Goal: Task Accomplishment & Management: Complete application form

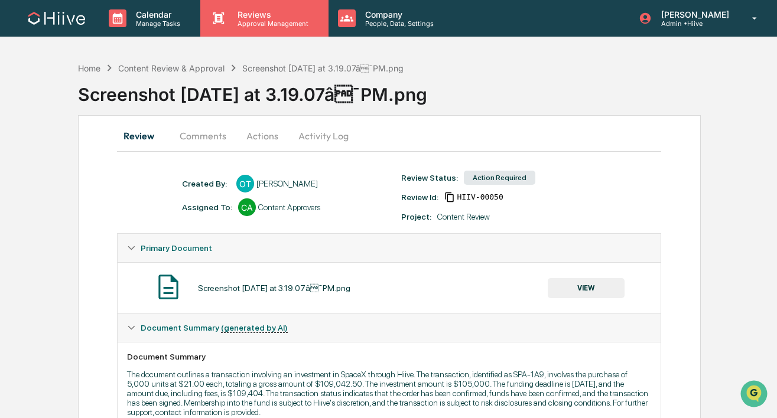
click at [253, 17] on p "Reviews" at bounding box center [271, 14] width 86 height 10
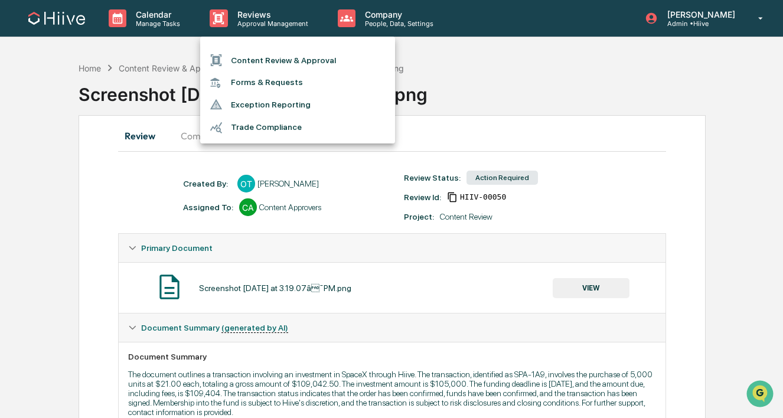
click at [251, 64] on li "Content Review & Approval" at bounding box center [297, 60] width 195 height 22
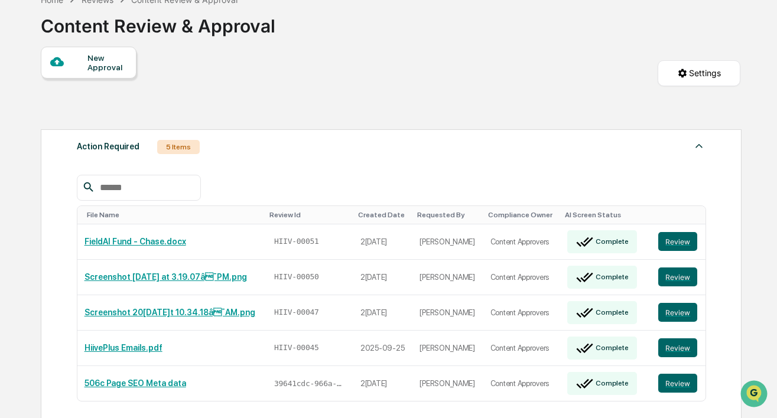
scroll to position [93, 0]
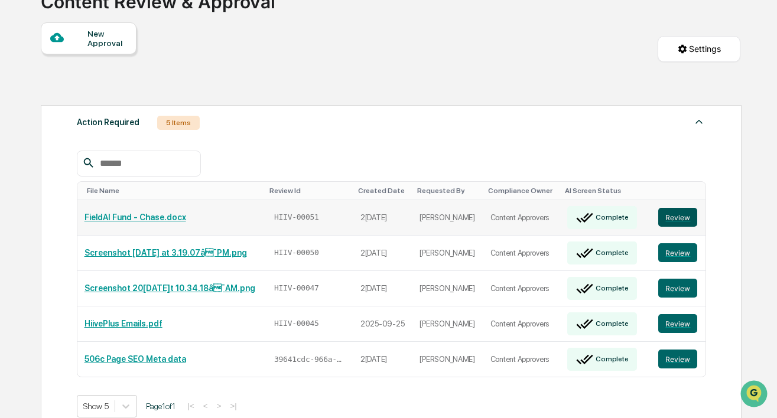
click at [672, 217] on button "Review" at bounding box center [677, 217] width 39 height 19
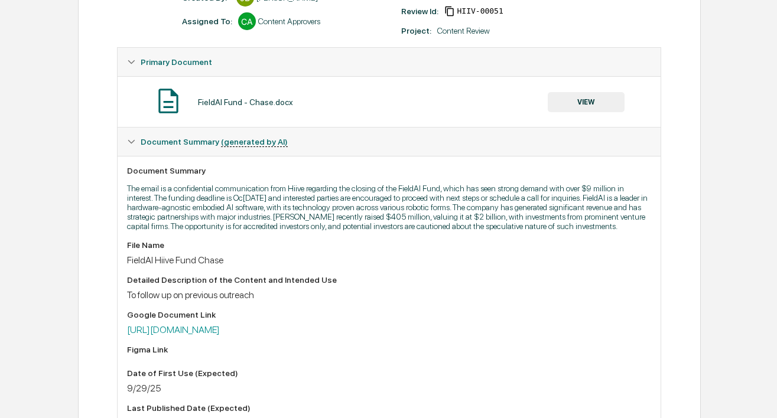
scroll to position [236, 0]
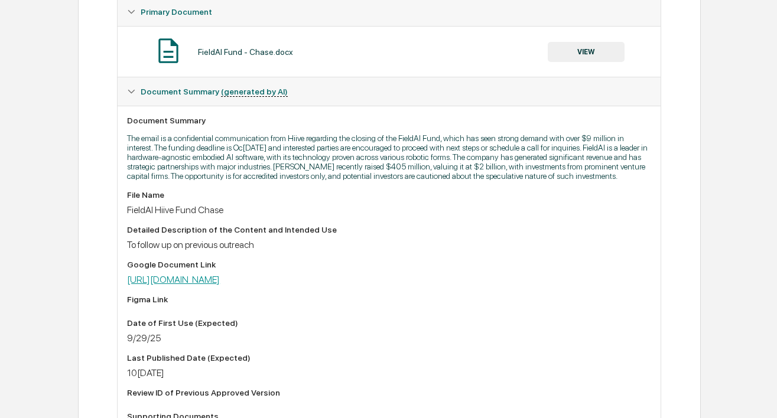
click at [220, 285] on link "[URL][DOMAIN_NAME]" at bounding box center [173, 279] width 93 height 11
click at [558, 53] on button "VIEW" at bounding box center [586, 52] width 77 height 20
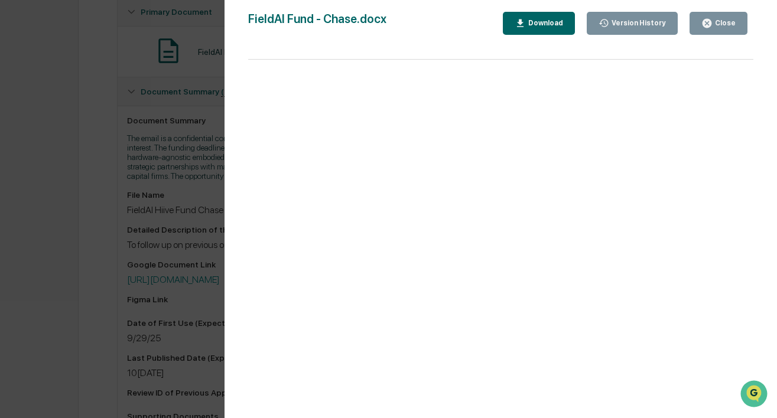
click at [217, 72] on div "Version History 09/29/2025, 03:07 PM James Dunlop FieldAI Fund - Chase.docx Clo…" at bounding box center [388, 209] width 777 height 418
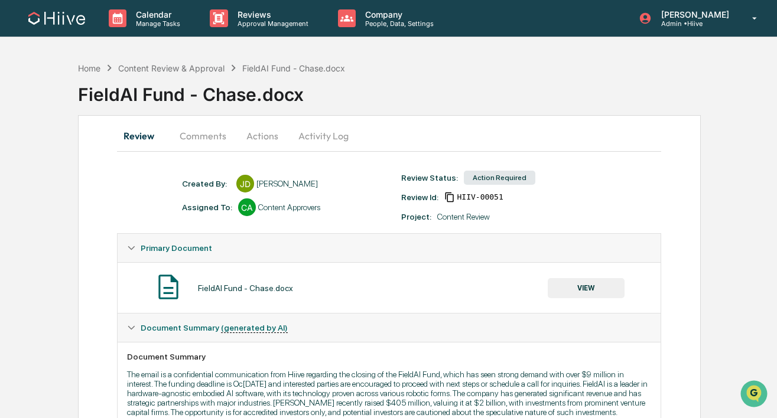
click at [204, 140] on button "Comments" at bounding box center [203, 136] width 66 height 28
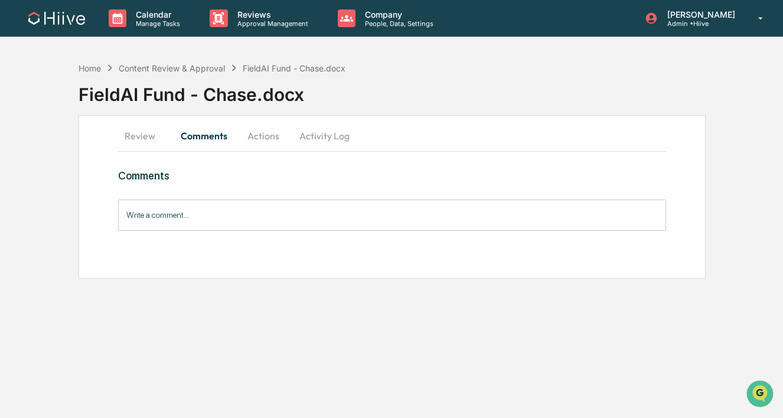
click at [198, 213] on input "Write a comment..." at bounding box center [392, 215] width 548 height 31
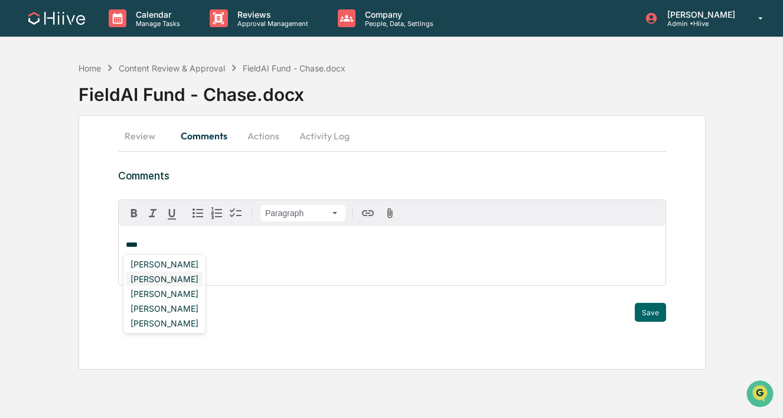
click at [180, 282] on div "Amjad Patel" at bounding box center [164, 279] width 77 height 15
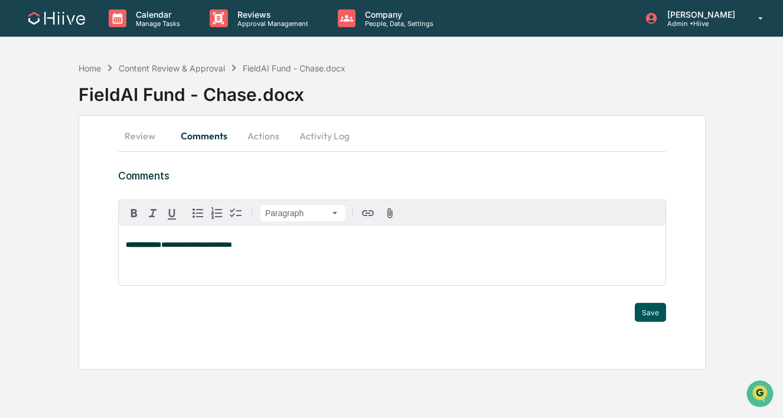
click at [652, 313] on button "Save" at bounding box center [650, 312] width 31 height 19
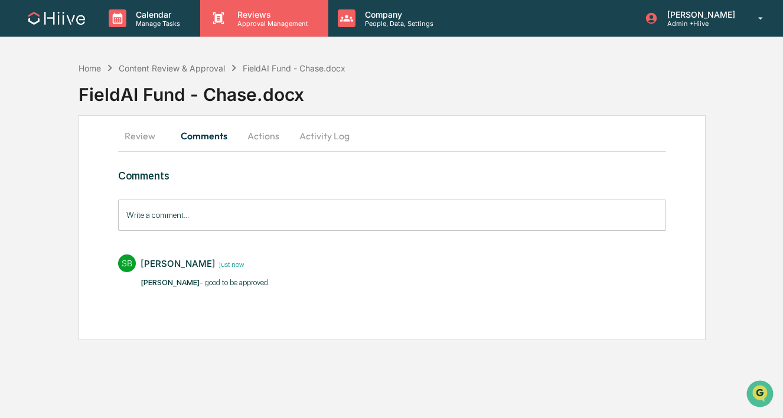
click at [274, 17] on p "Reviews" at bounding box center [271, 14] width 86 height 10
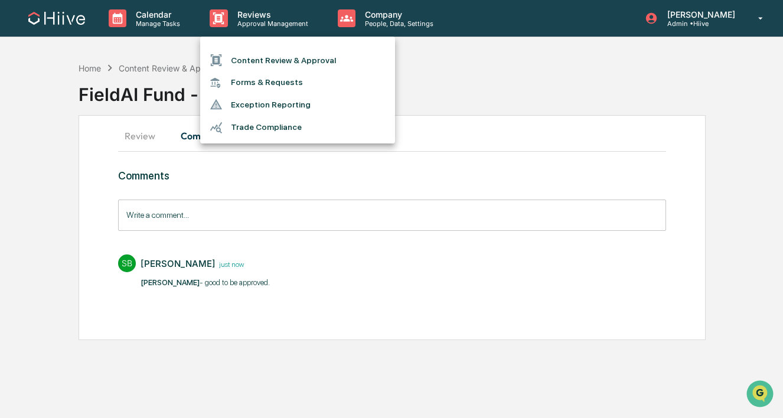
click at [271, 63] on li "Content Review & Approval" at bounding box center [297, 60] width 195 height 22
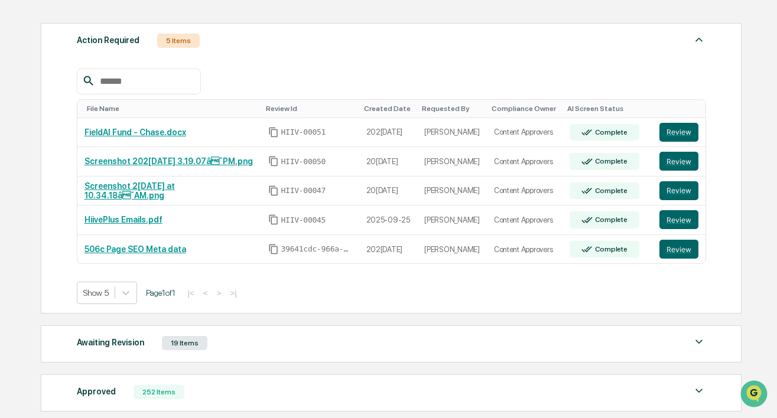
scroll to position [183, 0]
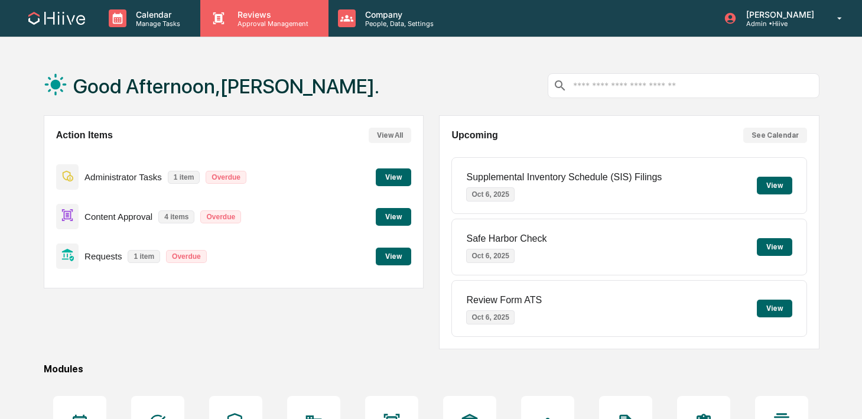
click at [254, 31] on div "Reviews Approval Management" at bounding box center [264, 18] width 128 height 37
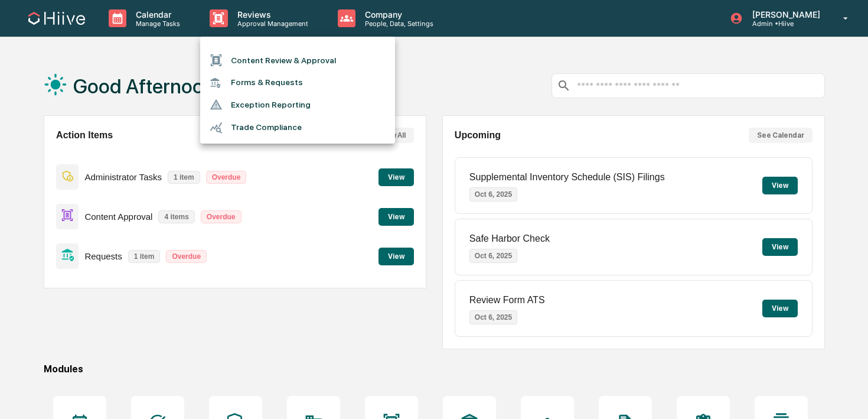
click at [254, 69] on li "Content Review & Approval" at bounding box center [297, 60] width 195 height 22
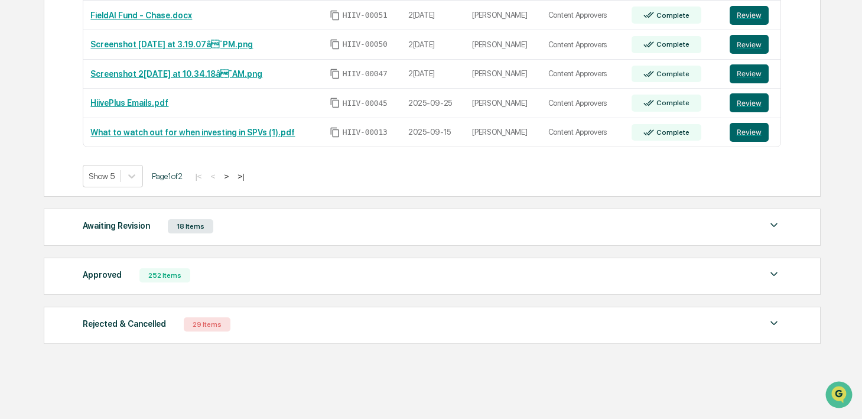
scroll to position [295, 0]
click at [232, 177] on button ">" at bounding box center [226, 176] width 12 height 10
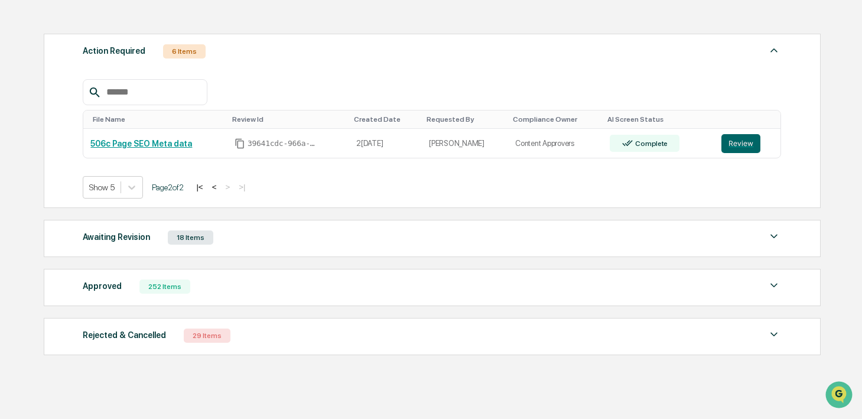
scroll to position [165, 0]
click at [220, 186] on button "<" at bounding box center [215, 188] width 12 height 10
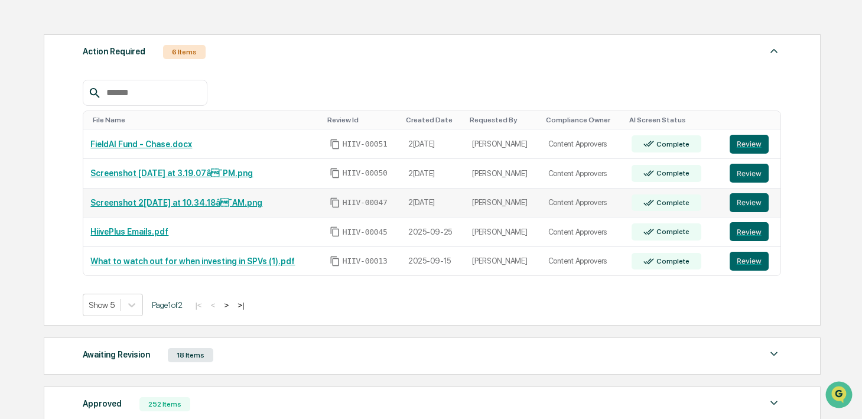
scroll to position [236, 0]
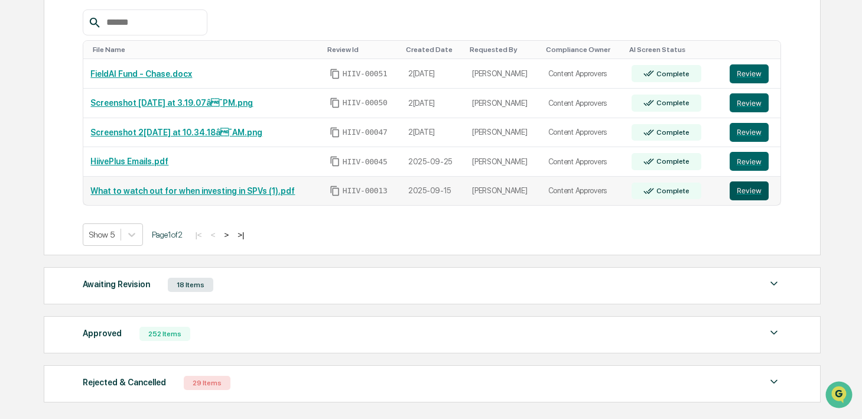
click at [744, 194] on button "Review" at bounding box center [748, 190] width 39 height 19
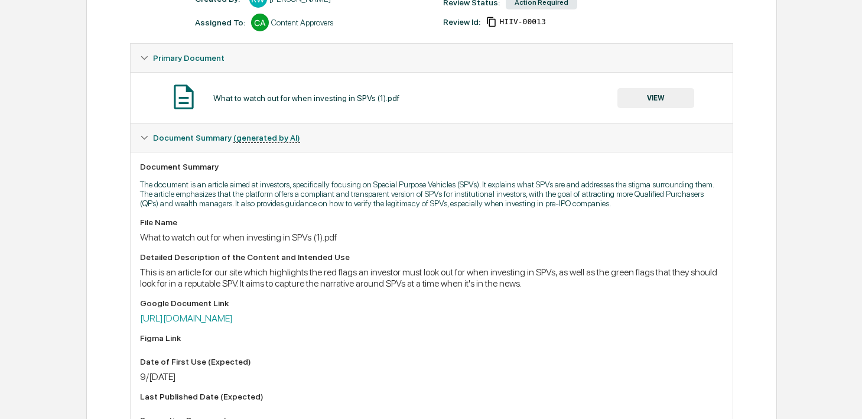
scroll to position [247, 0]
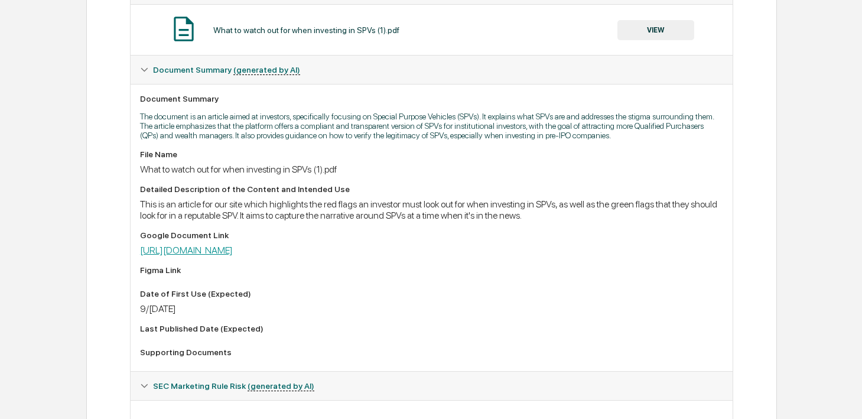
click at [233, 256] on link "https://docs.google.com/document/d/1gSWzaidJyOSSddrnGbSBg62eaOk-eFrdQB0DWS3qsVM…" at bounding box center [186, 250] width 93 height 11
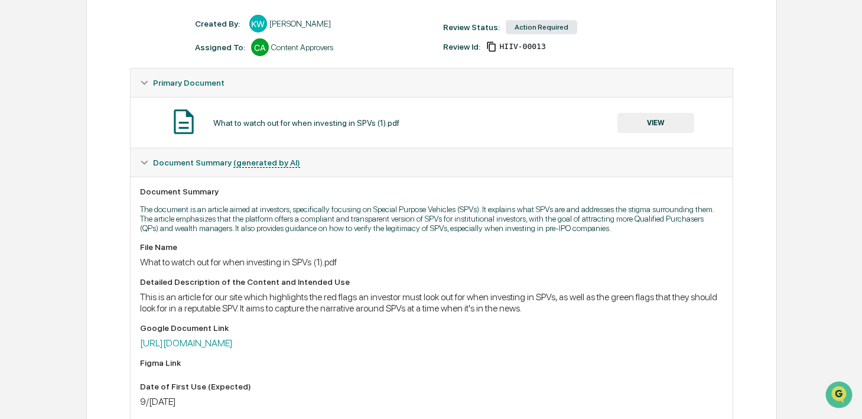
scroll to position [0, 0]
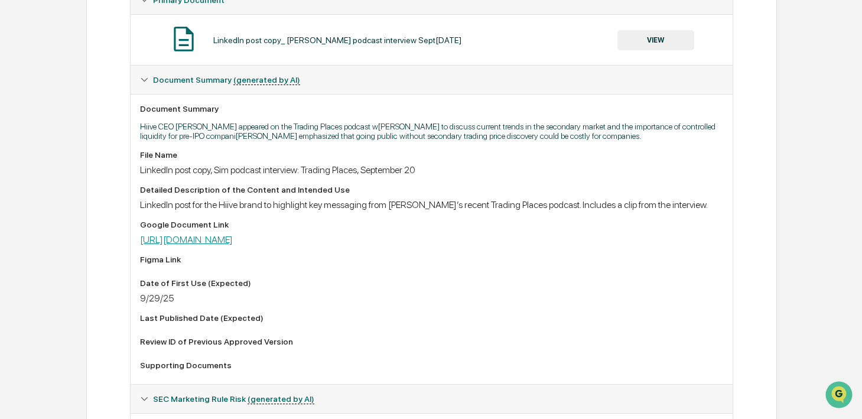
click at [233, 245] on link "[URL][DOMAIN_NAME]" at bounding box center [186, 239] width 93 height 11
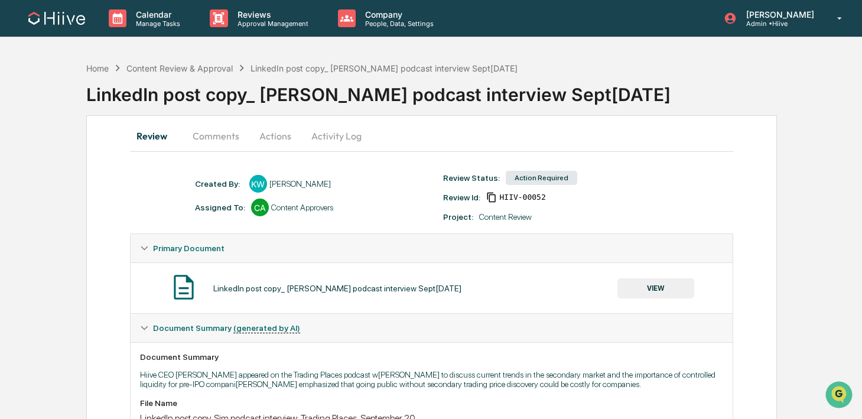
click at [327, 136] on button "Activity Log" at bounding box center [336, 136] width 69 height 28
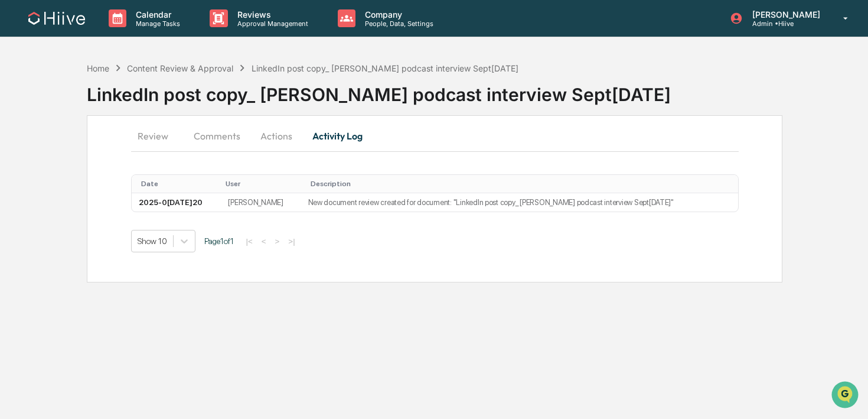
click at [276, 135] on button "Actions" at bounding box center [276, 136] width 53 height 28
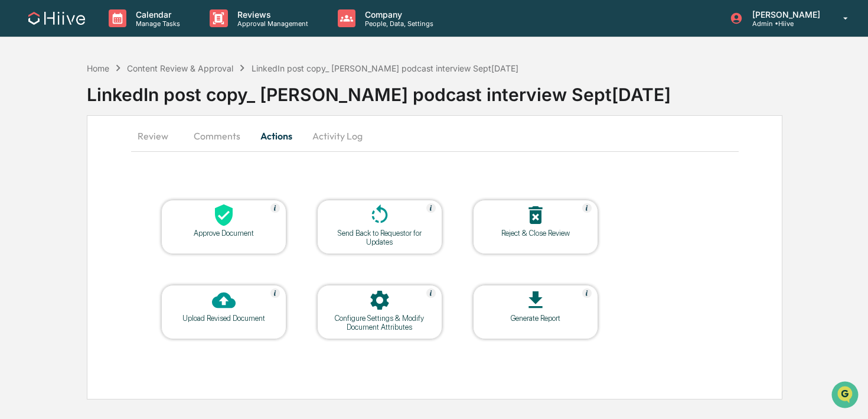
click at [382, 226] on icon at bounding box center [380, 215] width 24 height 24
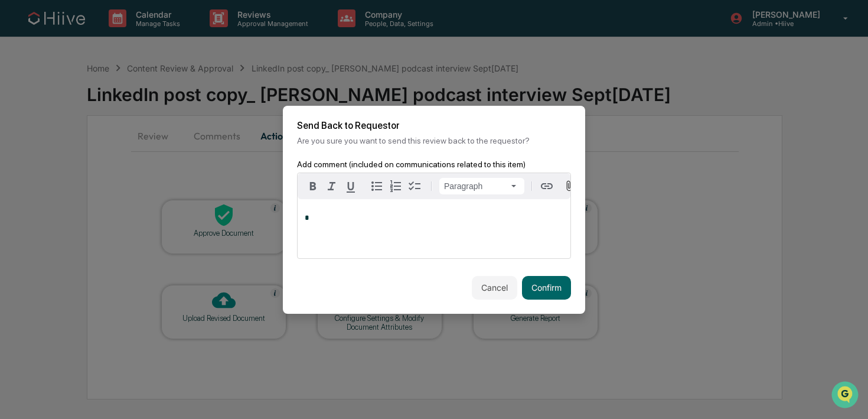
click at [416, 243] on div "*" at bounding box center [434, 228] width 273 height 59
click at [556, 289] on button "Confirm" at bounding box center [546, 288] width 49 height 24
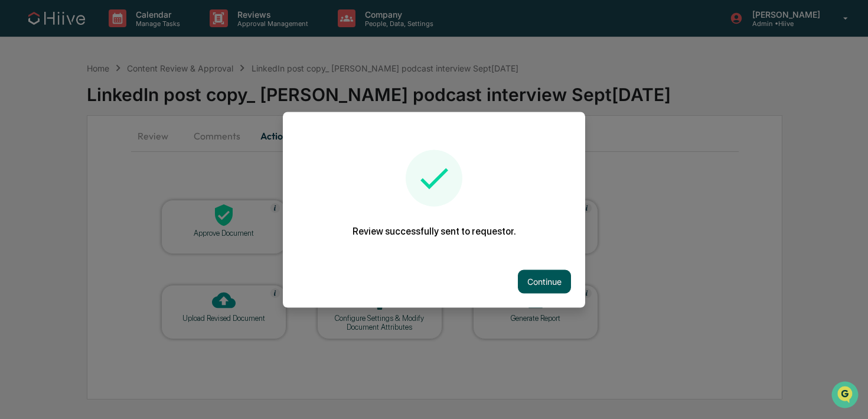
click at [527, 273] on button "Continue" at bounding box center [544, 281] width 53 height 24
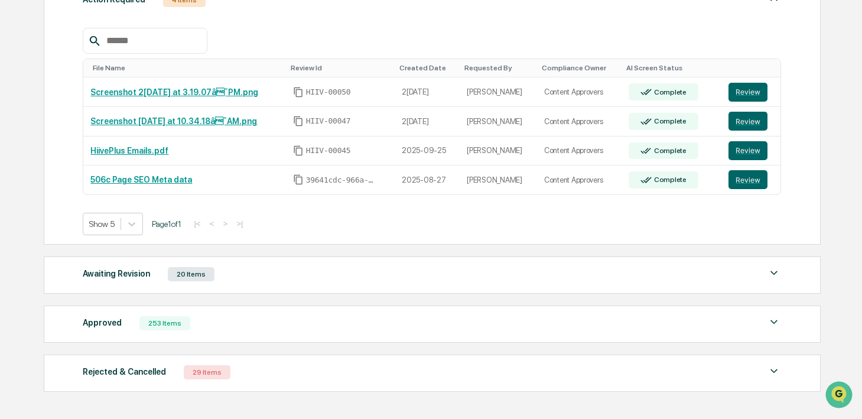
scroll to position [219, 0]
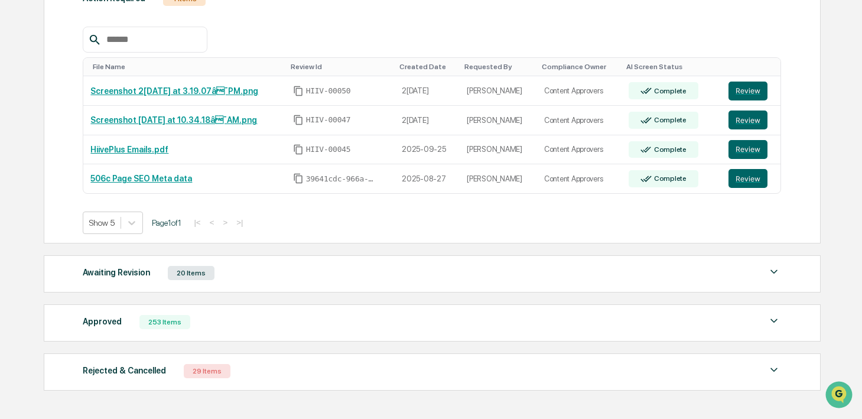
click at [207, 285] on div "Awaiting Revision 20 Items File Name Review Id Created Date Requested By Compli…" at bounding box center [432, 273] width 777 height 37
click at [199, 282] on div "Awaiting Revision 20 Items File Name Review Id Created Date Requested By Compli…" at bounding box center [432, 273] width 777 height 37
click at [196, 276] on div "20 Items" at bounding box center [191, 273] width 47 height 14
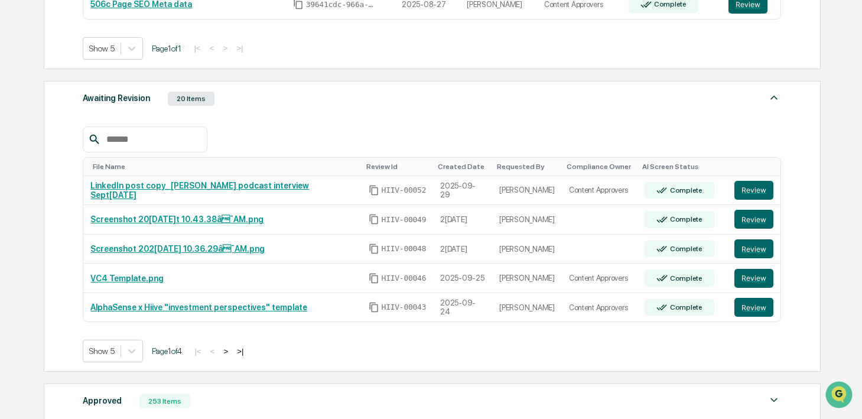
scroll to position [407, 0]
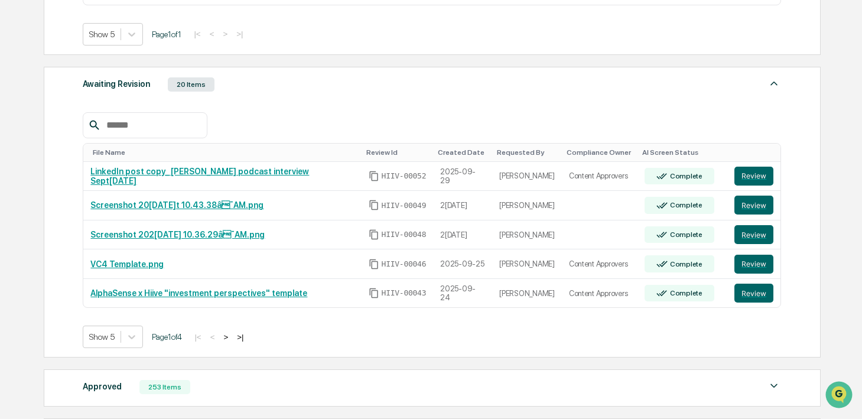
click at [232, 339] on button ">" at bounding box center [226, 337] width 12 height 10
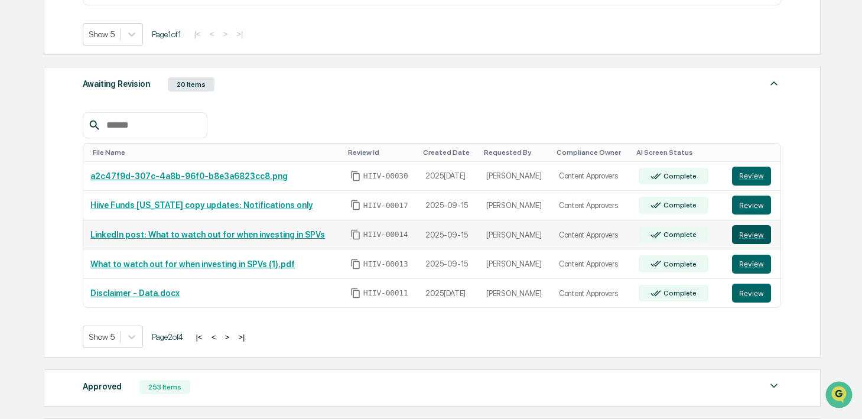
click at [753, 237] on button "Review" at bounding box center [751, 234] width 39 height 19
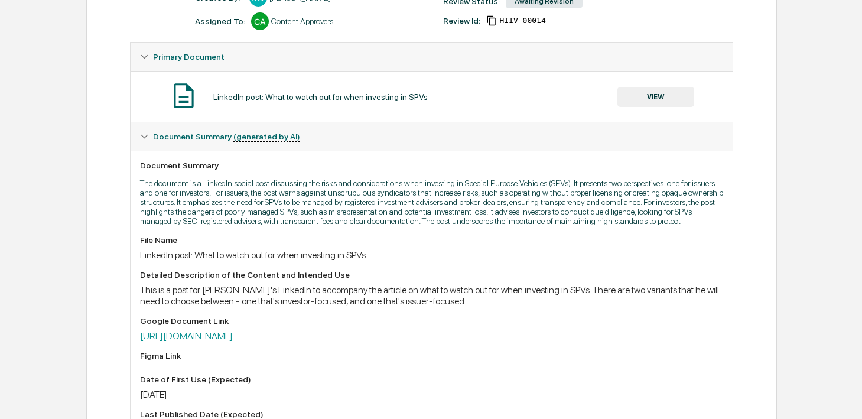
scroll to position [243, 0]
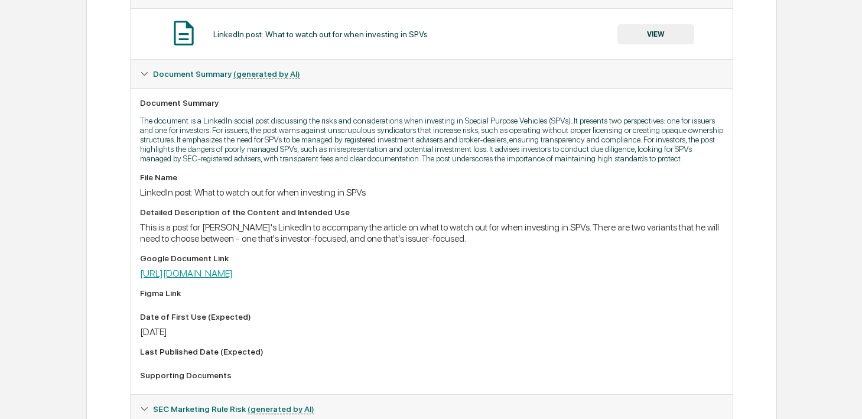
click at [233, 279] on link "[URL][DOMAIN_NAME]" at bounding box center [186, 273] width 93 height 11
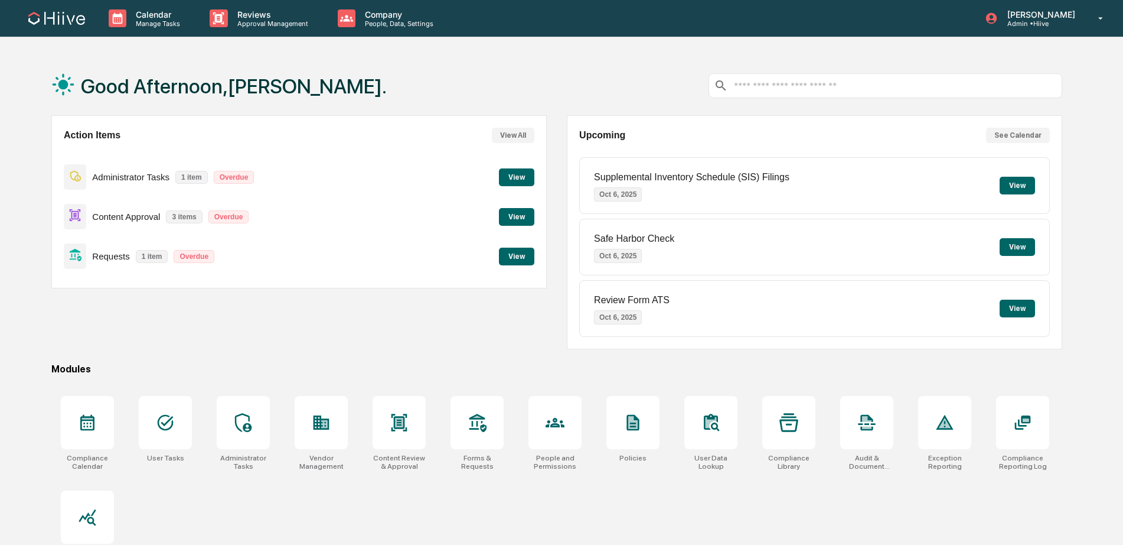
click at [268, 40] on div "Calendar Manage Tasks Reviews Approval Management Company People, Data, Setting…" at bounding box center [561, 300] width 1123 height 601
click at [262, 26] on p "Approval Management" at bounding box center [271, 23] width 86 height 8
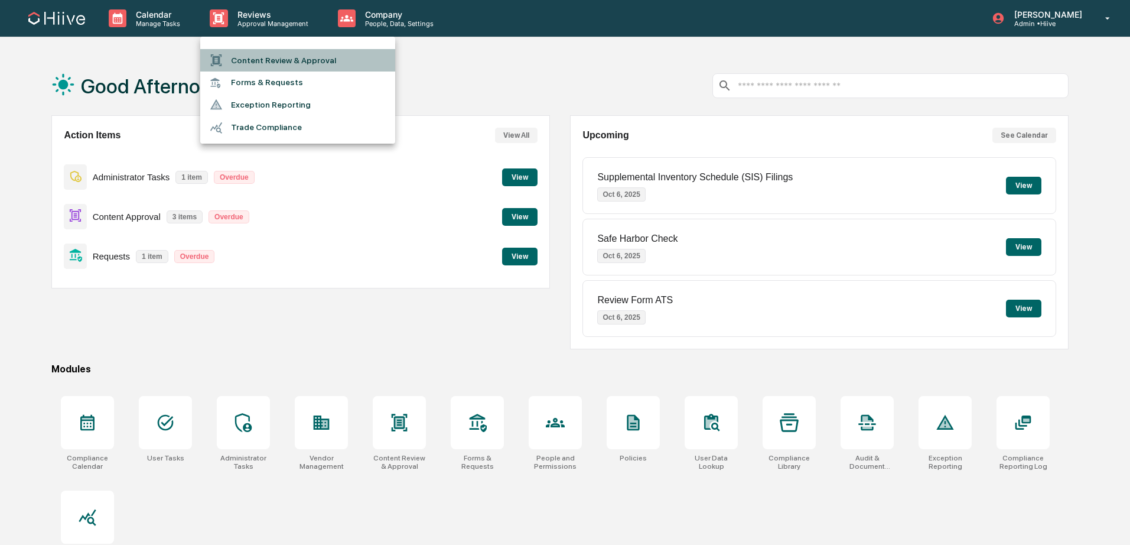
click at [252, 54] on li "Content Review & Approval" at bounding box center [297, 60] width 195 height 22
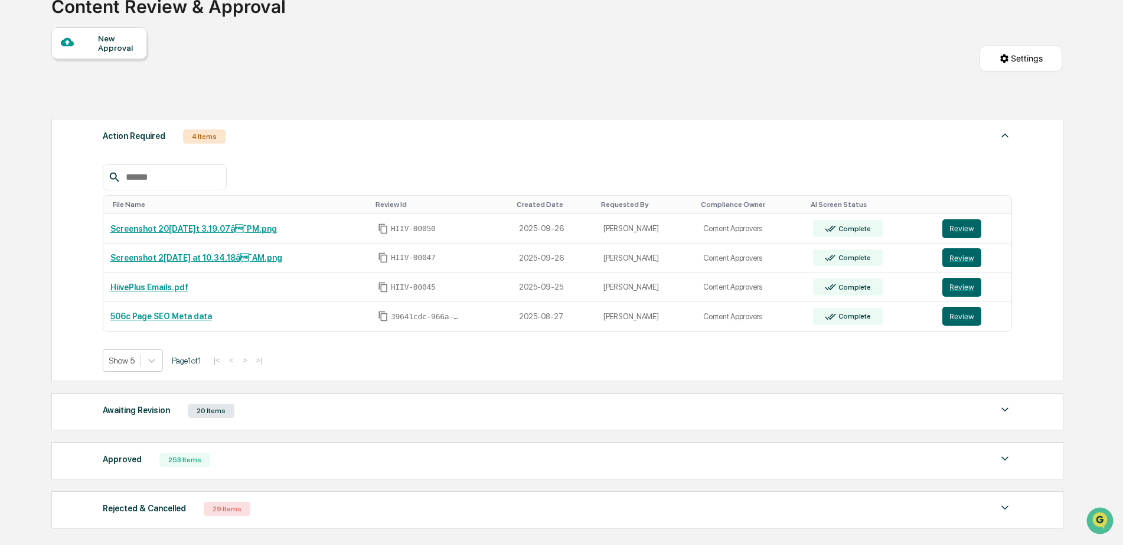
click at [216, 419] on div "Awaiting Revision 20 Items" at bounding box center [558, 410] width 910 height 17
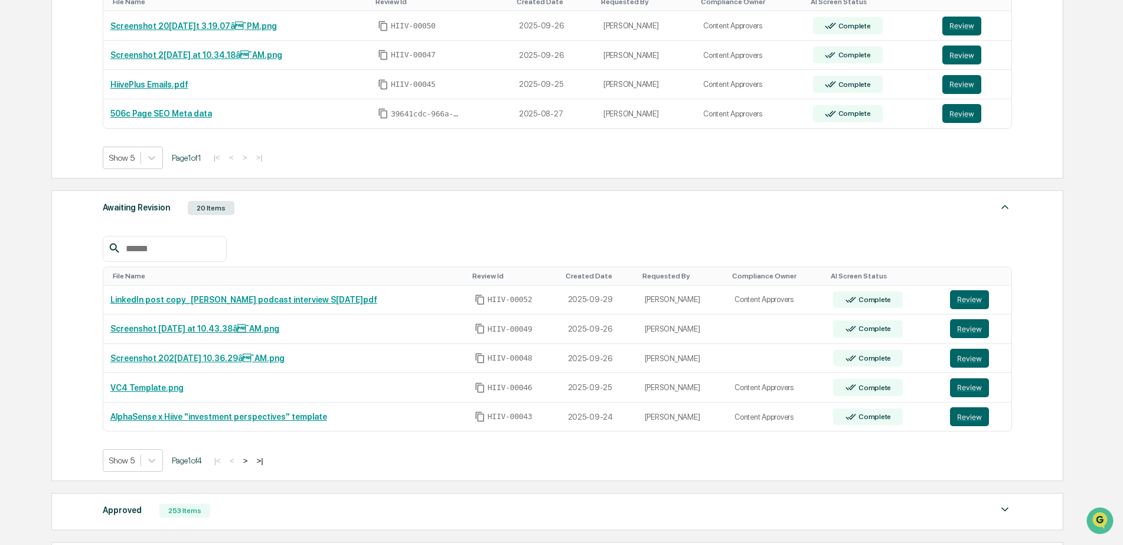
scroll to position [334, 0]
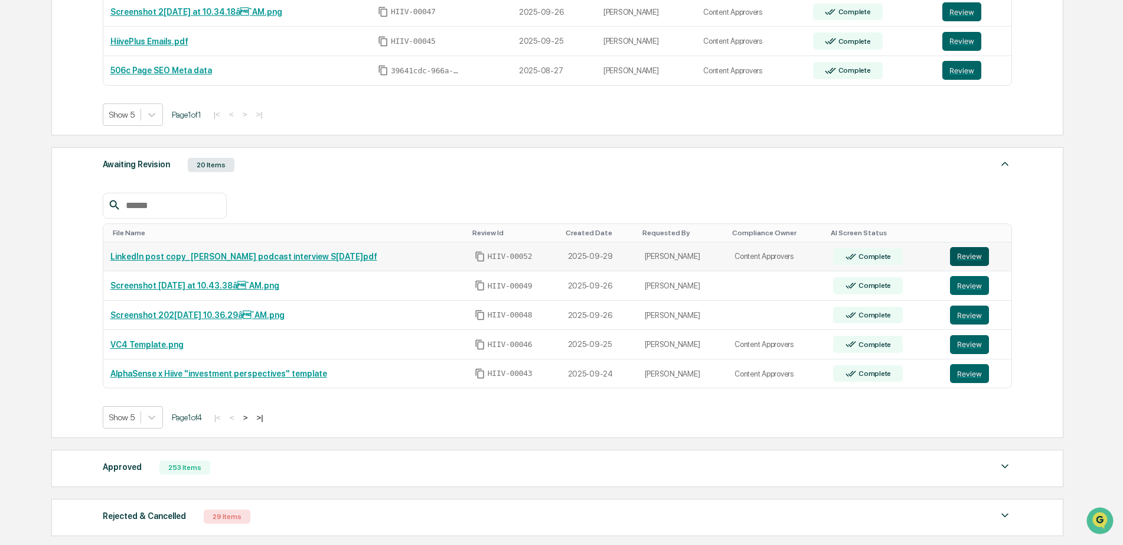
click at [970, 260] on button "Review" at bounding box center [969, 256] width 39 height 19
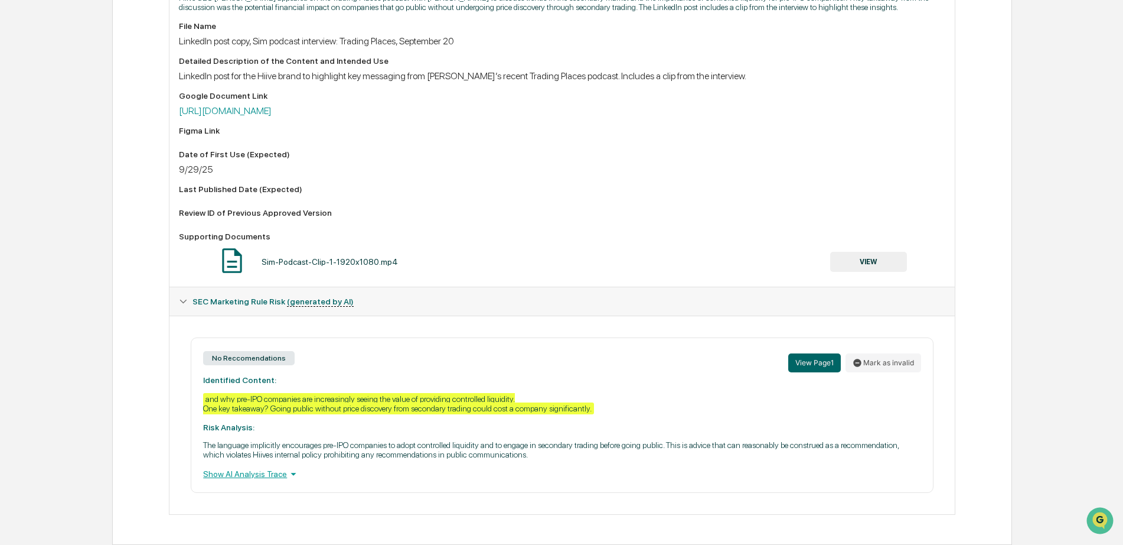
click at [856, 258] on button "VIEW" at bounding box center [868, 262] width 77 height 20
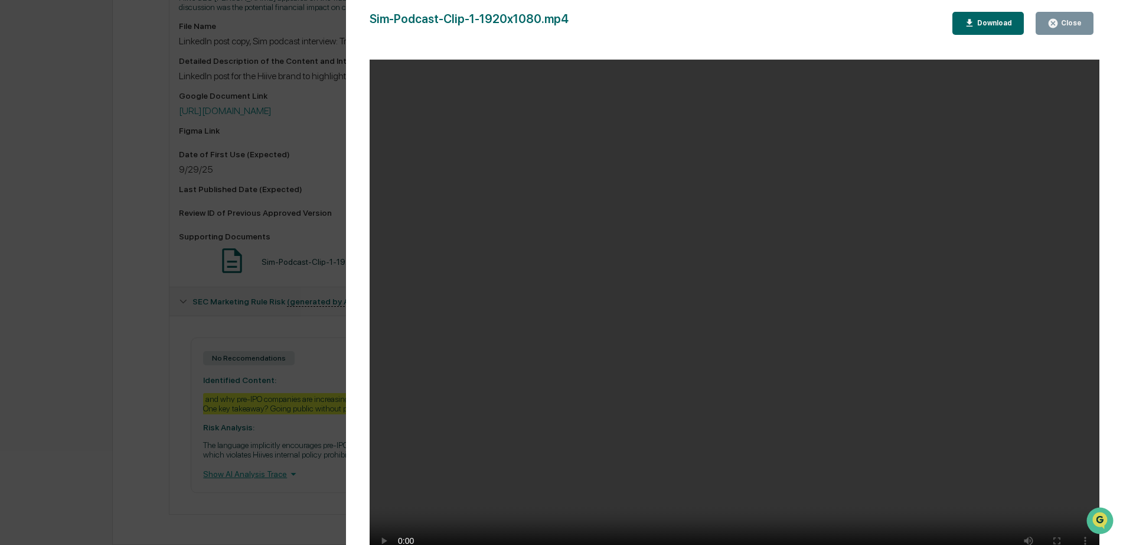
click at [1058, 34] on button "Close" at bounding box center [1065, 23] width 58 height 23
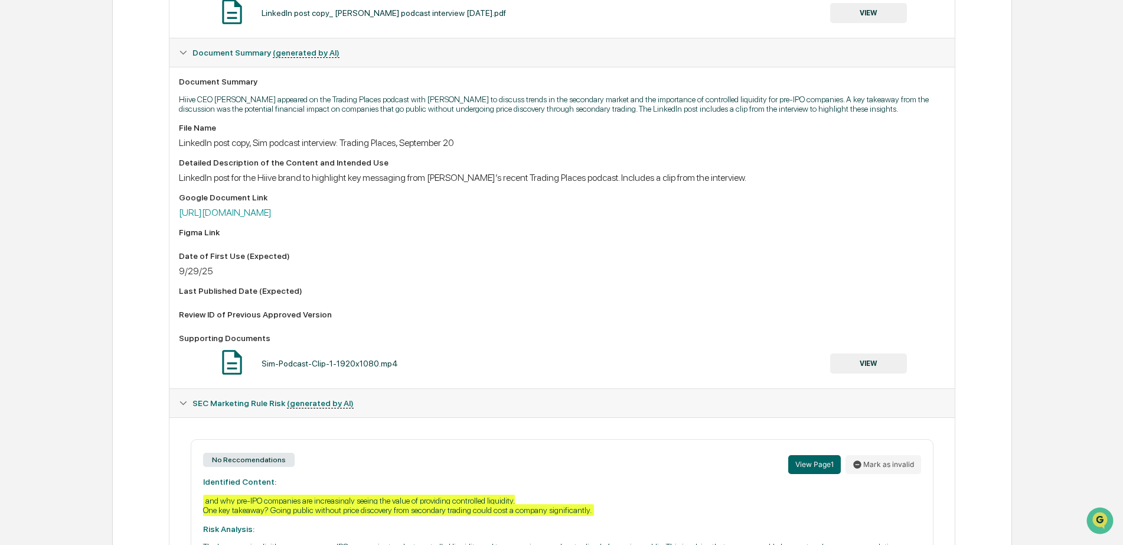
scroll to position [224, 0]
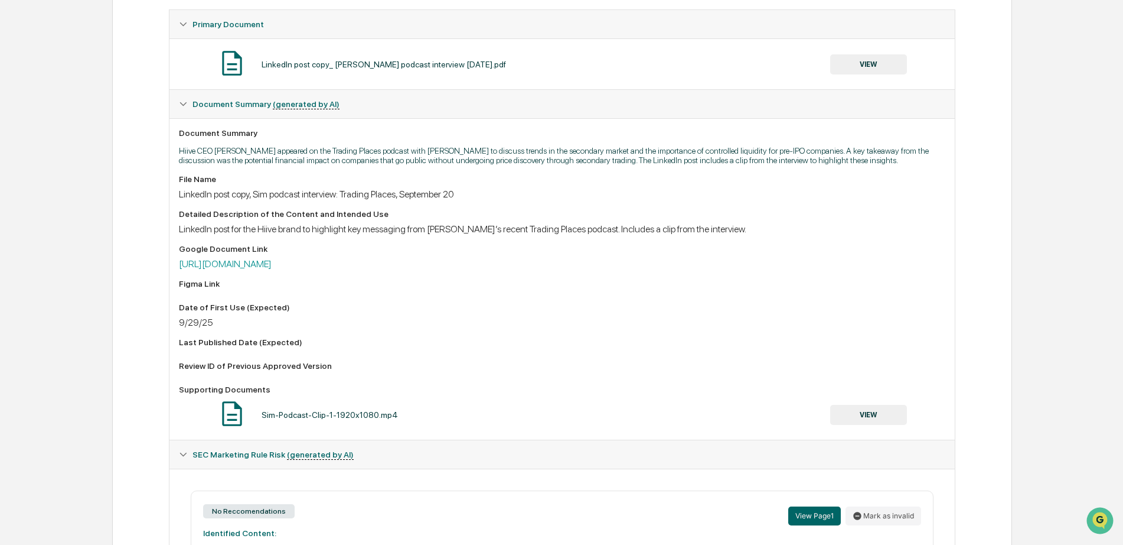
click at [856, 63] on button "VIEW" at bounding box center [868, 64] width 77 height 20
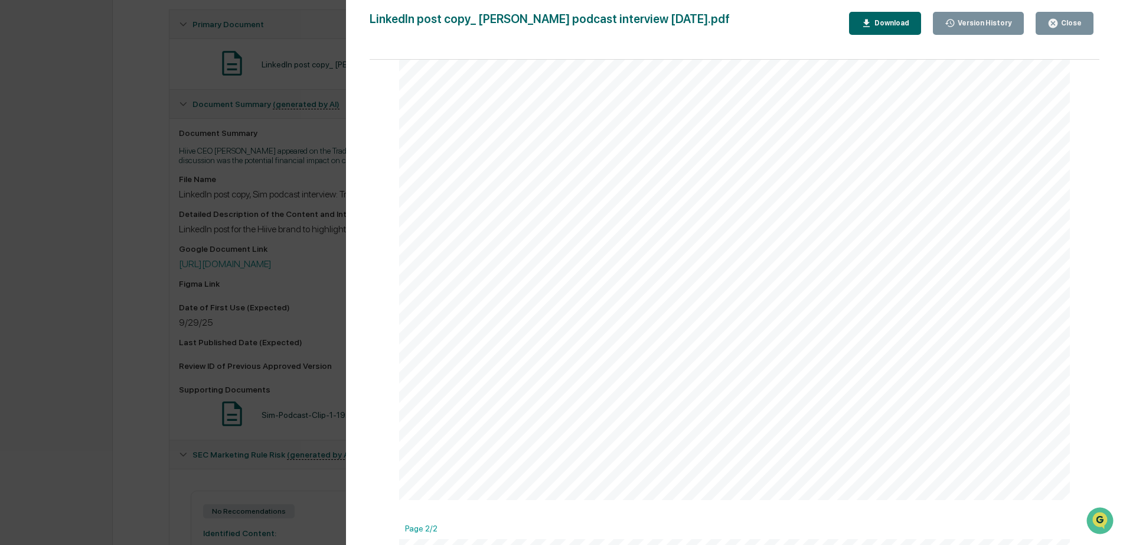
scroll to position [398, 0]
click at [315, 281] on div "Version History 09/29/2025, 05:02 PM Kate Wilson 09/29/2025, 04:47 PM Kate Wils…" at bounding box center [561, 272] width 1123 height 545
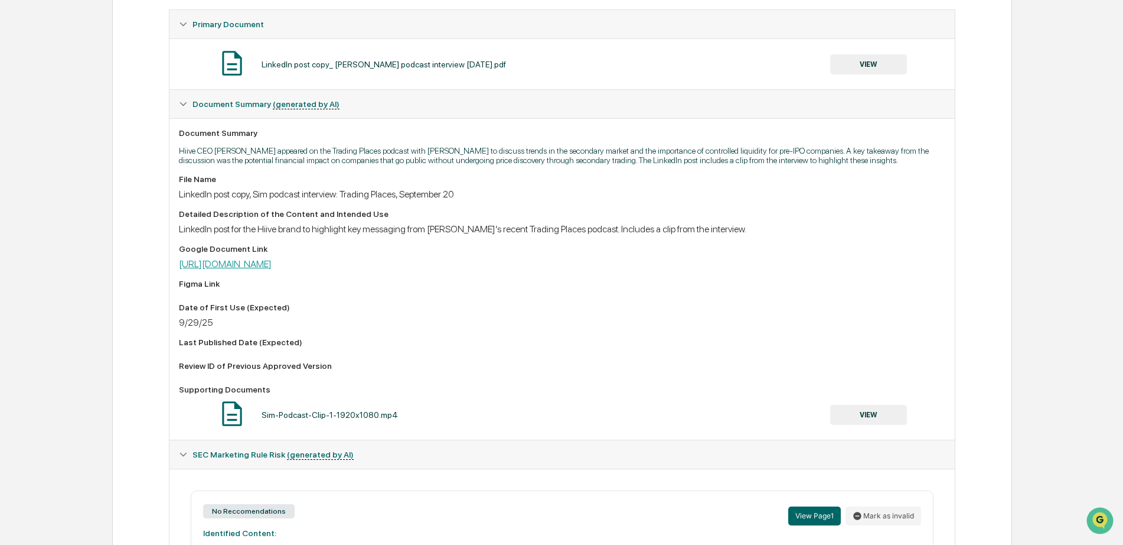
click at [272, 269] on link "https://docs.google.com/document/d/1JuT7d0VTDrHtY7JYTnvRkWdnammfNIvKe1s5zgP1HA0…" at bounding box center [225, 263] width 93 height 11
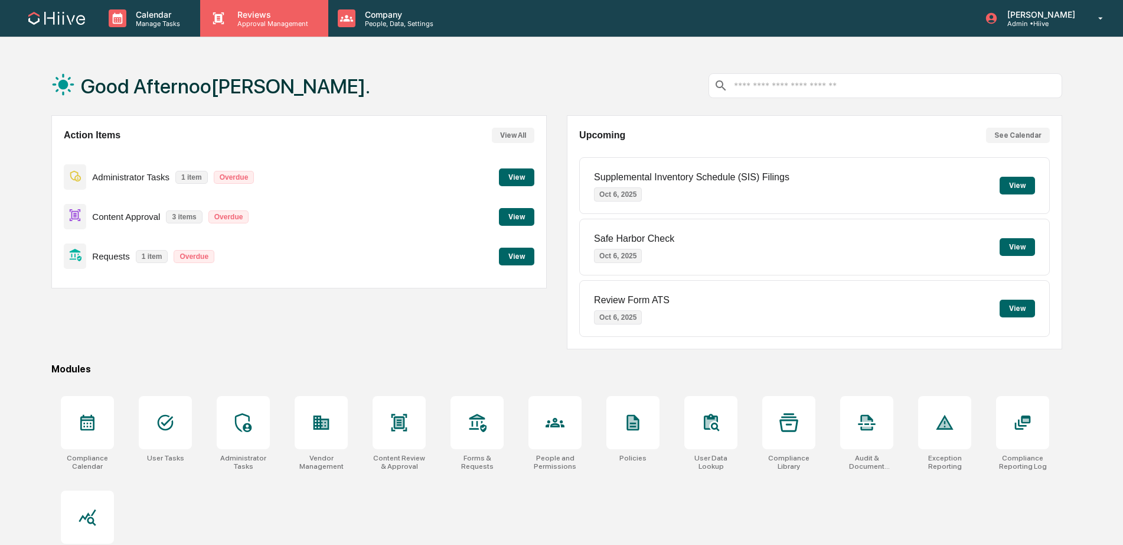
click at [271, 35] on div "Reviews Approval Management" at bounding box center [264, 18] width 128 height 37
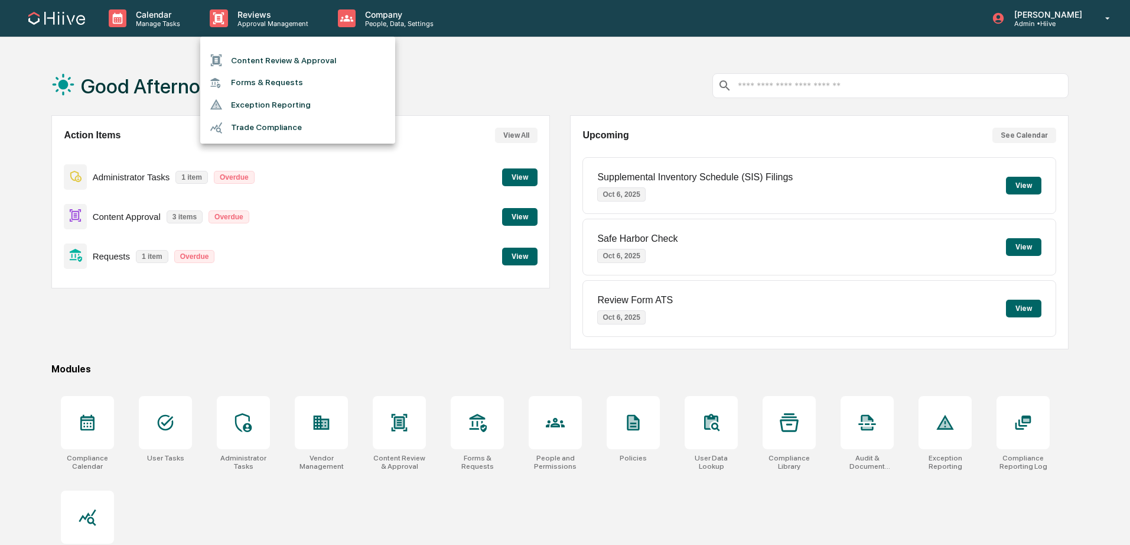
click at [262, 57] on li "Content Review & Approval" at bounding box center [297, 60] width 195 height 22
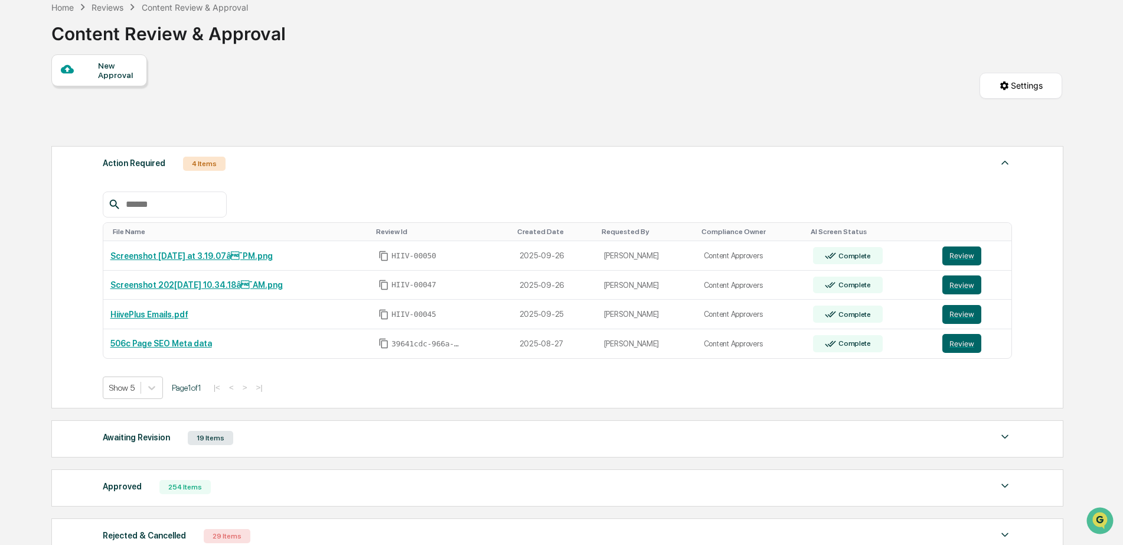
click at [382, 437] on div "Awaiting Revision 19 Items" at bounding box center [558, 437] width 910 height 17
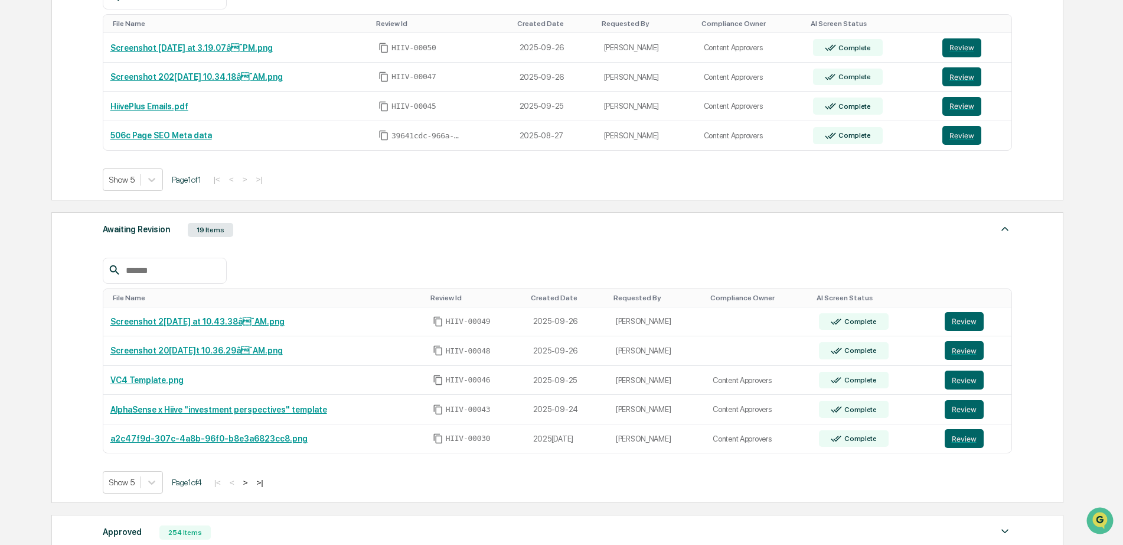
scroll to position [289, 0]
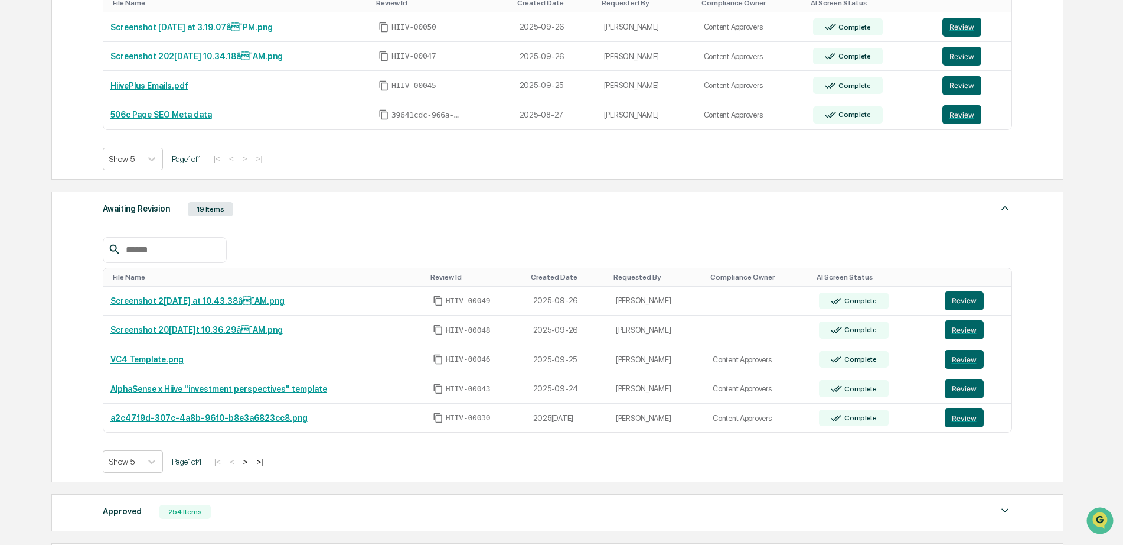
click at [252, 465] on button ">" at bounding box center [246, 462] width 12 height 10
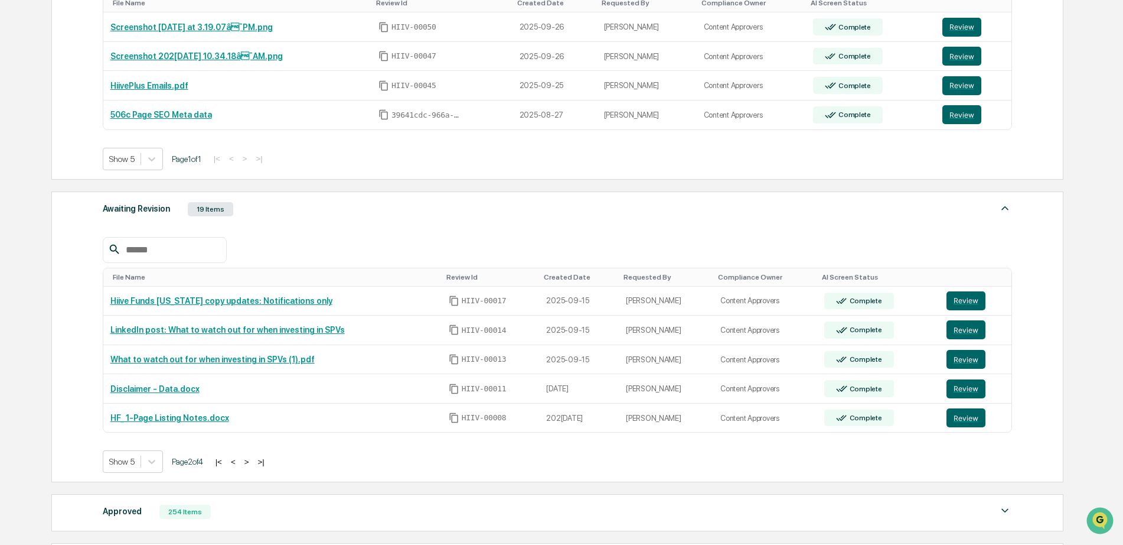
click at [253, 465] on button ">" at bounding box center [247, 462] width 12 height 10
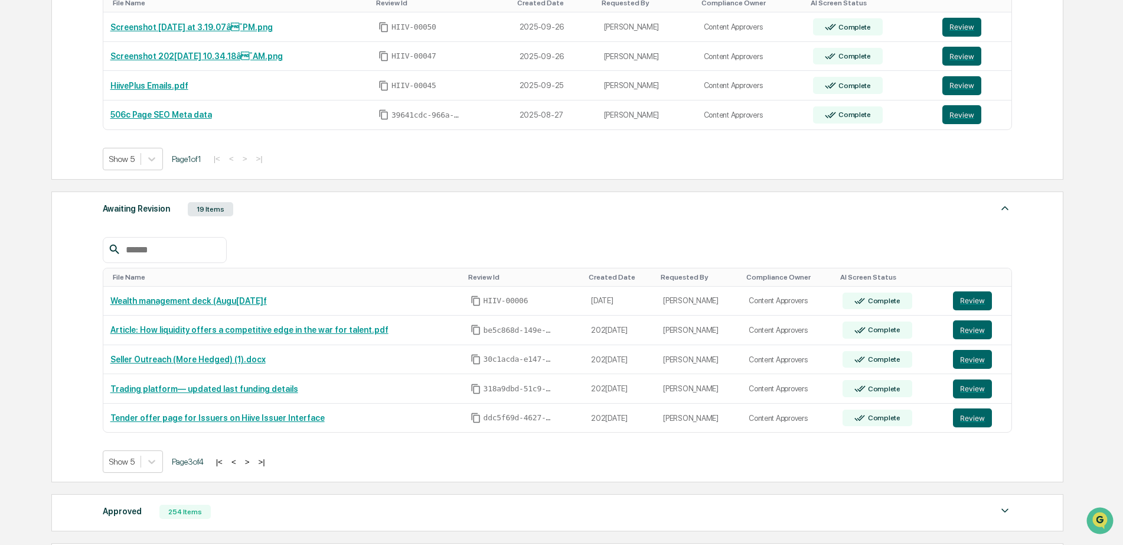
click at [253, 465] on button ">" at bounding box center [248, 462] width 12 height 10
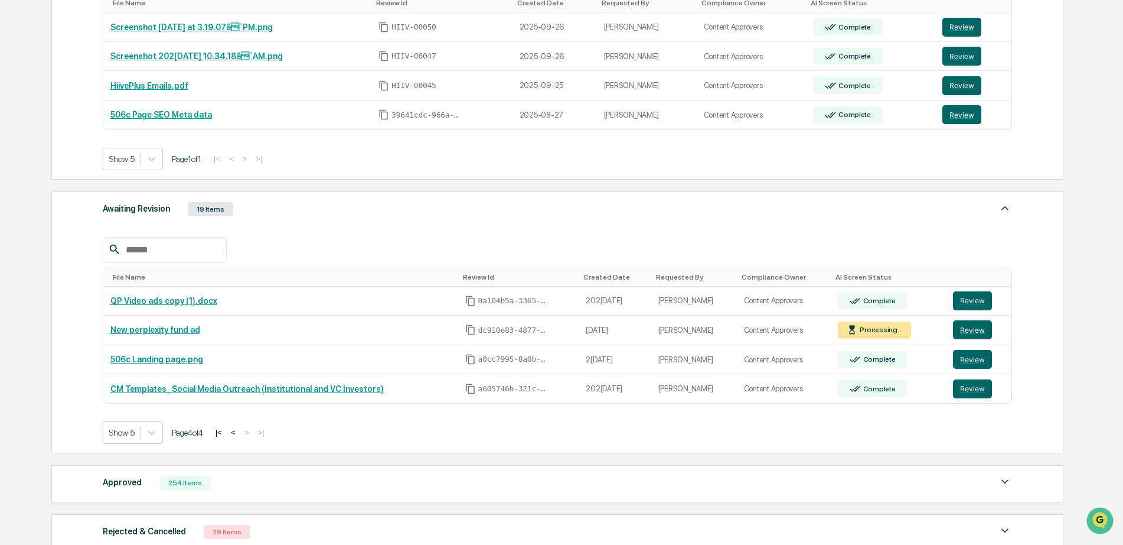
click at [226, 435] on button "|<" at bounding box center [219, 432] width 14 height 10
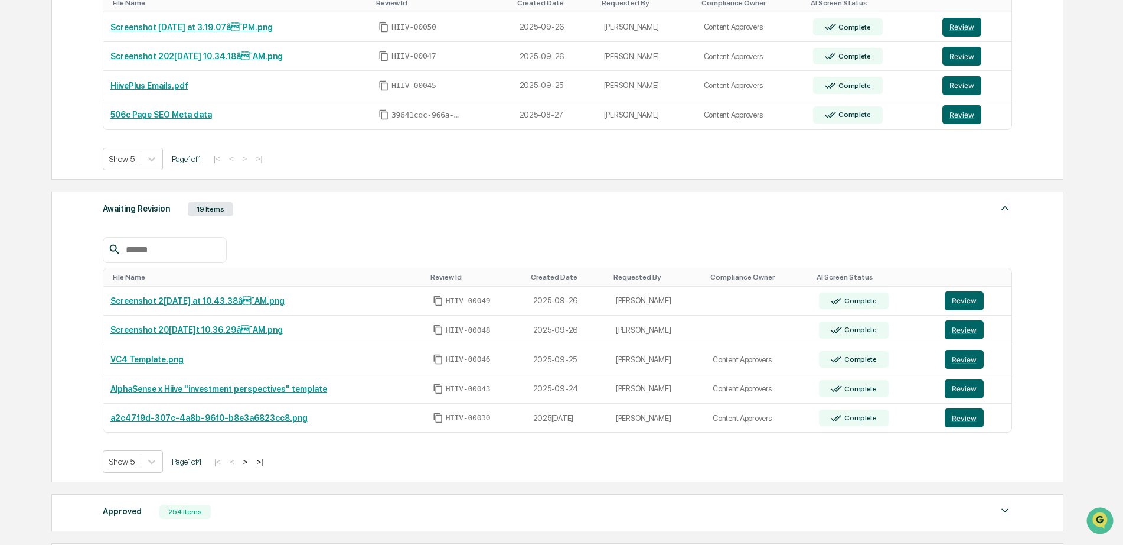
click at [252, 465] on button ">" at bounding box center [246, 462] width 12 height 10
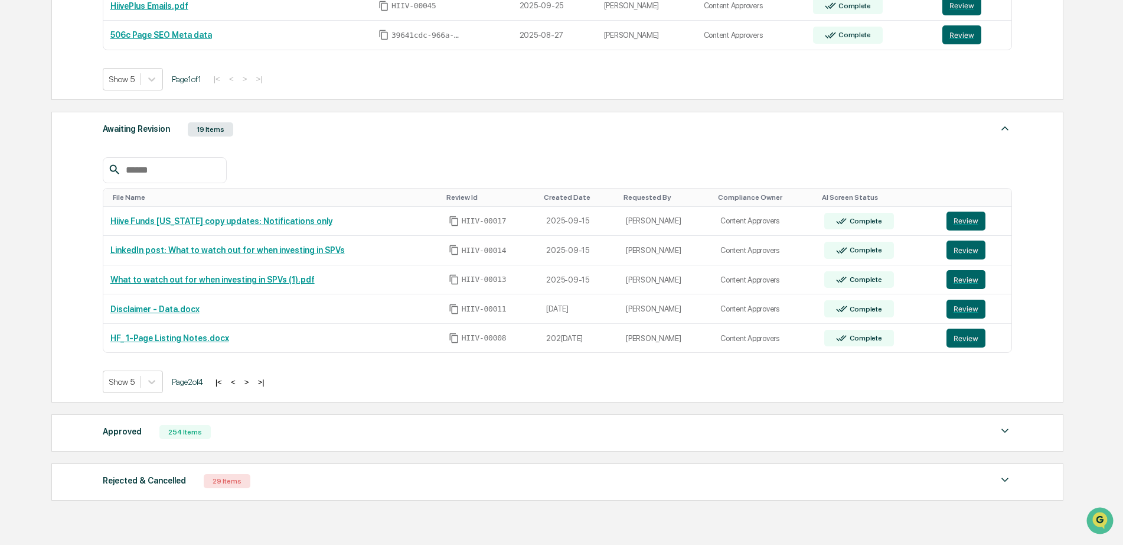
click at [252, 440] on div "Approved 254 Items" at bounding box center [558, 432] width 910 height 17
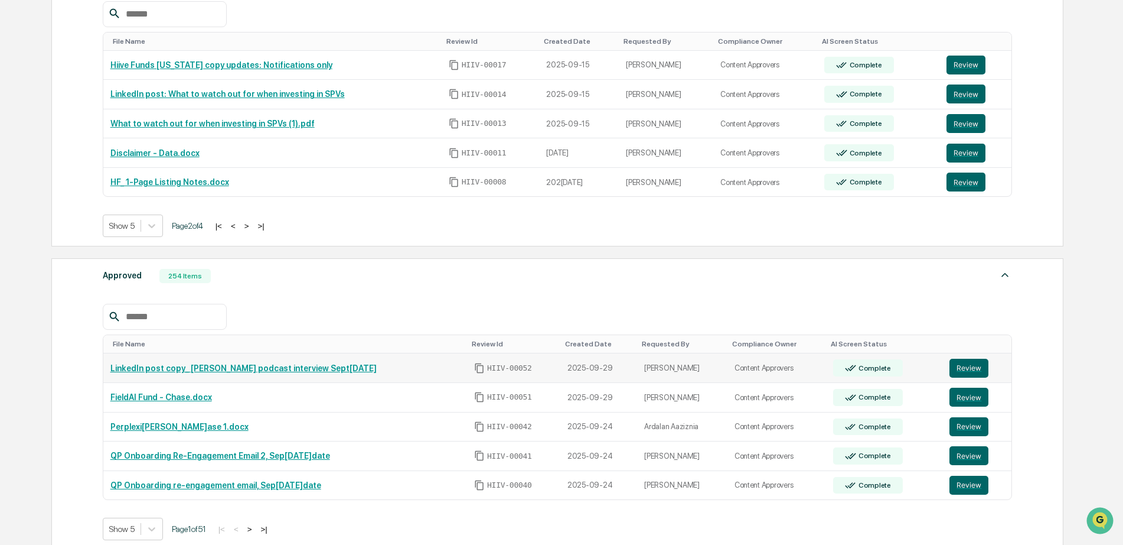
scroll to position [532, 0]
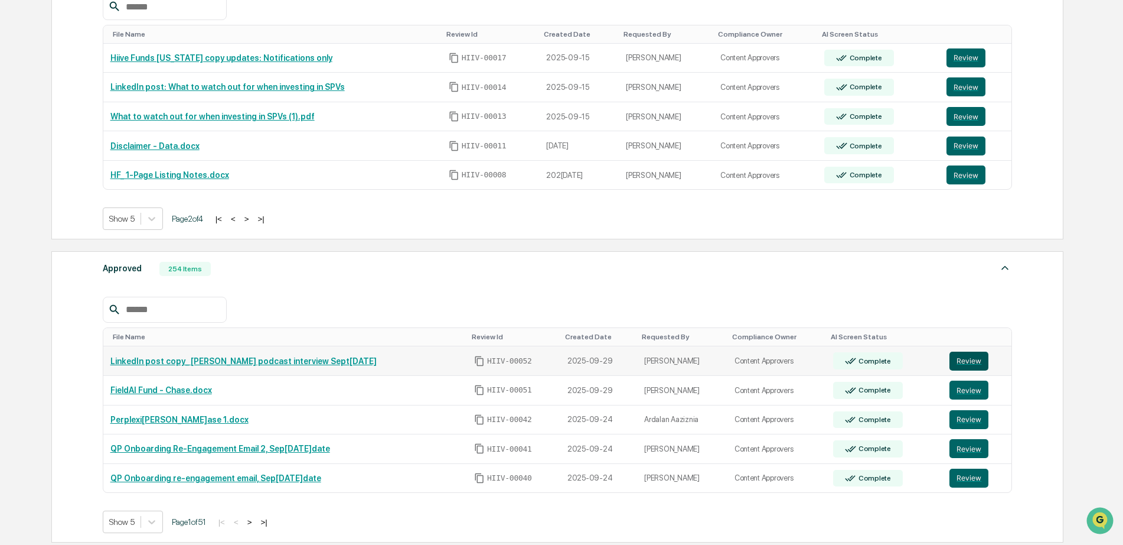
click at [976, 370] on button "Review" at bounding box center [969, 360] width 39 height 19
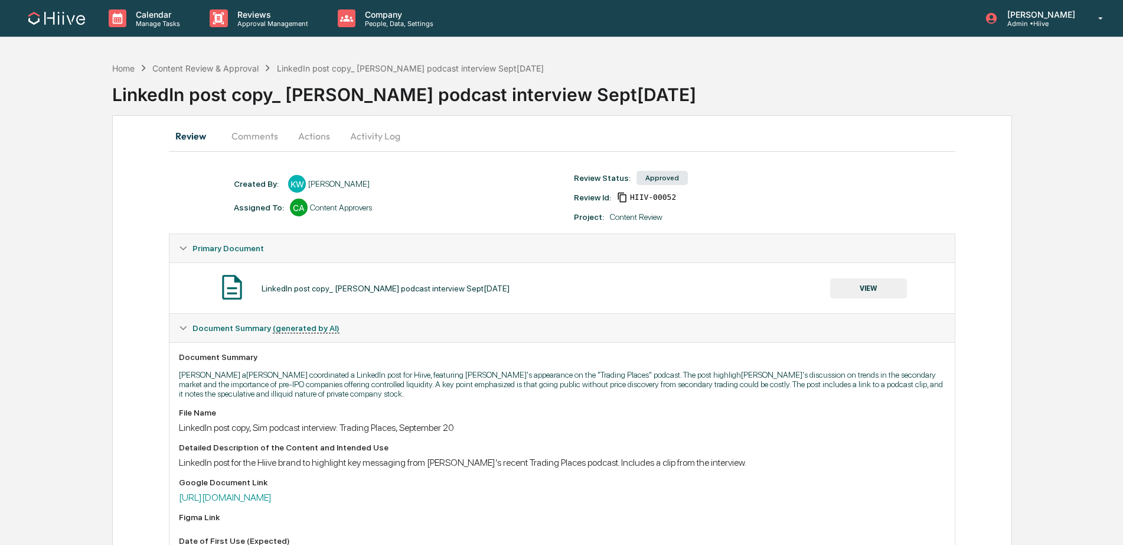
click at [265, 136] on button "Comments" at bounding box center [255, 136] width 66 height 28
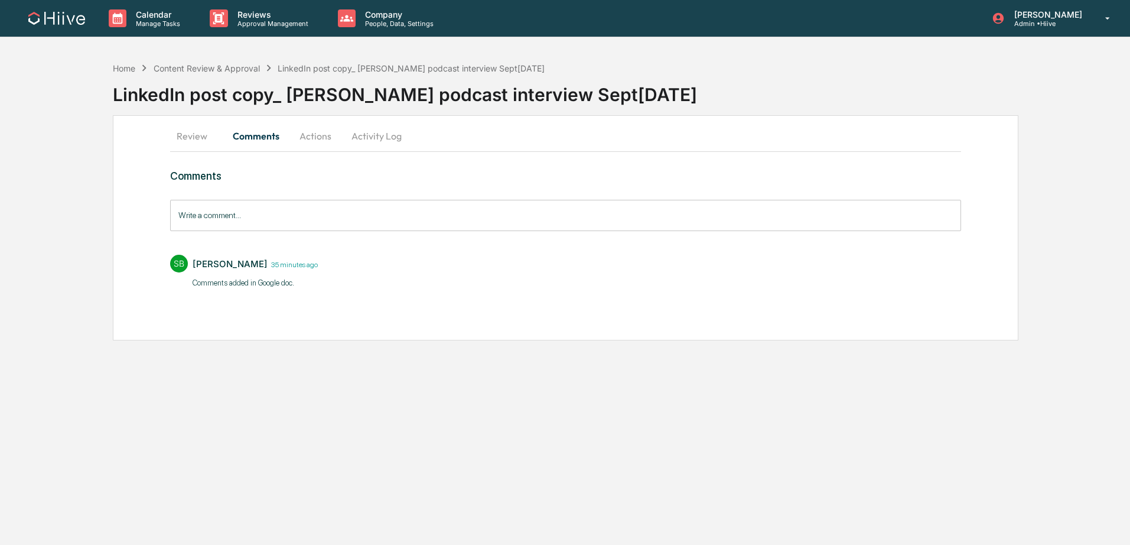
click at [383, 146] on button "Activity Log" at bounding box center [376, 136] width 69 height 28
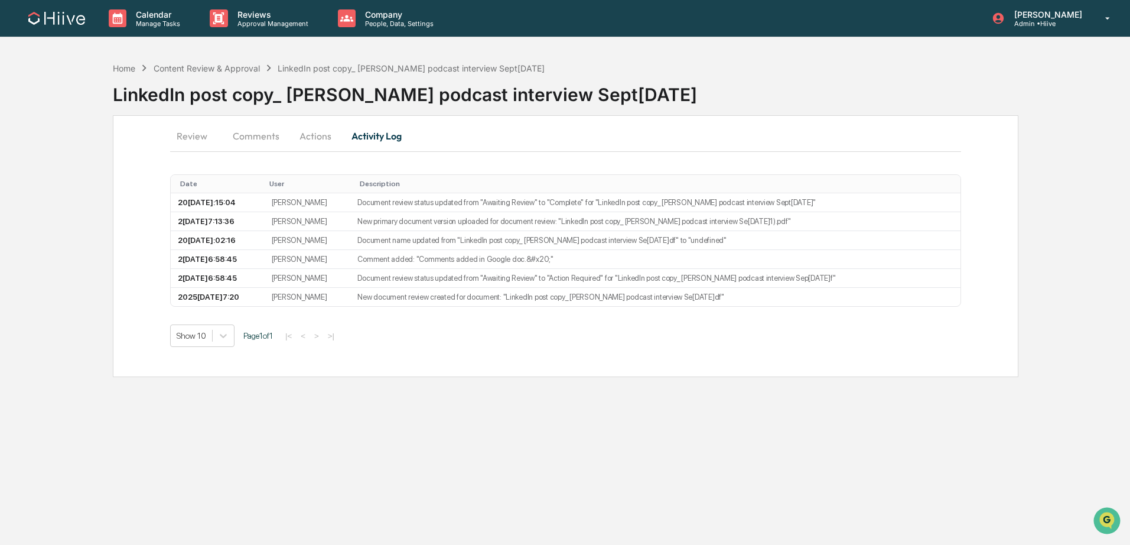
click at [318, 139] on button "Actions" at bounding box center [315, 136] width 53 height 28
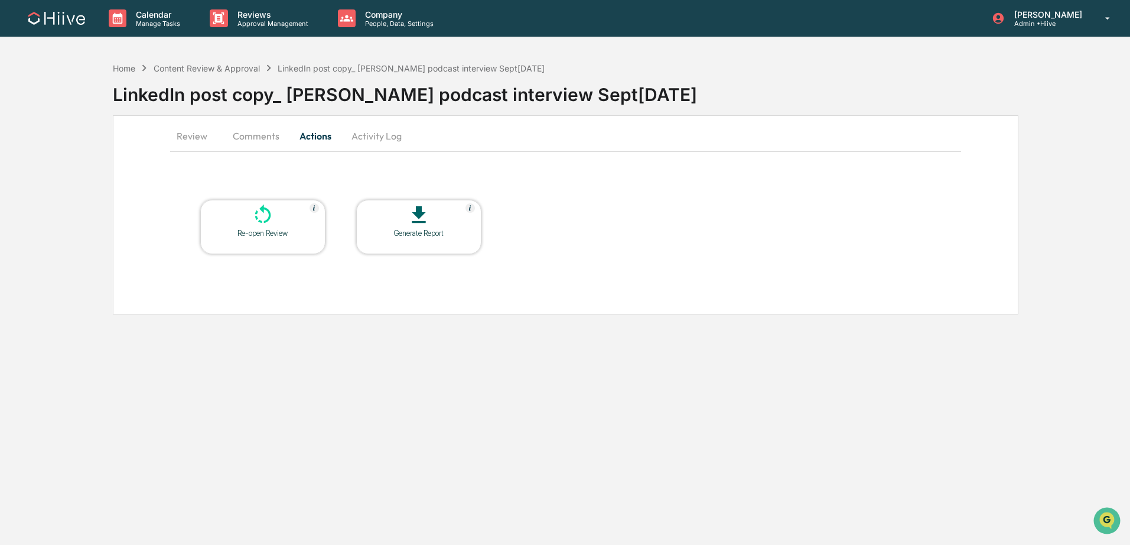
click at [255, 129] on button "Comments" at bounding box center [256, 136] width 66 height 28
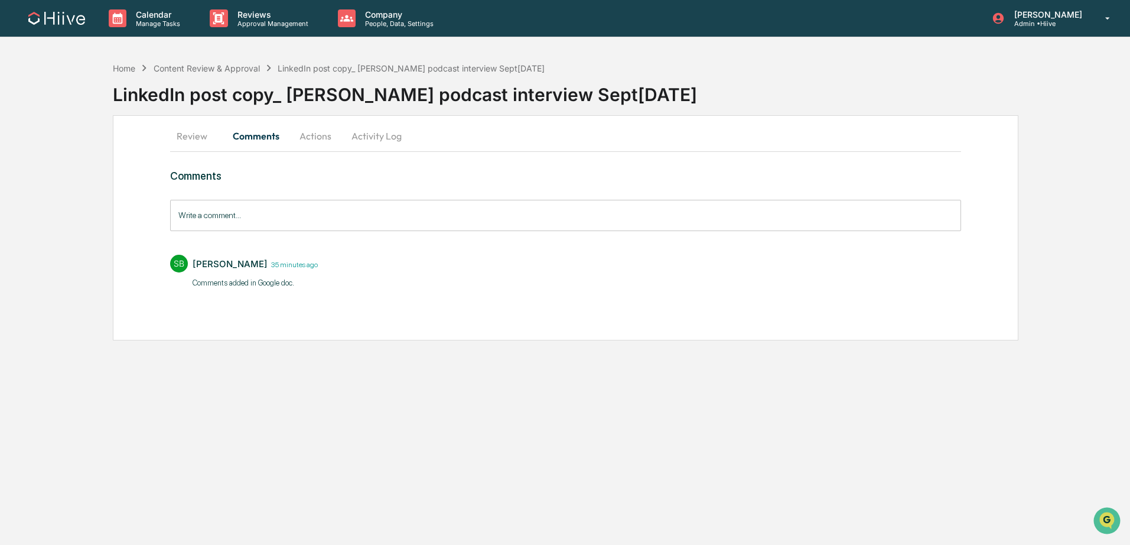
click at [193, 130] on button "Review" at bounding box center [196, 136] width 53 height 28
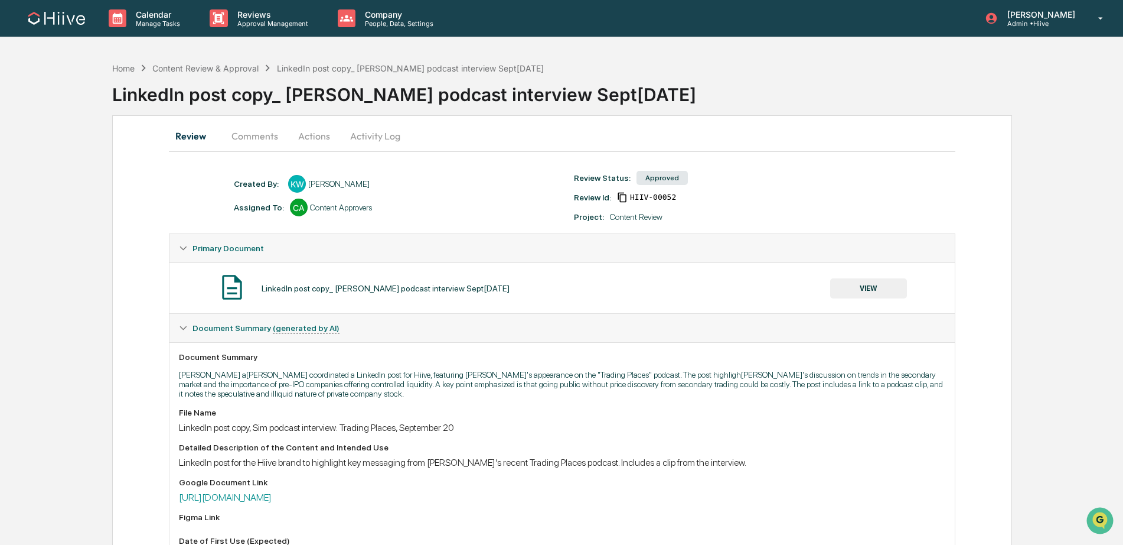
click at [852, 294] on button "VIEW" at bounding box center [868, 288] width 77 height 20
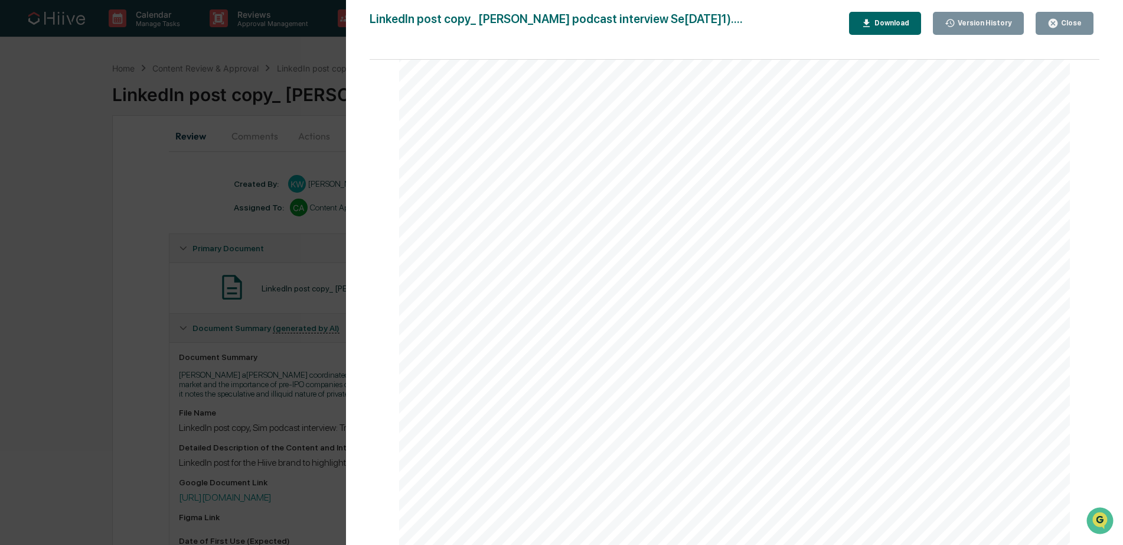
scroll to position [374, 0]
click at [281, 375] on div "Version History 09/29/2025, 05:13 PM Kate Wilson 09/29/2025, 05:02 PM Kate Wils…" at bounding box center [561, 272] width 1123 height 545
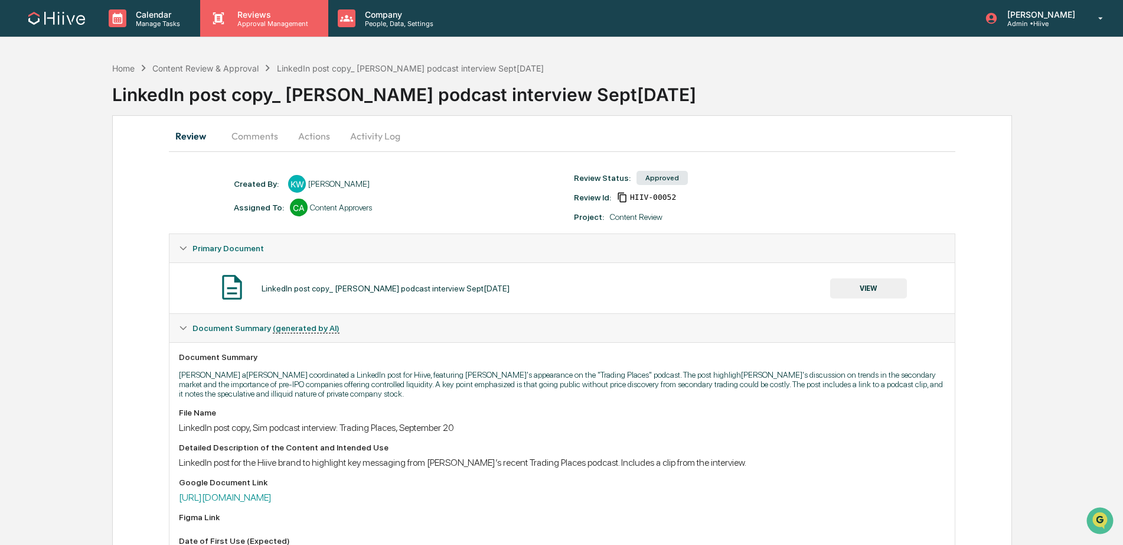
click at [240, 28] on div "Reviews Approval Management" at bounding box center [264, 18] width 128 height 37
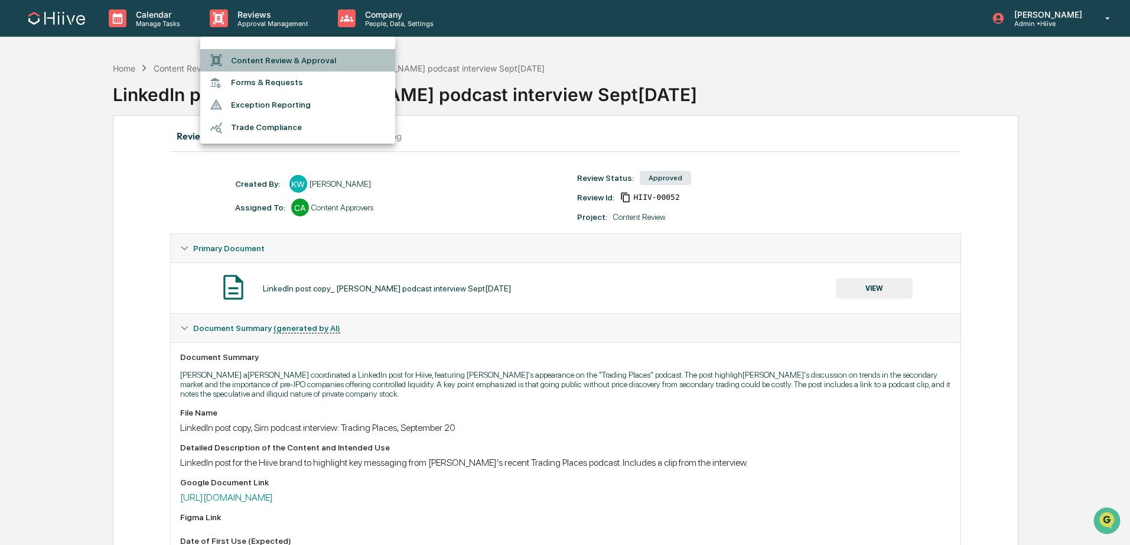
click at [252, 63] on li "Content Review & Approval" at bounding box center [297, 60] width 195 height 22
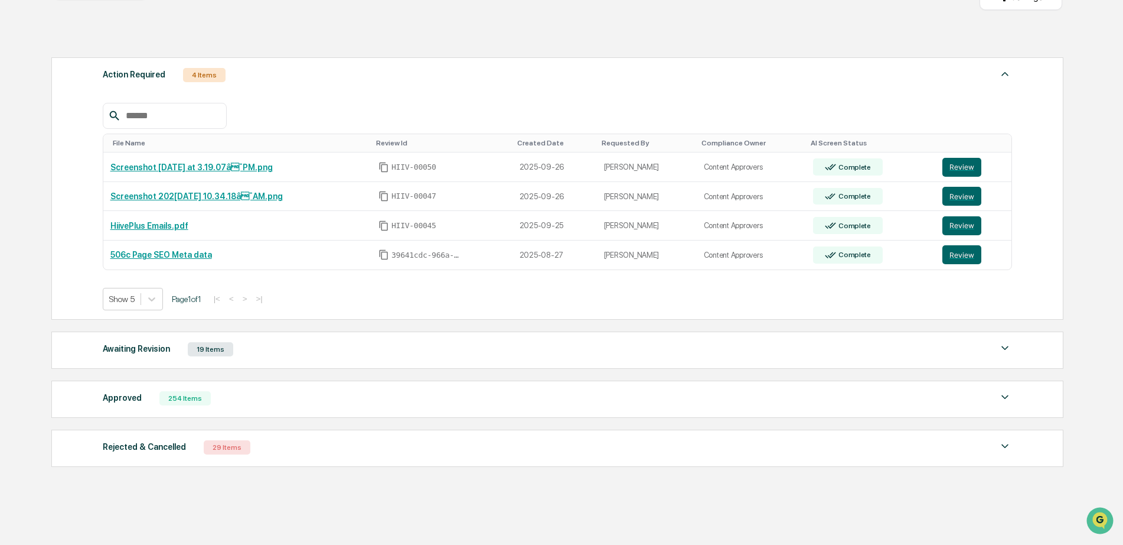
scroll to position [183, 0]
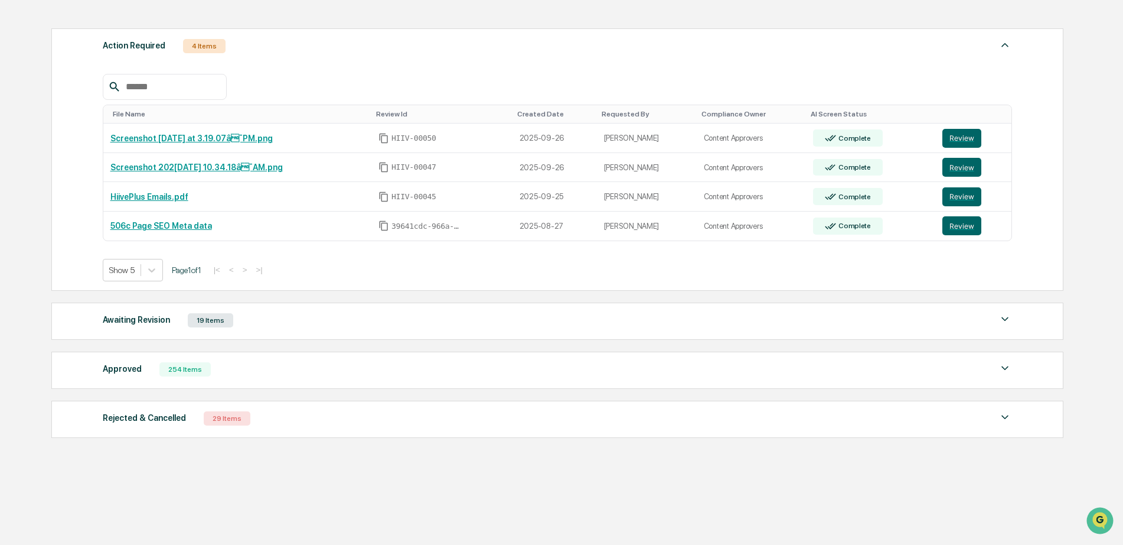
click at [170, 316] on div "Awaiting Revision" at bounding box center [136, 319] width 67 height 15
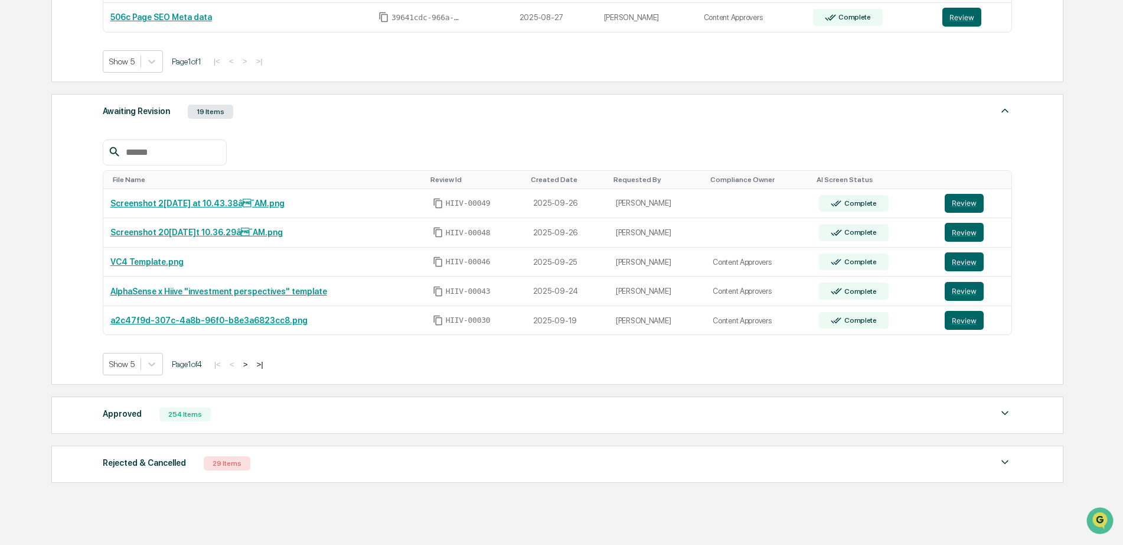
scroll to position [391, 0]
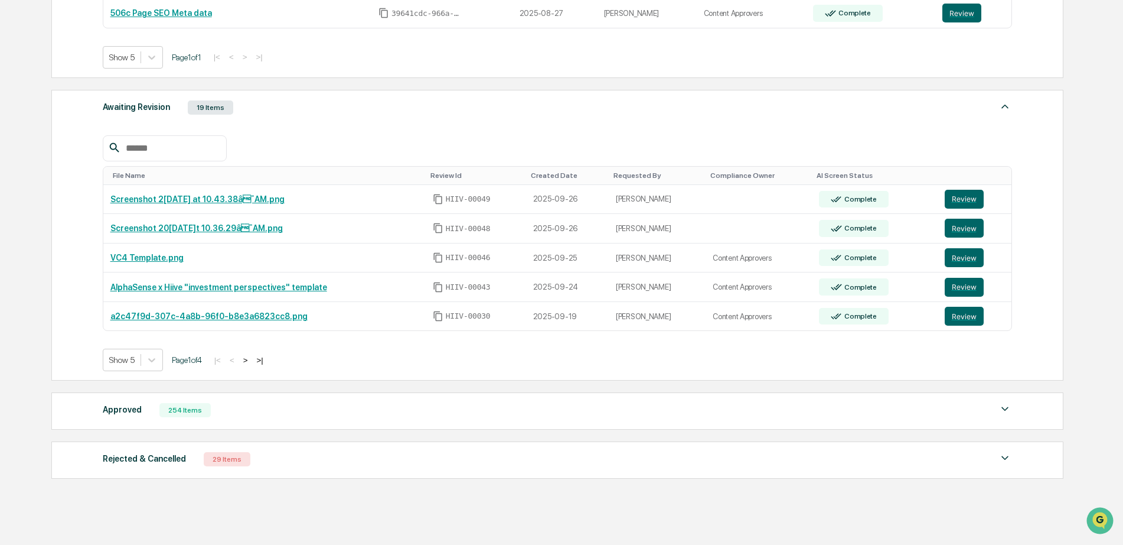
click at [252, 363] on button ">" at bounding box center [246, 360] width 12 height 10
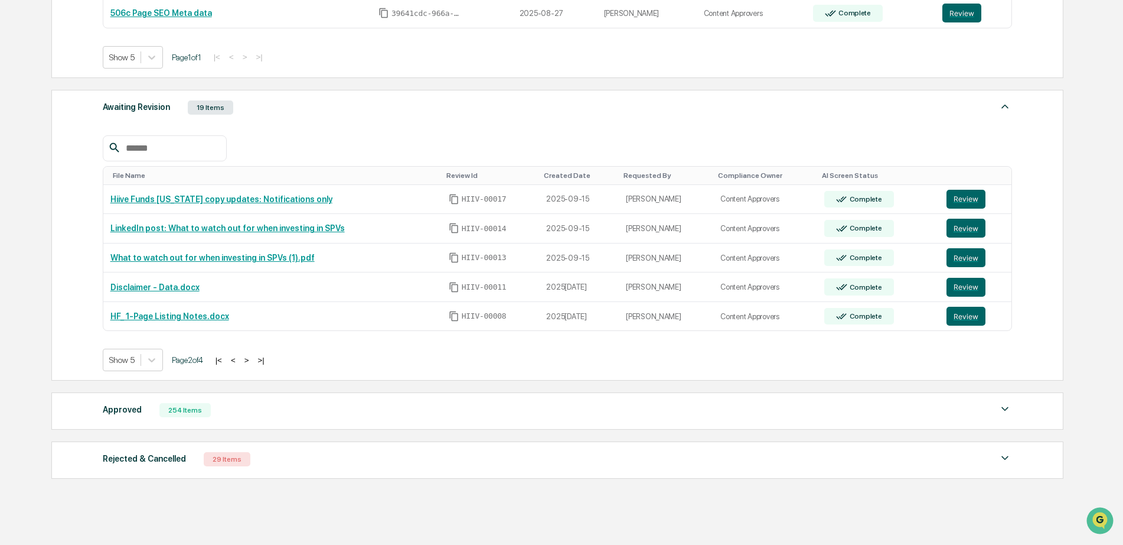
click at [253, 363] on button ">" at bounding box center [247, 360] width 12 height 10
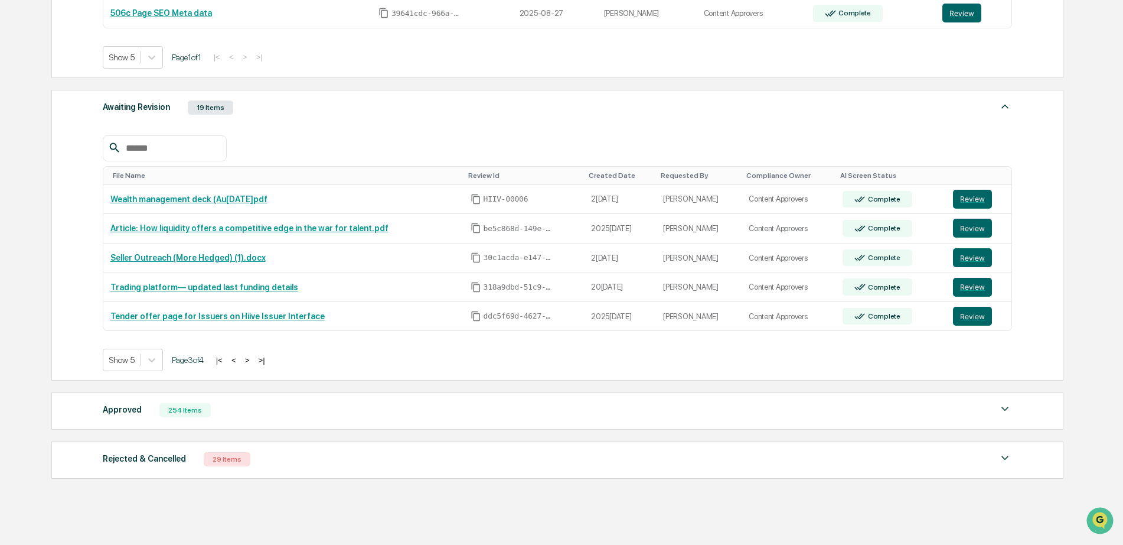
click at [240, 362] on button "<" at bounding box center [234, 360] width 12 height 10
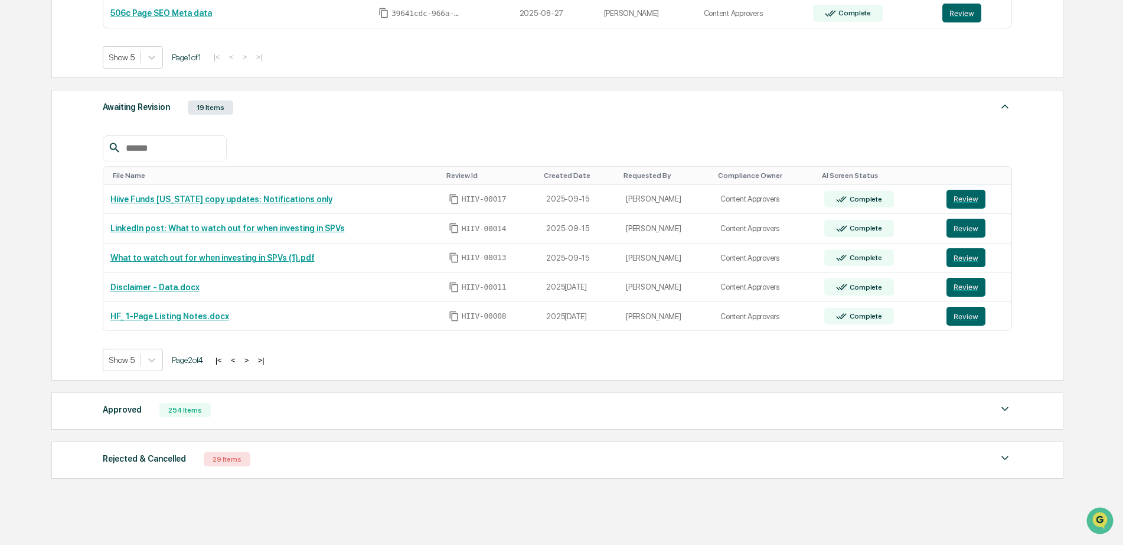
click at [239, 362] on button "<" at bounding box center [233, 360] width 12 height 10
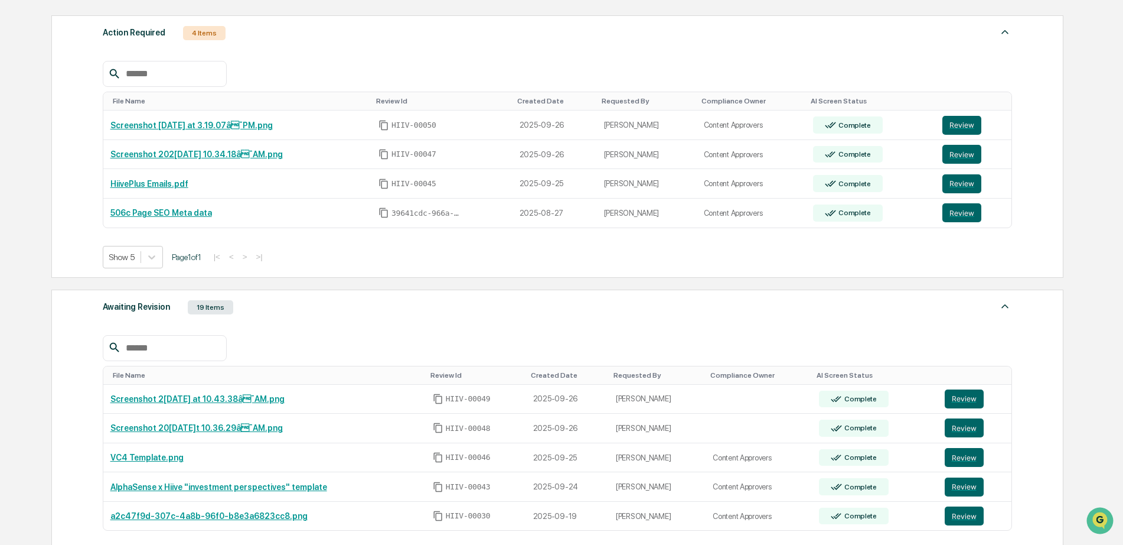
click at [284, 313] on div "Awaiting Revision 19 Items" at bounding box center [558, 307] width 910 height 17
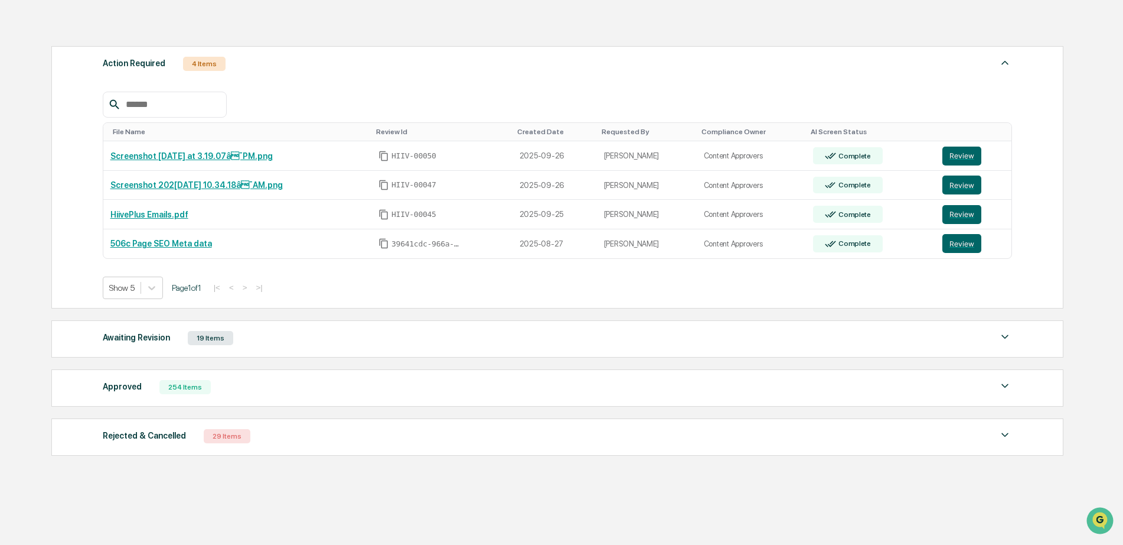
scroll to position [183, 0]
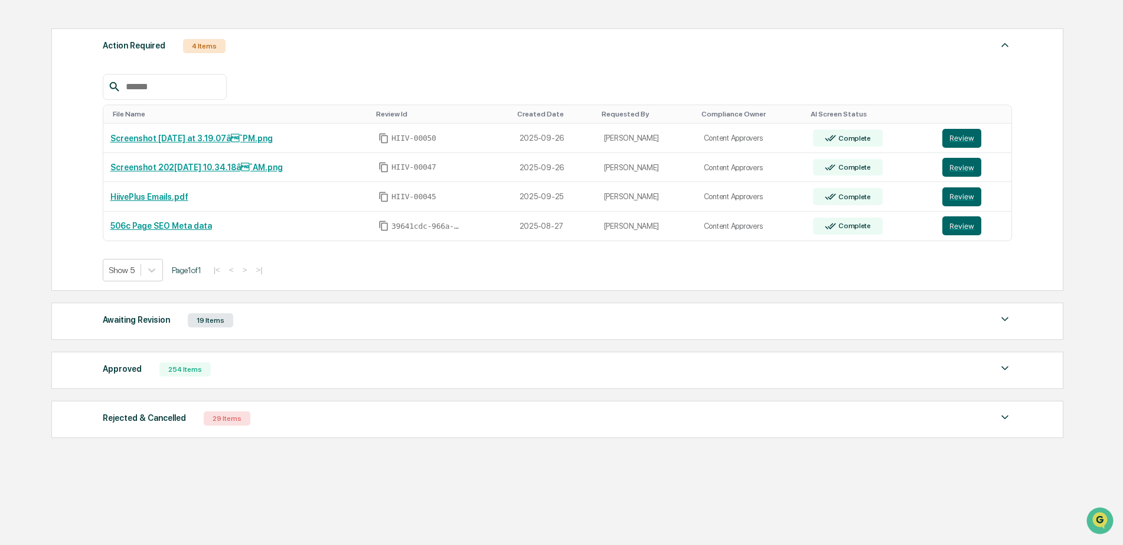
click at [192, 361] on div "Approved 254 Items" at bounding box center [558, 369] width 910 height 17
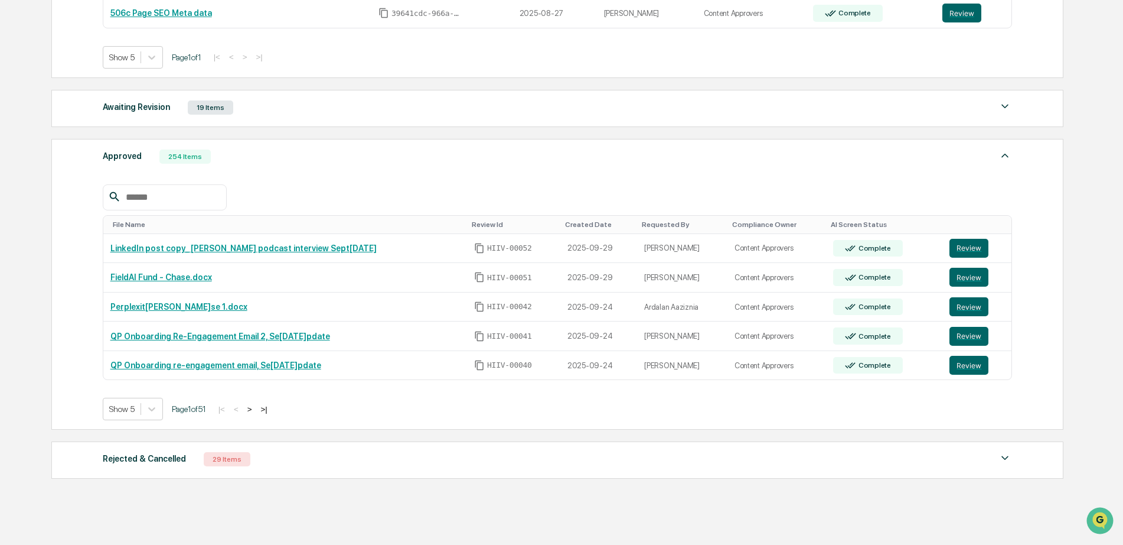
scroll to position [397, 0]
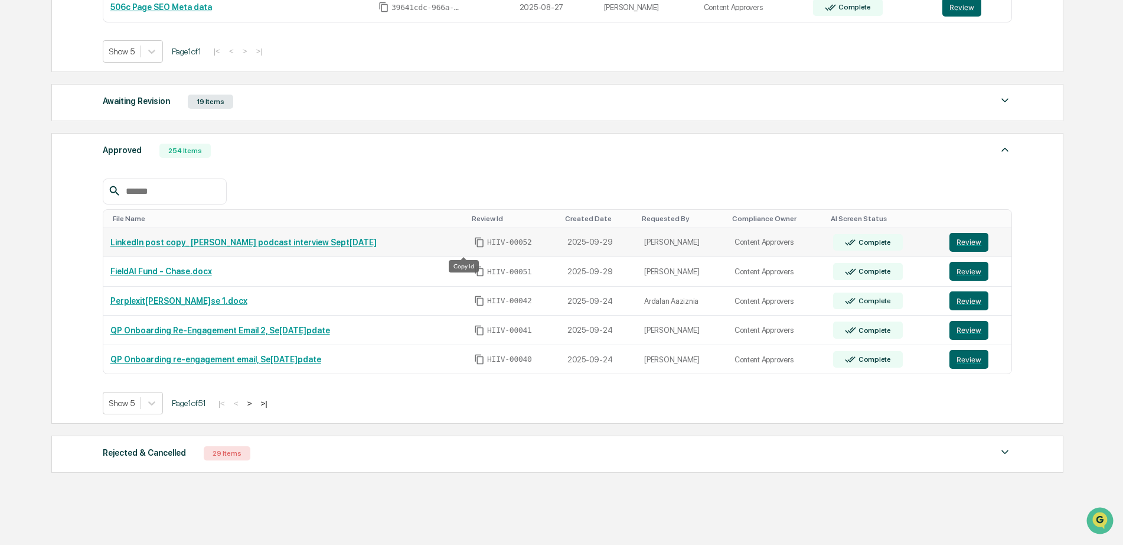
click at [474, 246] on icon "Copy Id" at bounding box center [479, 242] width 11 height 11
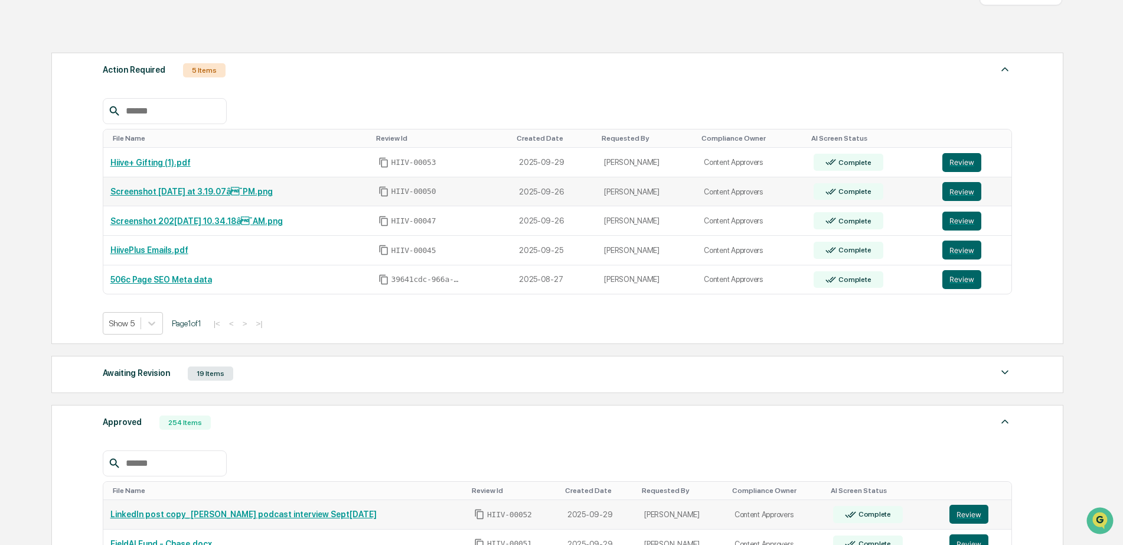
scroll to position [132, 0]
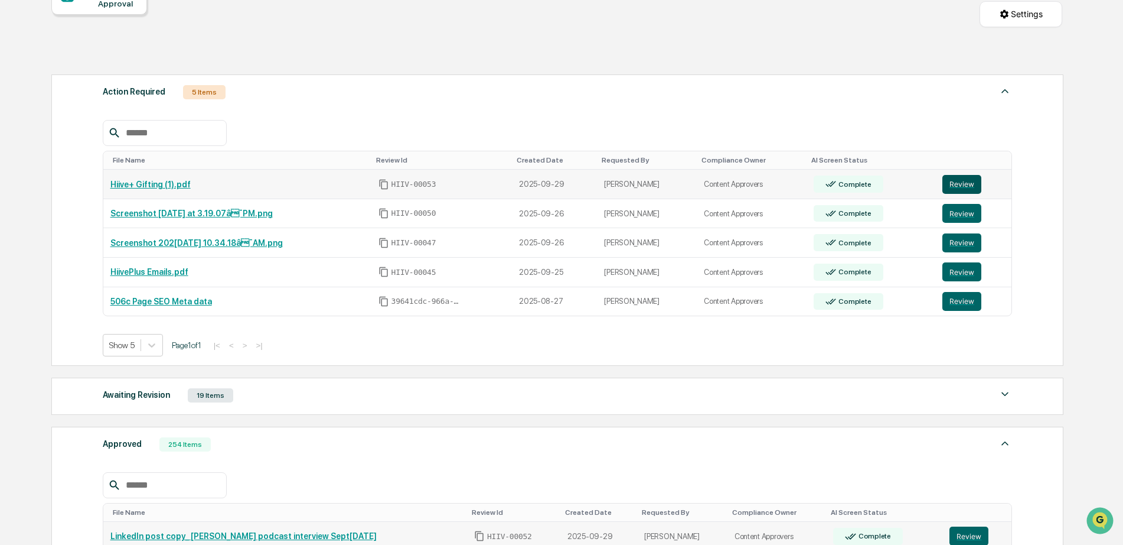
click at [975, 184] on button "Review" at bounding box center [962, 184] width 39 height 19
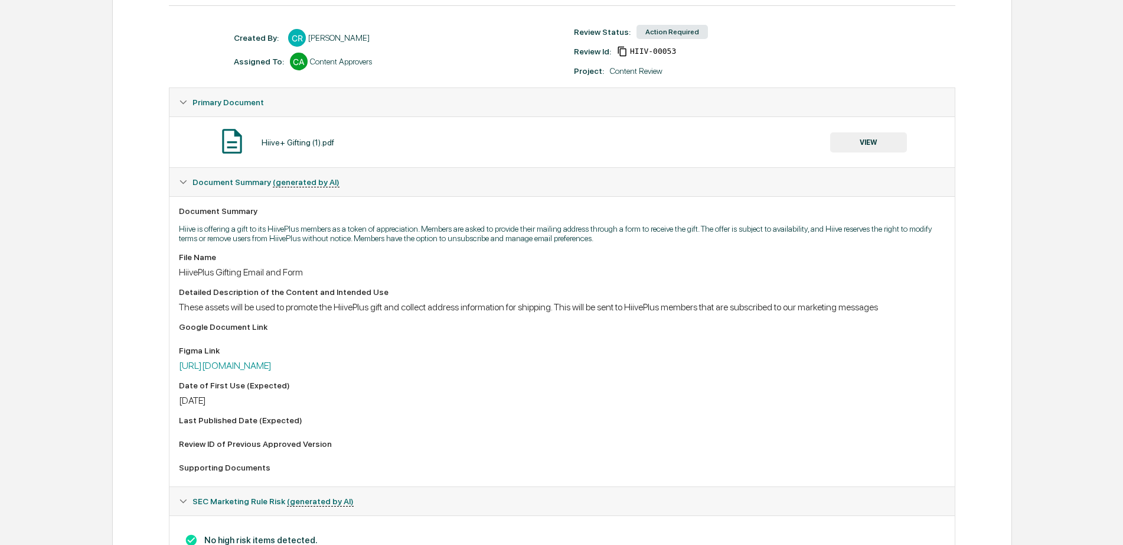
scroll to position [171, 0]
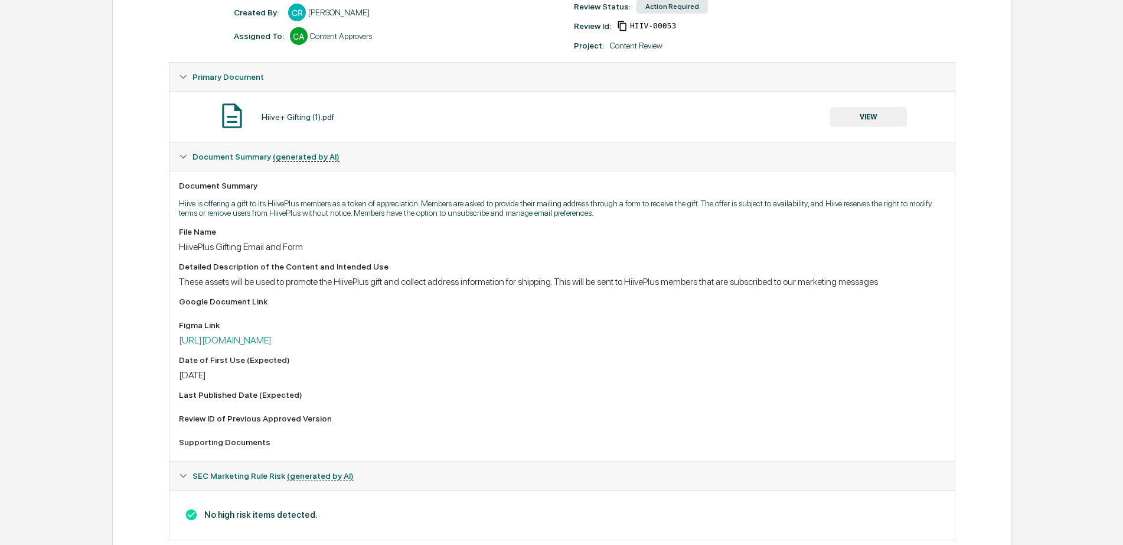
click at [690, 361] on div "File Name HiivePlus Gifting Email and Form Detailed Description of the Content …" at bounding box center [562, 339] width 766 height 224
click at [272, 346] on link "https://www.figma.com/design/WzKRfu0waYio46S0zEGvEj/HiivePlus-GTM?node-id=1757-…" at bounding box center [225, 339] width 93 height 11
click at [830, 119] on button "VIEW" at bounding box center [868, 117] width 77 height 20
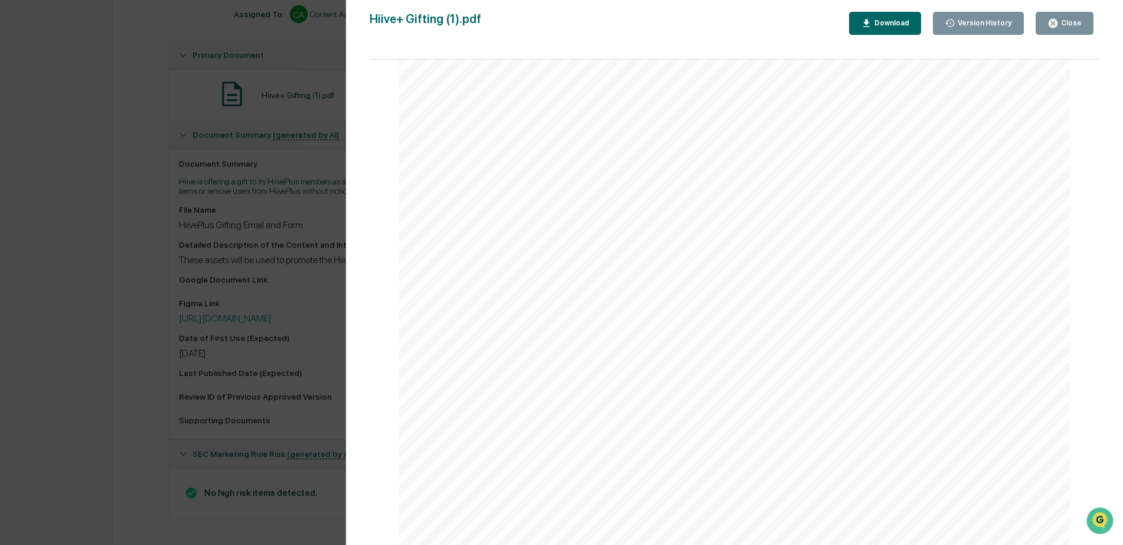
scroll to position [301, 0]
click at [1065, 21] on div "Close" at bounding box center [1070, 23] width 23 height 8
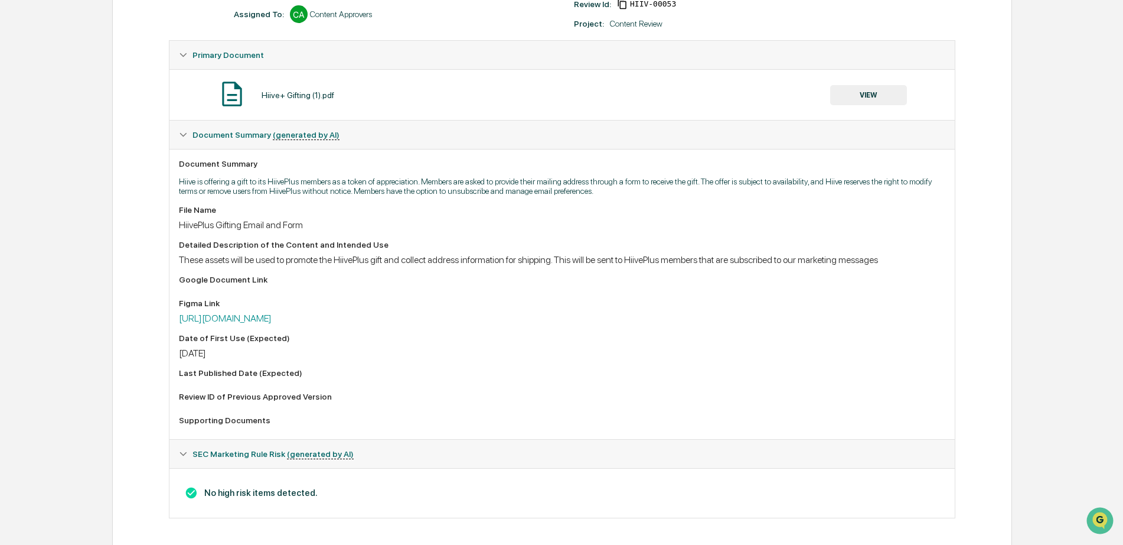
click at [532, 255] on div "Detailed Description of the Content and Intended Use These assets will be used …" at bounding box center [562, 252] width 766 height 25
click at [272, 324] on link "https://www.figma.com/design/WzKRfu0waYio46S0zEGvEj/HiivePlus-GTM?node-id=1757-…" at bounding box center [225, 317] width 93 height 11
click at [295, 177] on div "Document Summary Hiive is offering a gift to its HiivePlus members as a token o…" at bounding box center [562, 294] width 785 height 290
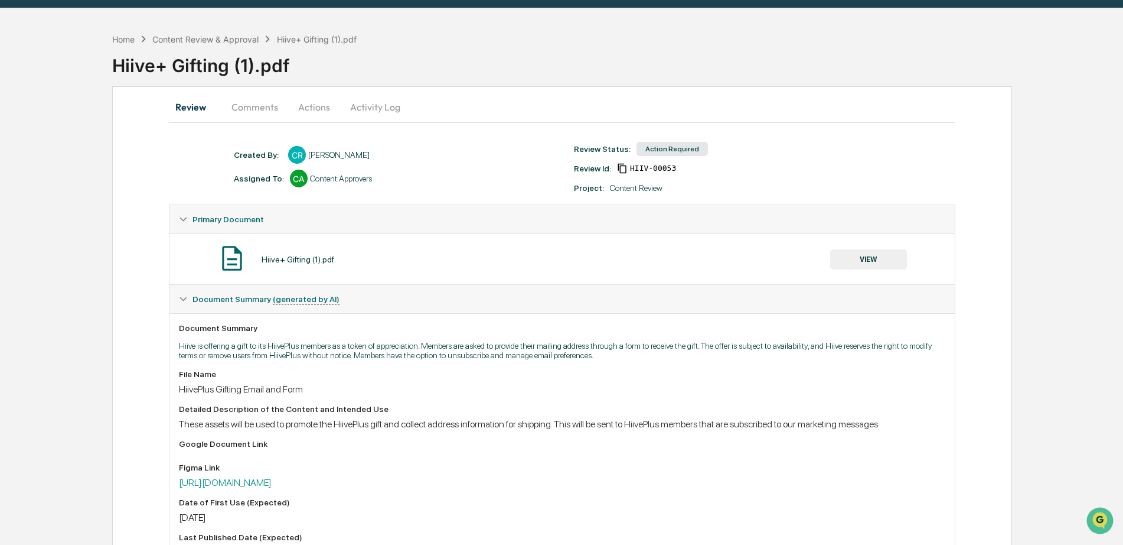
click at [256, 108] on button "Comments" at bounding box center [255, 107] width 66 height 28
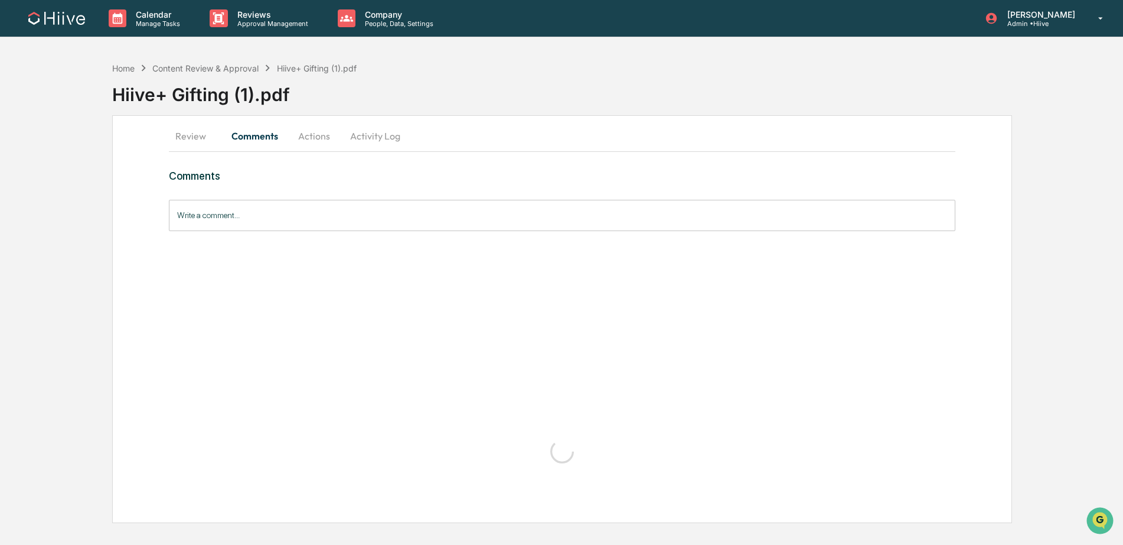
scroll to position [0, 0]
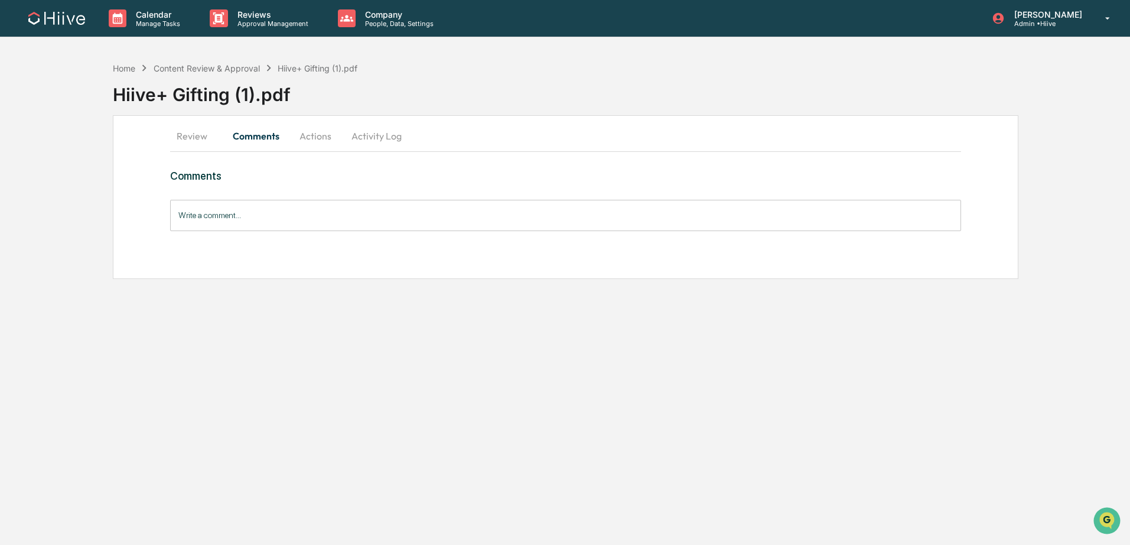
click at [243, 227] on input "Write a comment..." at bounding box center [565, 215] width 791 height 31
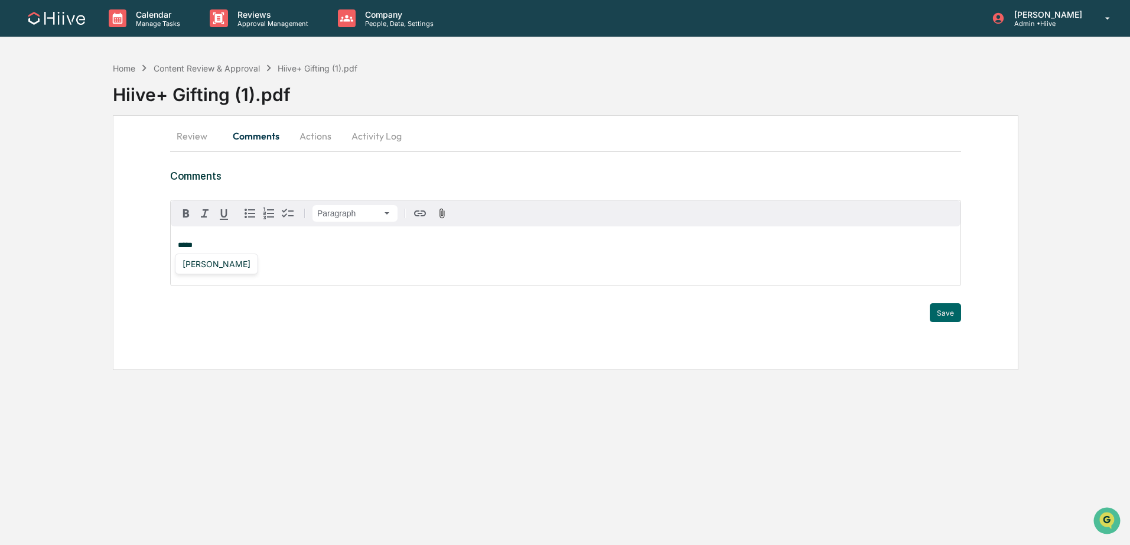
click at [200, 271] on div "Amjad Patel" at bounding box center [216, 263] width 83 height 21
click at [198, 268] on div "Amjad Patel" at bounding box center [216, 263] width 77 height 15
click at [950, 313] on button "Save" at bounding box center [945, 312] width 31 height 19
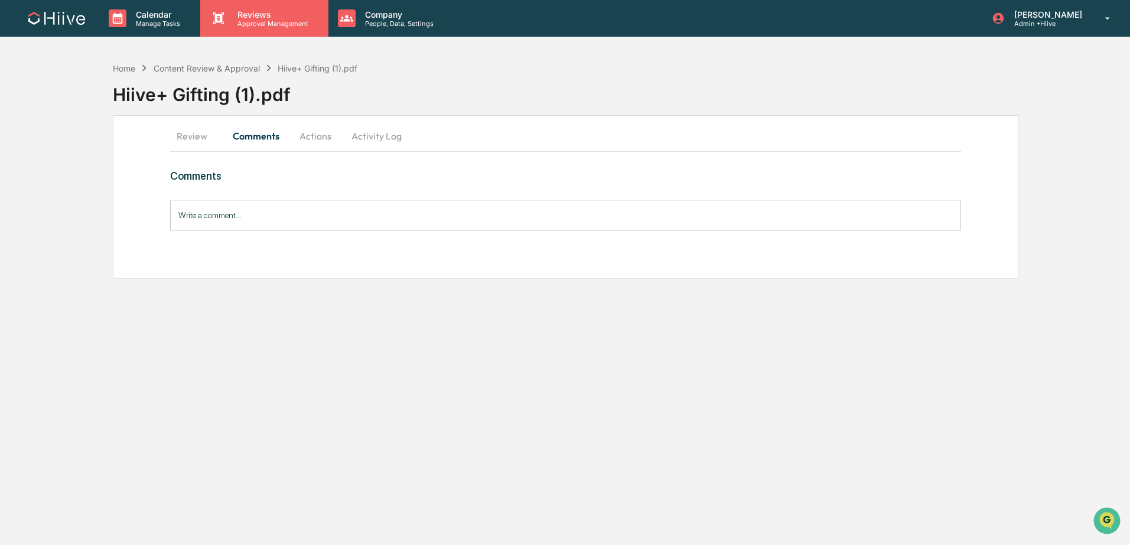
click at [237, 28] on div "Reviews Approval Management" at bounding box center [264, 18] width 128 height 37
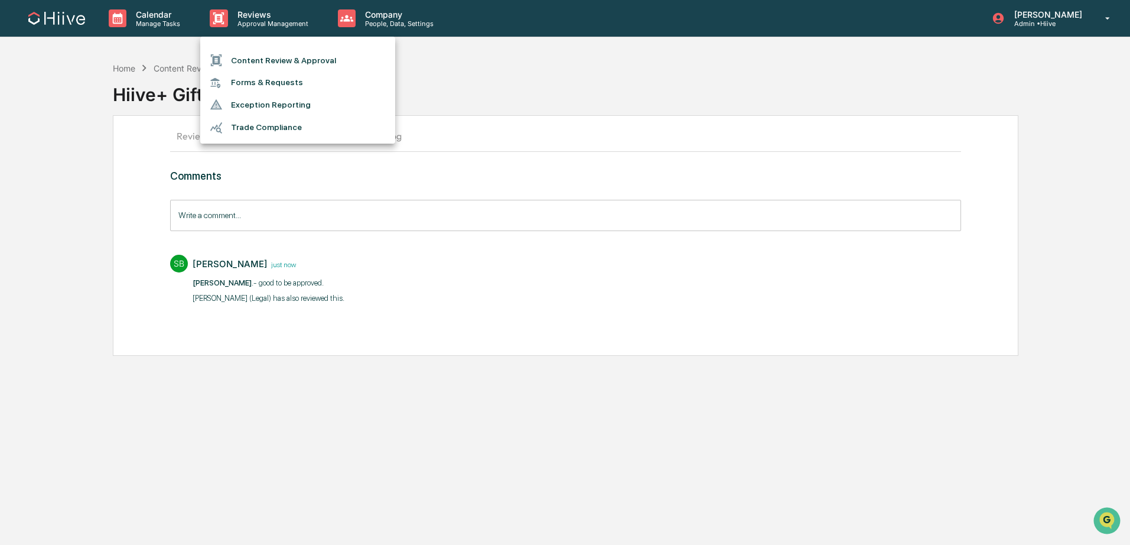
click at [238, 53] on li "Content Review & Approval" at bounding box center [297, 60] width 195 height 22
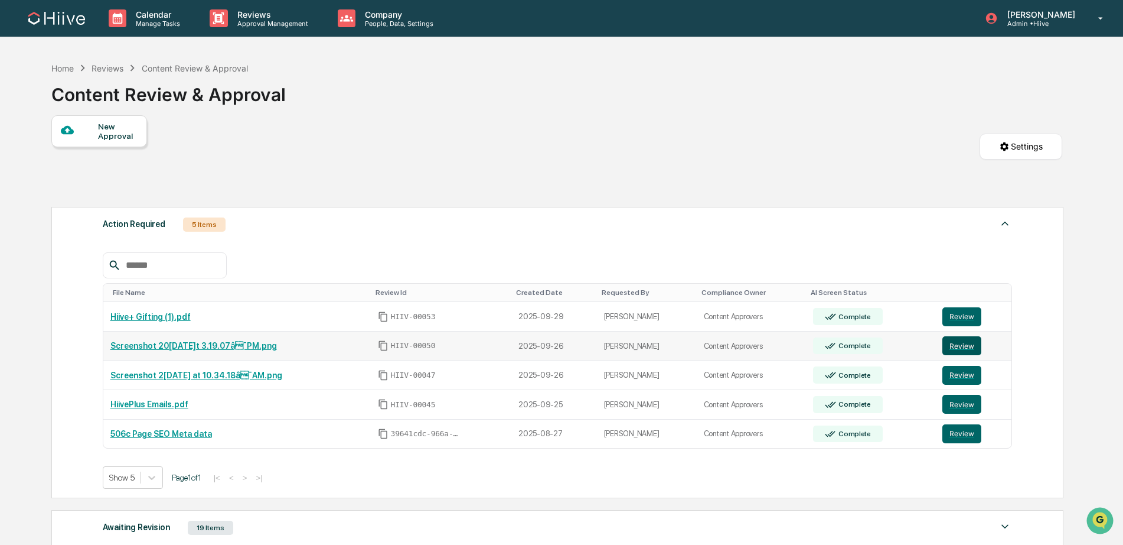
click at [981, 347] on button "Review" at bounding box center [962, 345] width 39 height 19
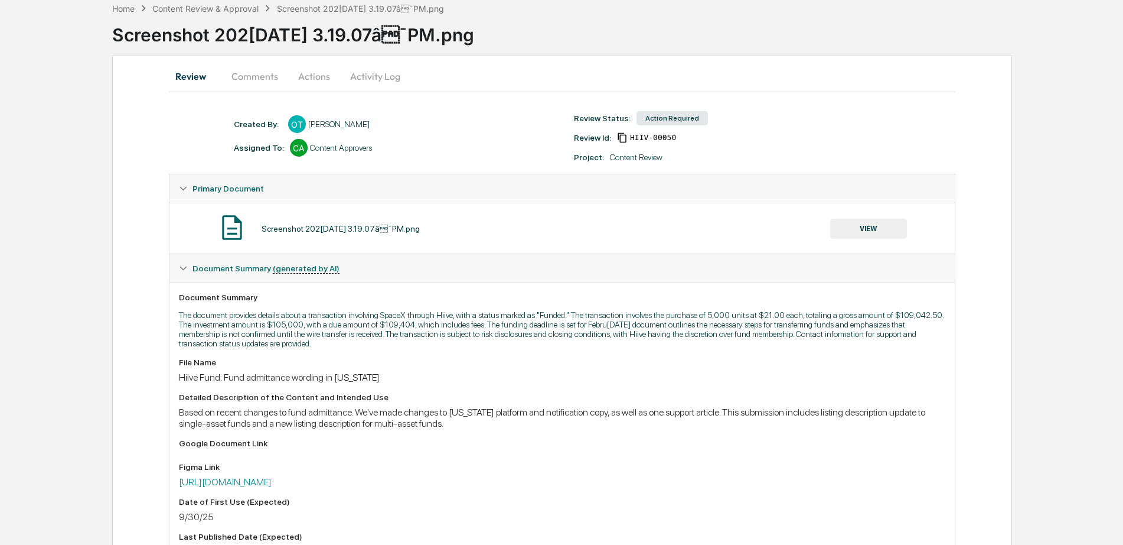
scroll to position [50, 0]
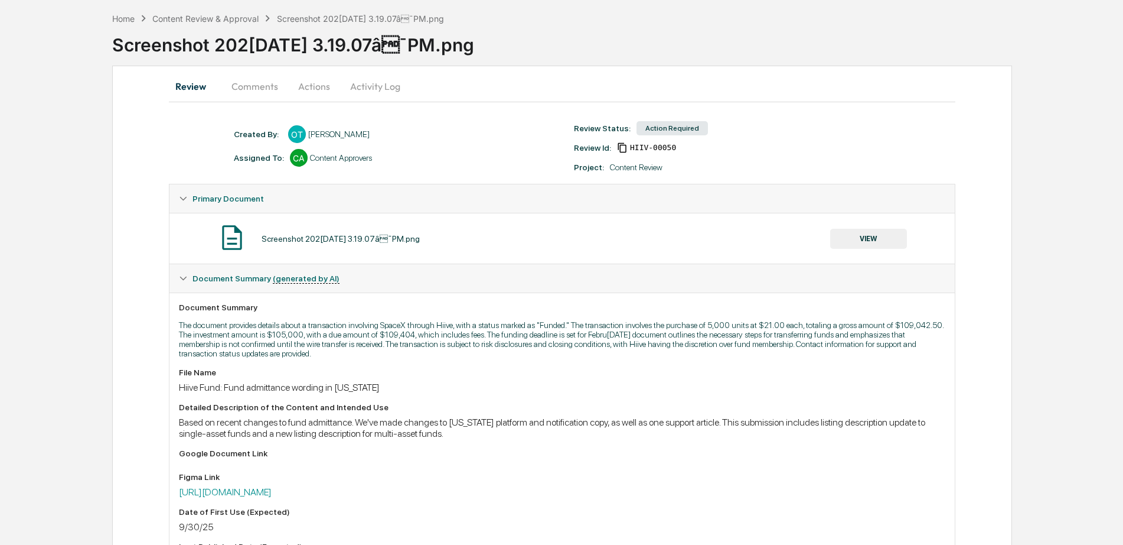
click at [389, 78] on button "Activity Log" at bounding box center [375, 86] width 69 height 28
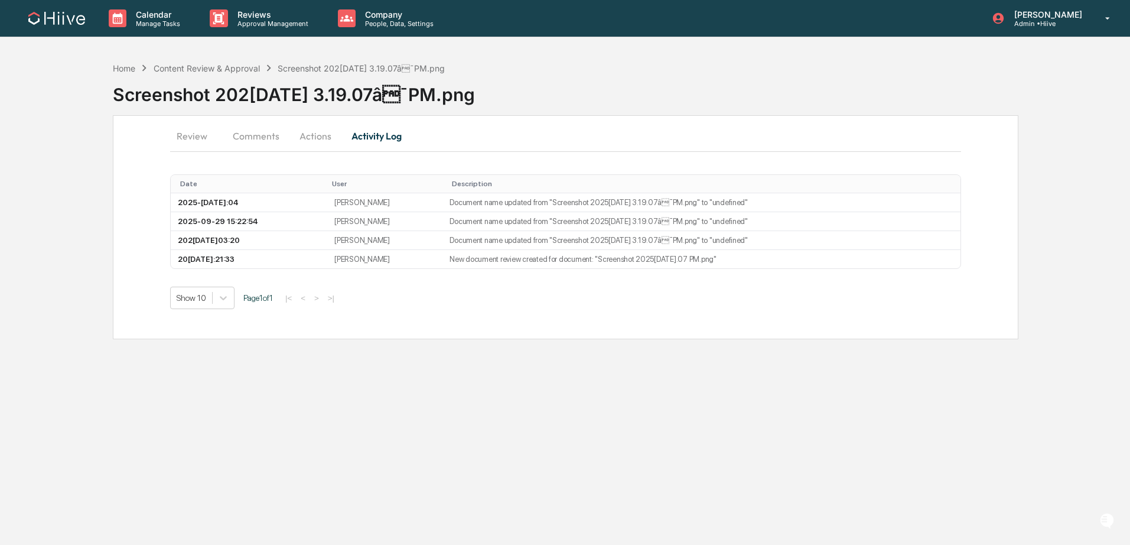
scroll to position [0, 0]
click at [308, 130] on button "Actions" at bounding box center [315, 136] width 53 height 28
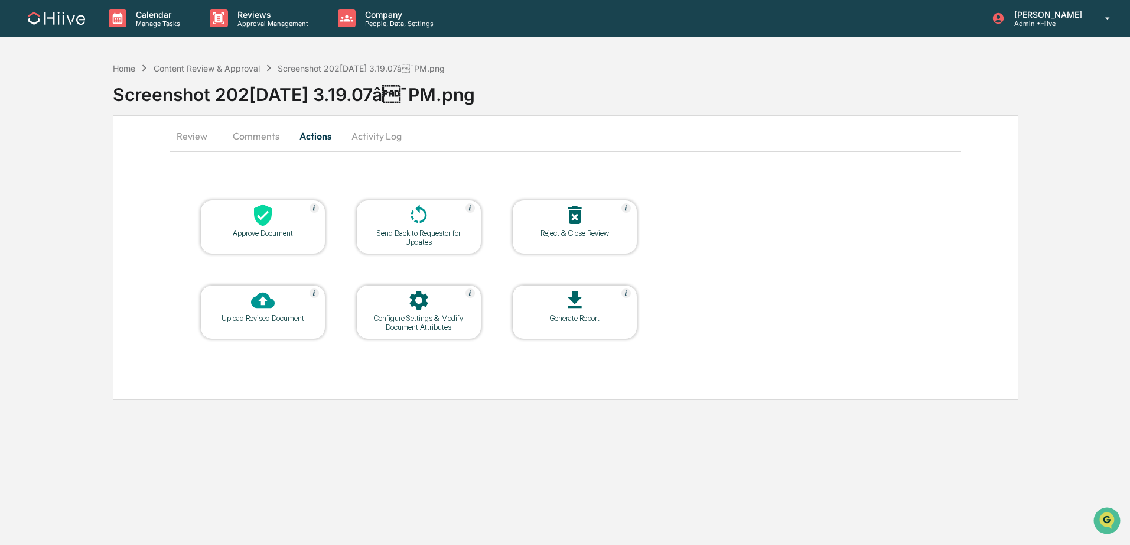
click at [348, 125] on button "Activity Log" at bounding box center [376, 136] width 69 height 28
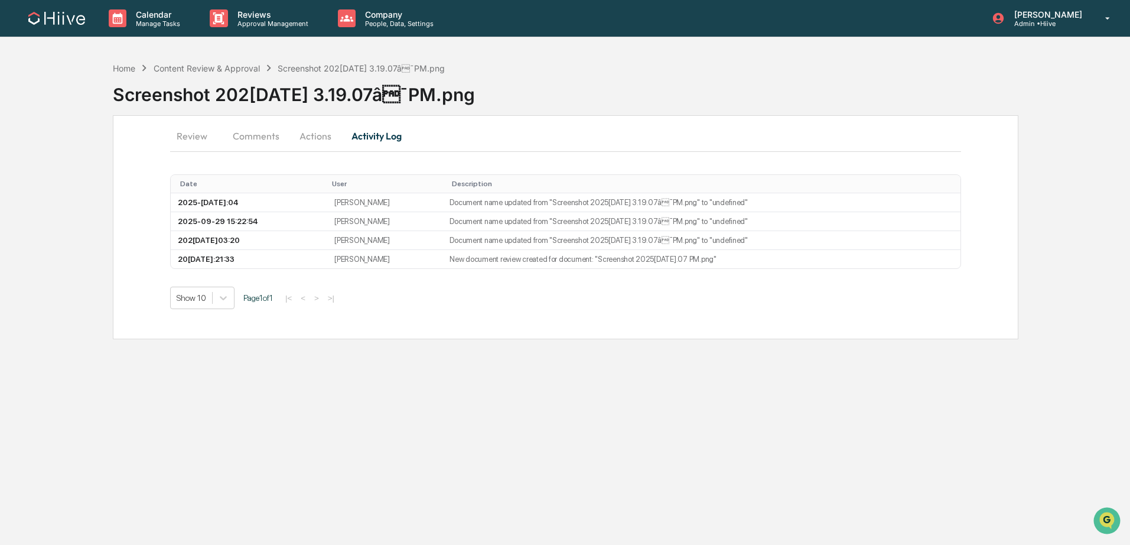
click at [301, 138] on button "Actions" at bounding box center [315, 136] width 53 height 28
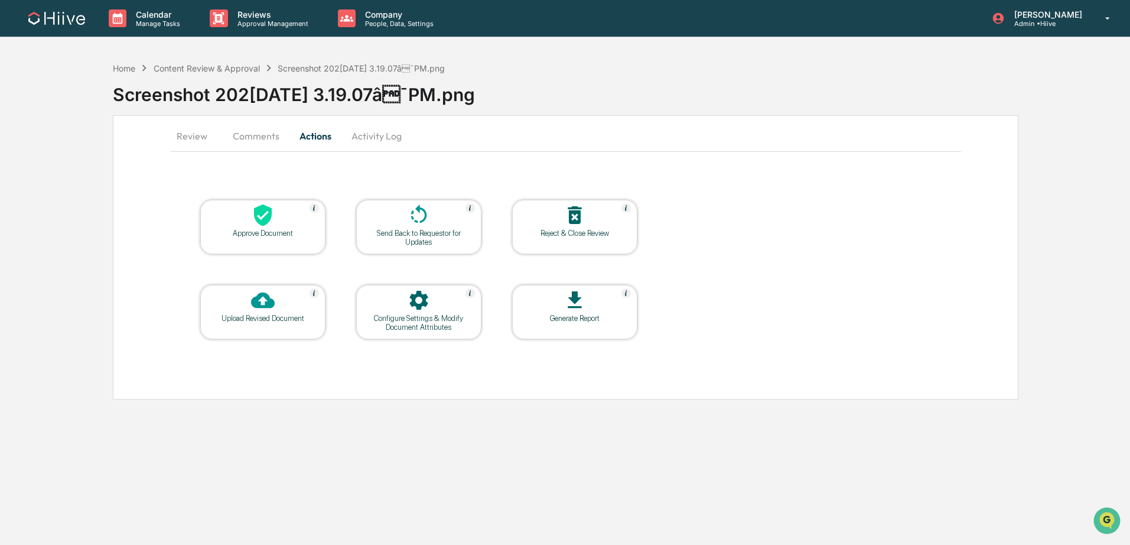
click at [403, 299] on div at bounding box center [419, 300] width 118 height 25
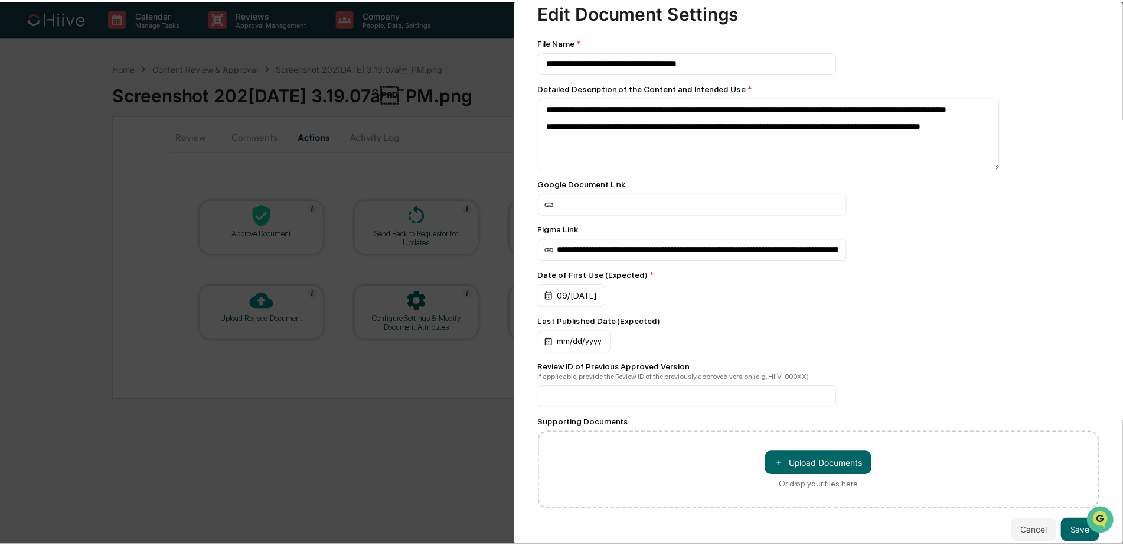
scroll to position [64, 0]
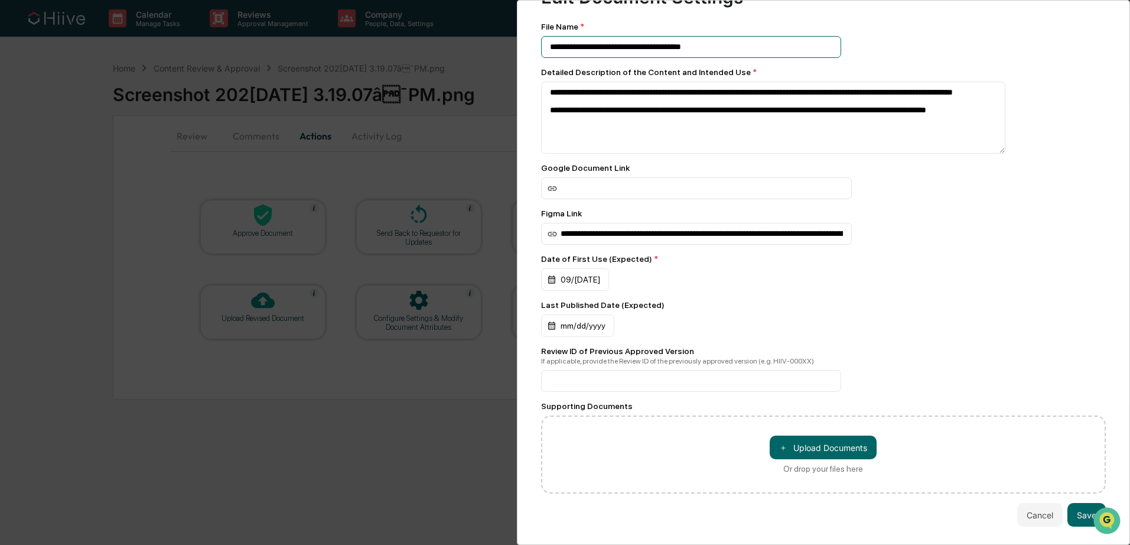
click at [767, 36] on input "**********" at bounding box center [691, 47] width 300 height 22
type input "**********"
click at [1070, 512] on button "Save" at bounding box center [1086, 515] width 38 height 24
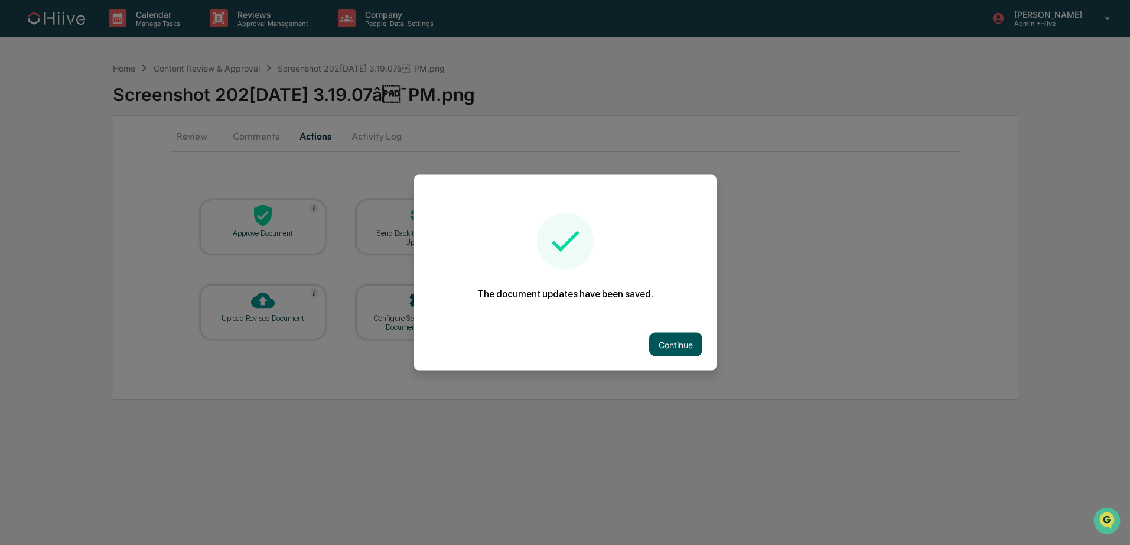
click at [679, 339] on button "Continue" at bounding box center [675, 345] width 53 height 24
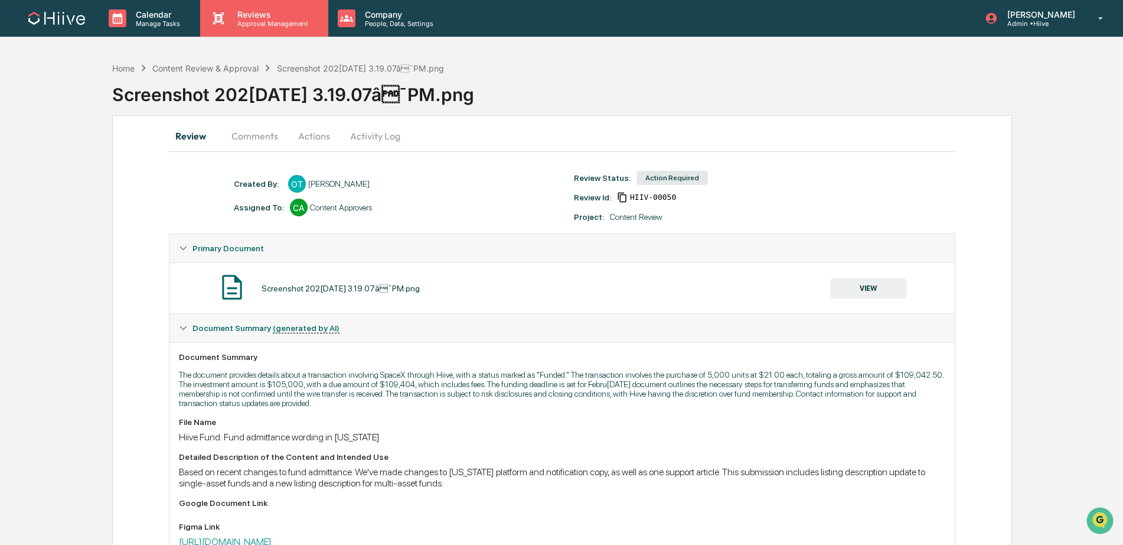
click at [310, 22] on p "Approval Management" at bounding box center [271, 23] width 86 height 8
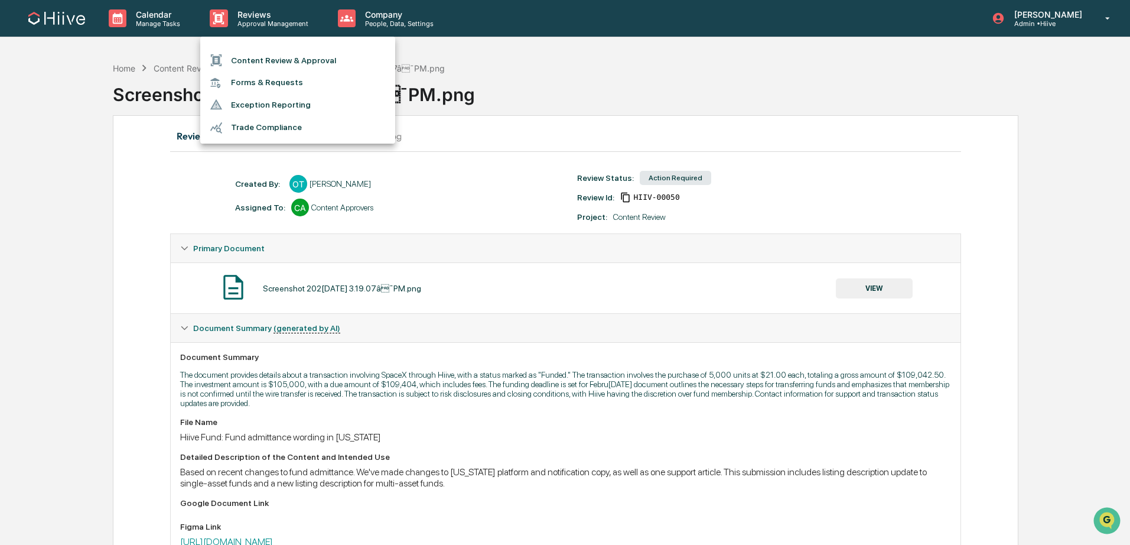
click at [310, 60] on li "Content Review & Approval" at bounding box center [297, 60] width 195 height 22
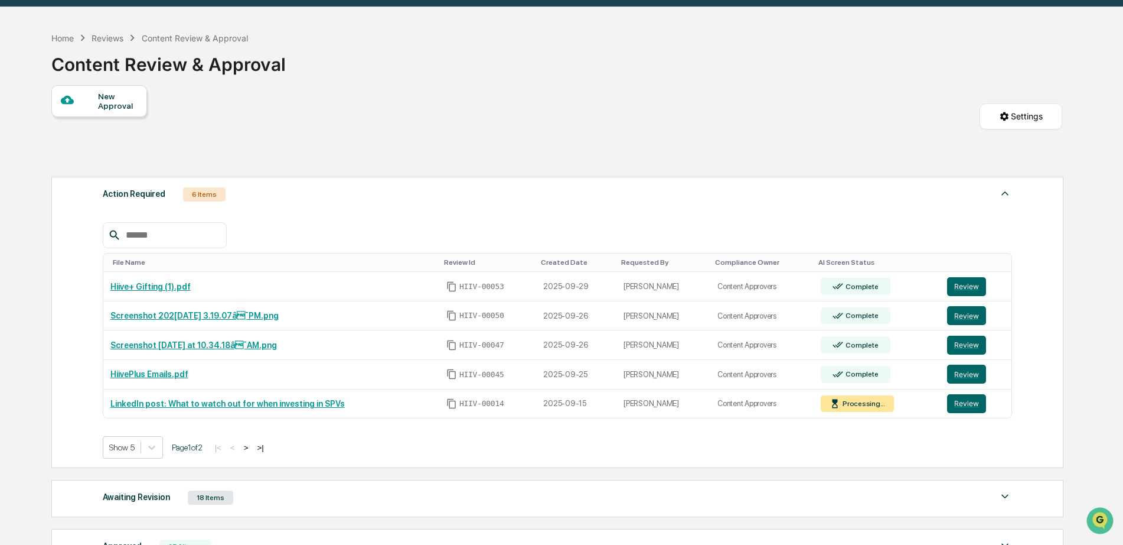
scroll to position [31, 0]
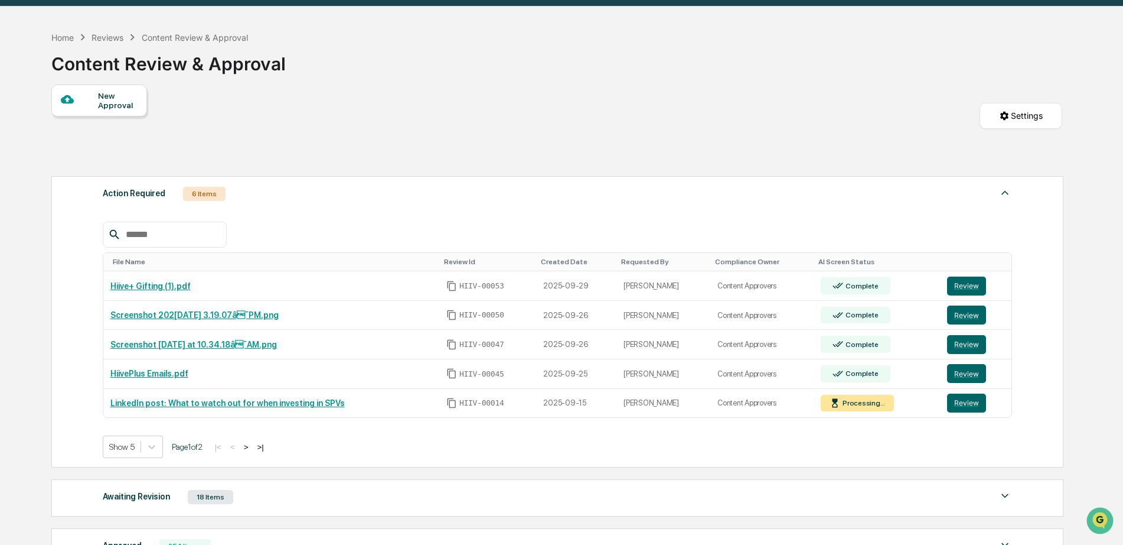
click at [252, 447] on button ">" at bounding box center [246, 447] width 12 height 10
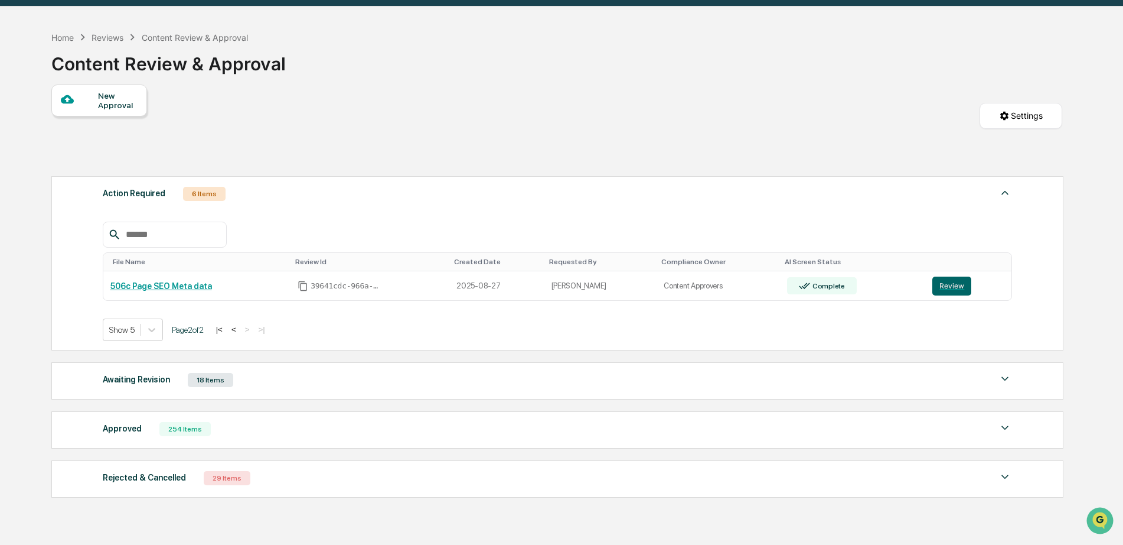
click at [240, 331] on button "<" at bounding box center [234, 329] width 12 height 10
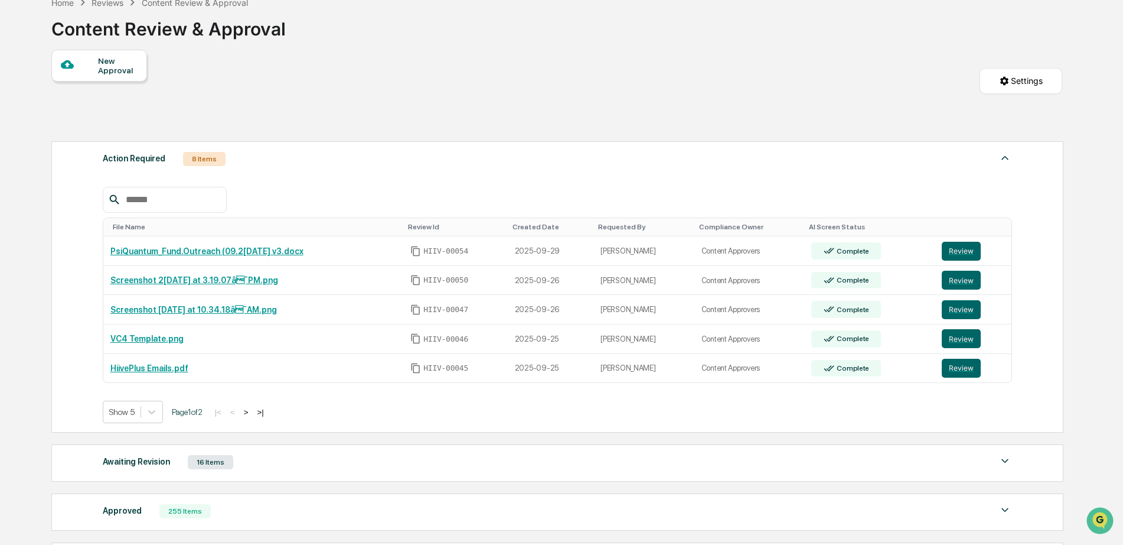
click at [252, 416] on button ">" at bounding box center [246, 412] width 12 height 10
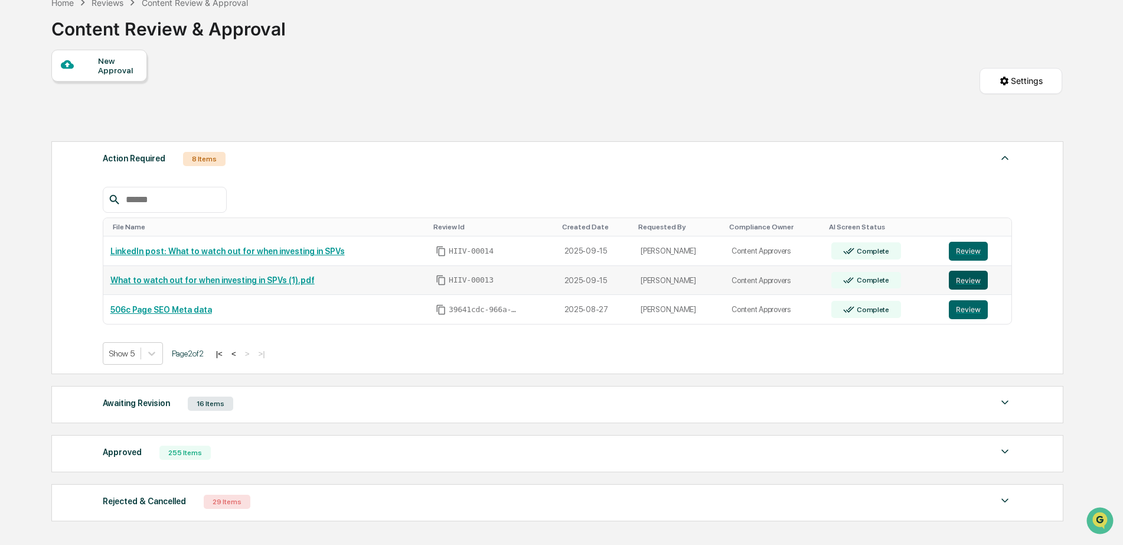
click at [960, 280] on button "Review" at bounding box center [968, 280] width 39 height 19
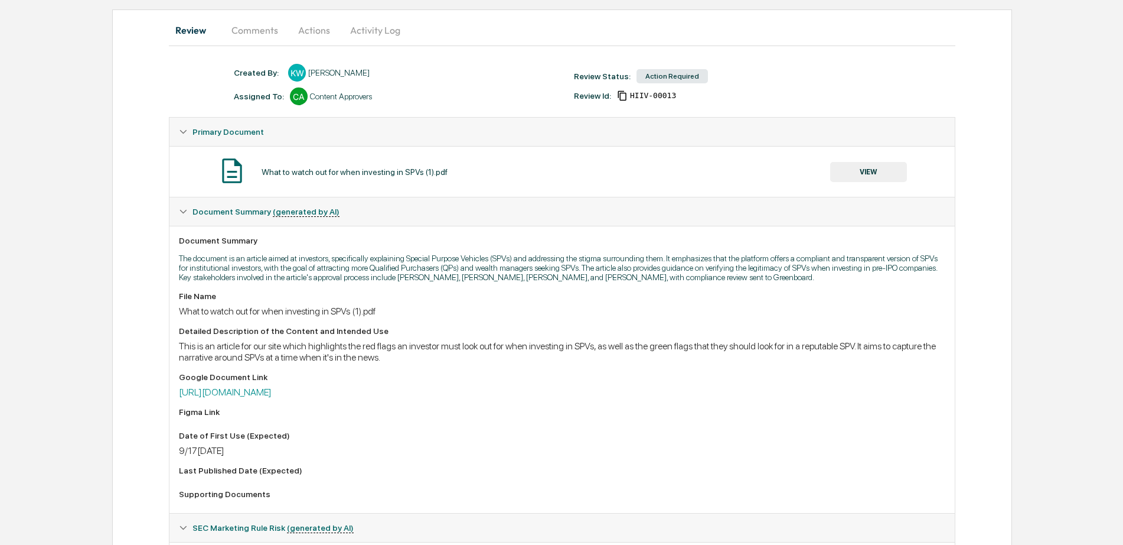
scroll to position [162, 0]
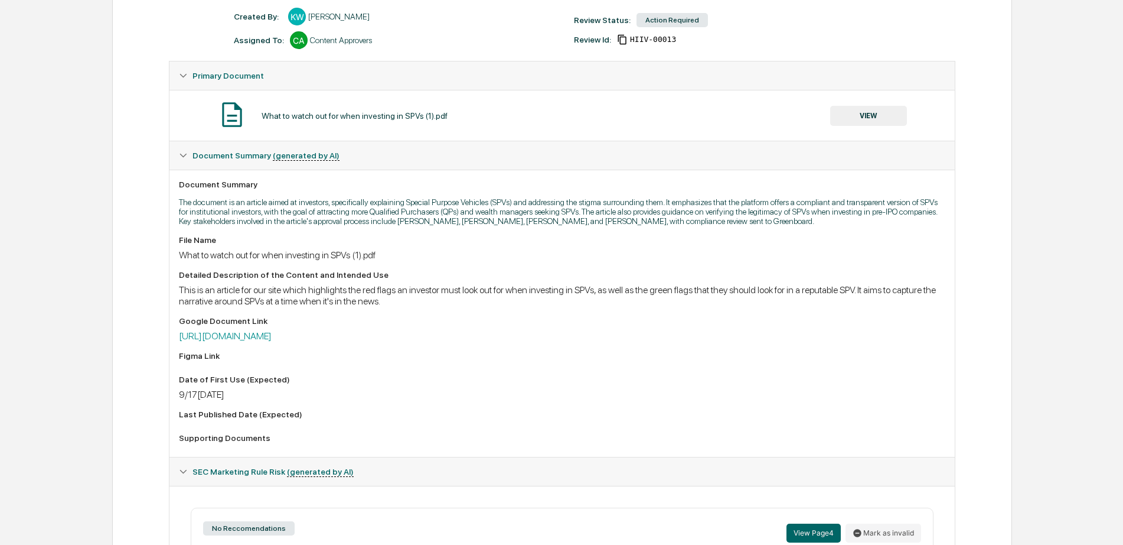
click at [350, 355] on div "File Name What to watch out for when investing in SPVs (1).pdf Detailed Descrip…" at bounding box center [562, 341] width 766 height 212
click at [272, 341] on link "[URL][DOMAIN_NAME]" at bounding box center [225, 335] width 93 height 11
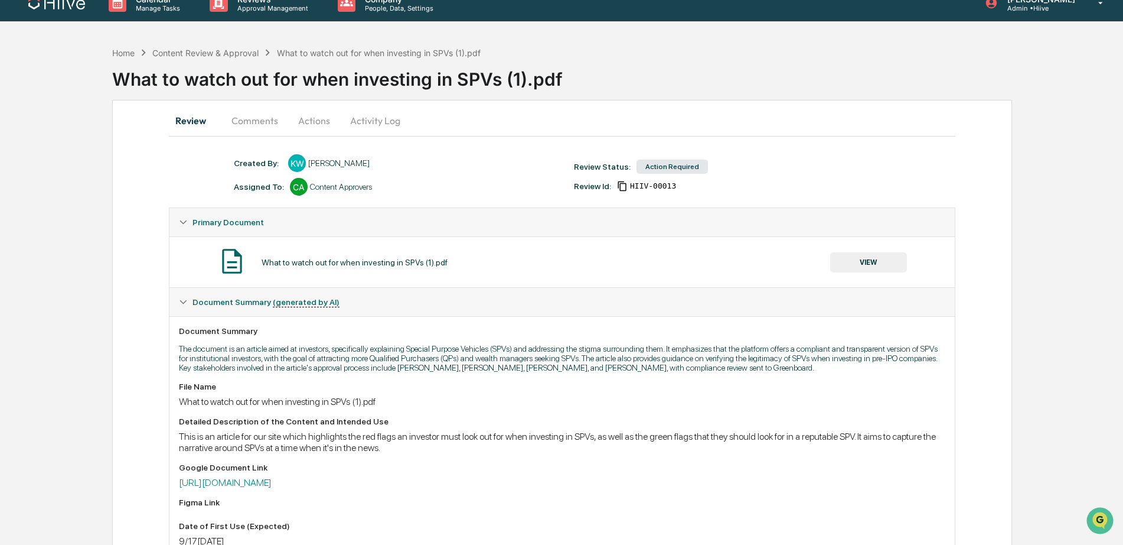
scroll to position [0, 0]
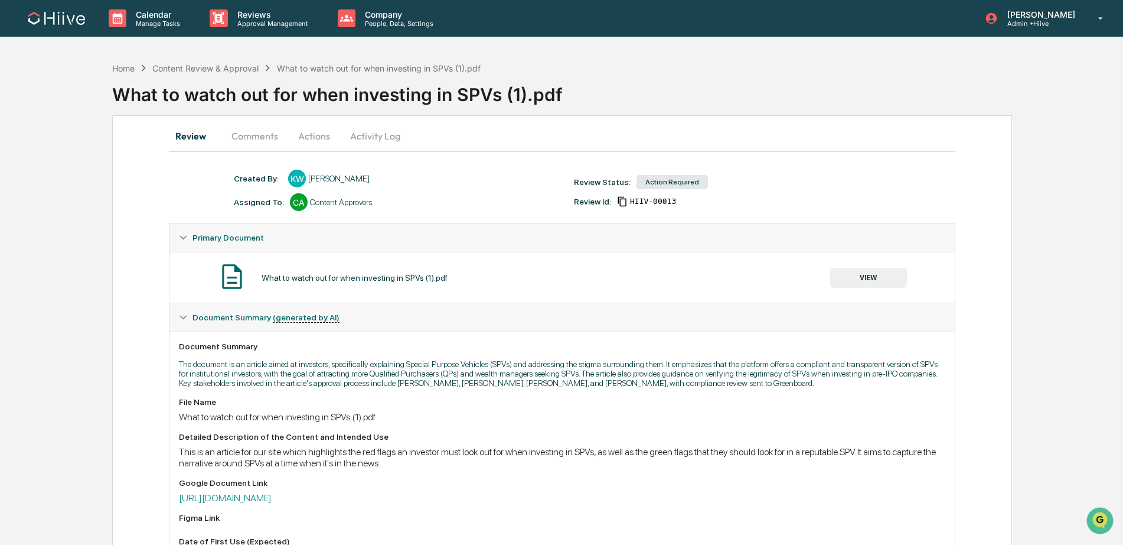
click at [364, 139] on button "Activity Log" at bounding box center [375, 136] width 69 height 28
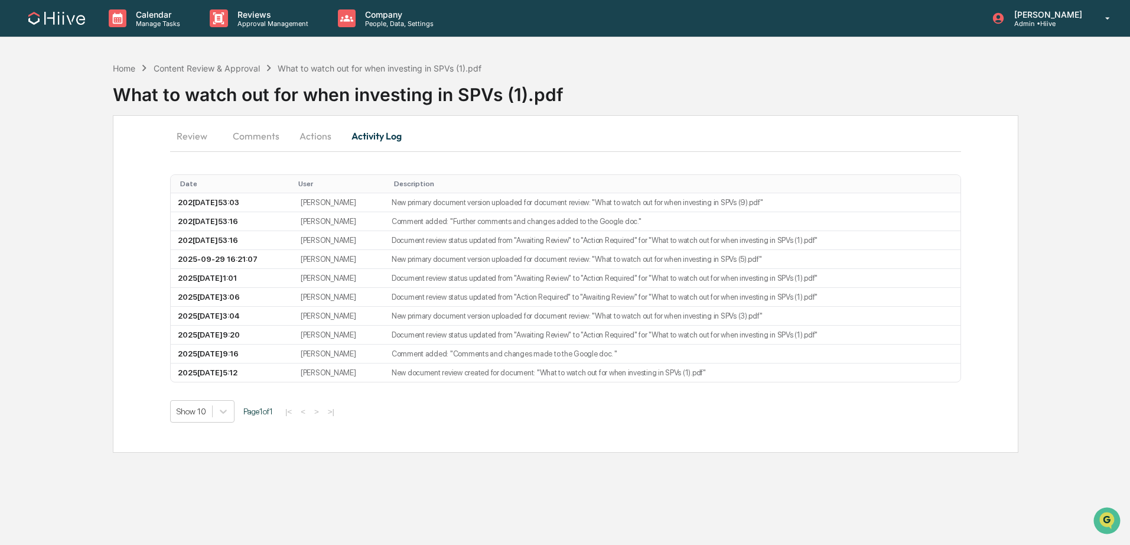
click at [321, 142] on button "Actions" at bounding box center [315, 136] width 53 height 28
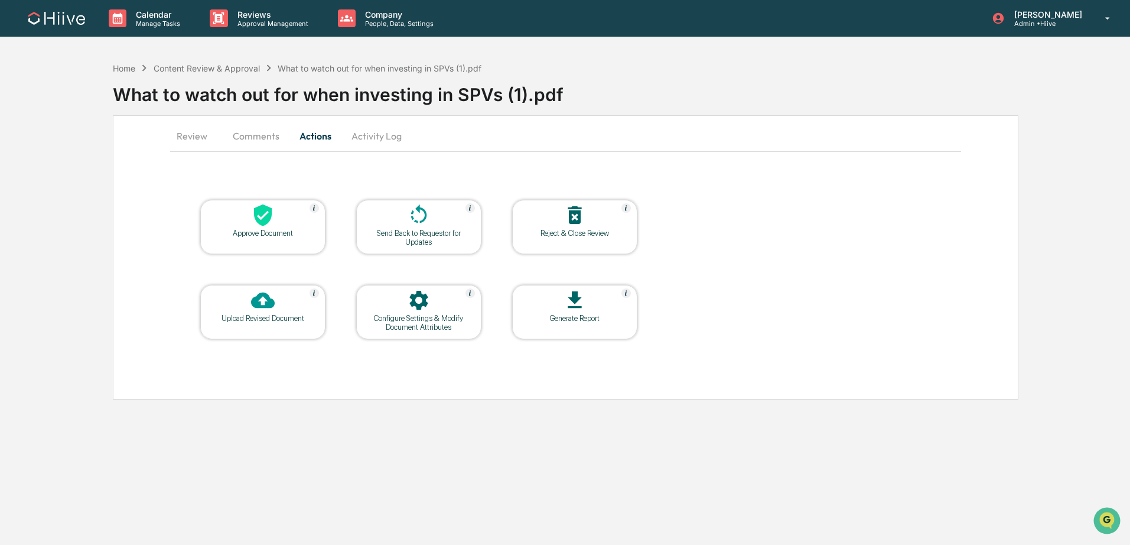
click at [395, 217] on div at bounding box center [419, 215] width 118 height 25
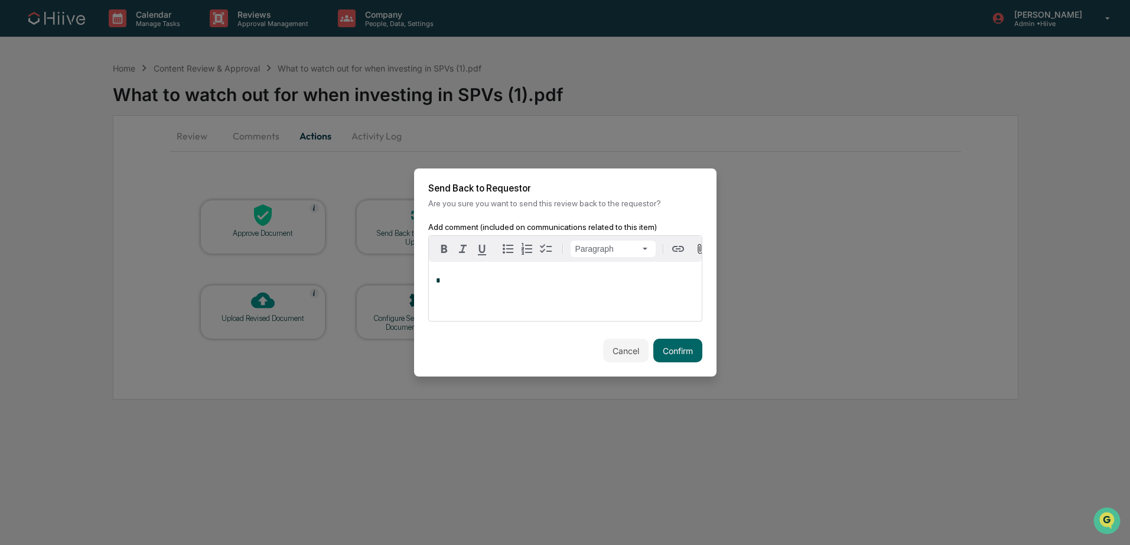
click at [491, 297] on div "*" at bounding box center [565, 291] width 273 height 59
click at [685, 349] on button "Confirm" at bounding box center [677, 350] width 49 height 24
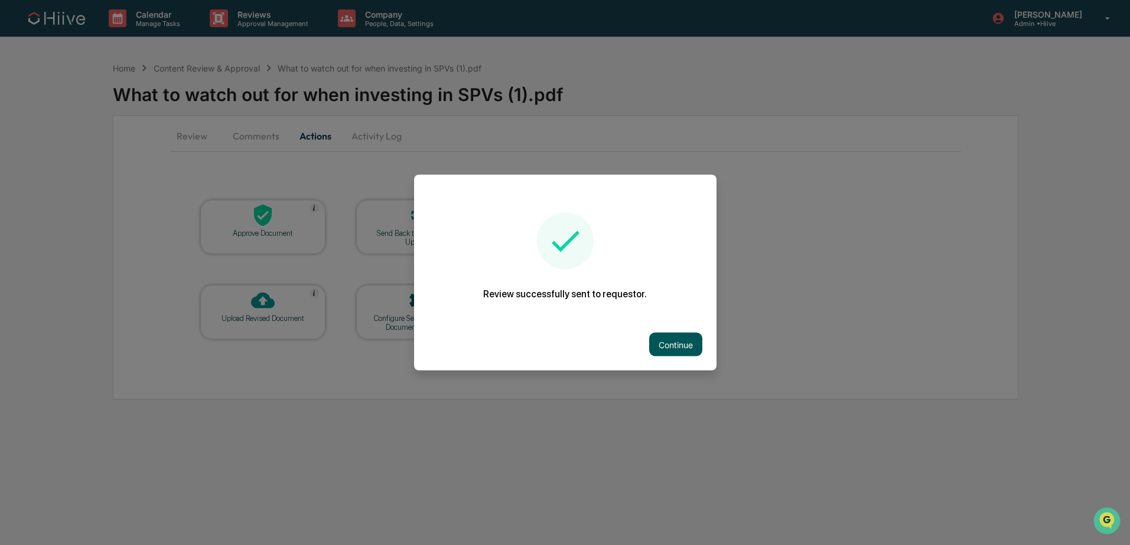
click at [688, 352] on button "Continue" at bounding box center [675, 345] width 53 height 24
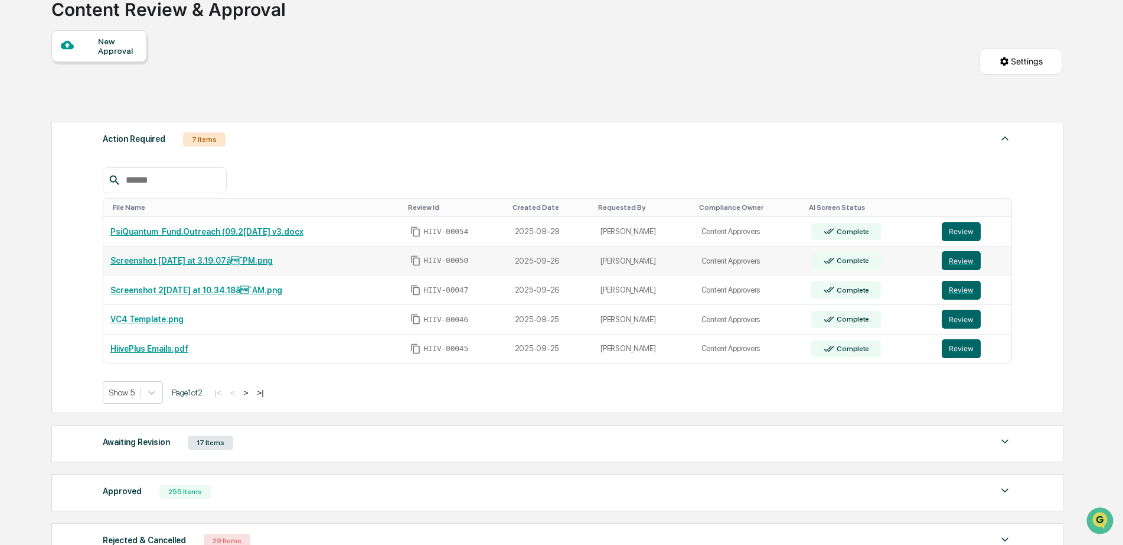
scroll to position [91, 0]
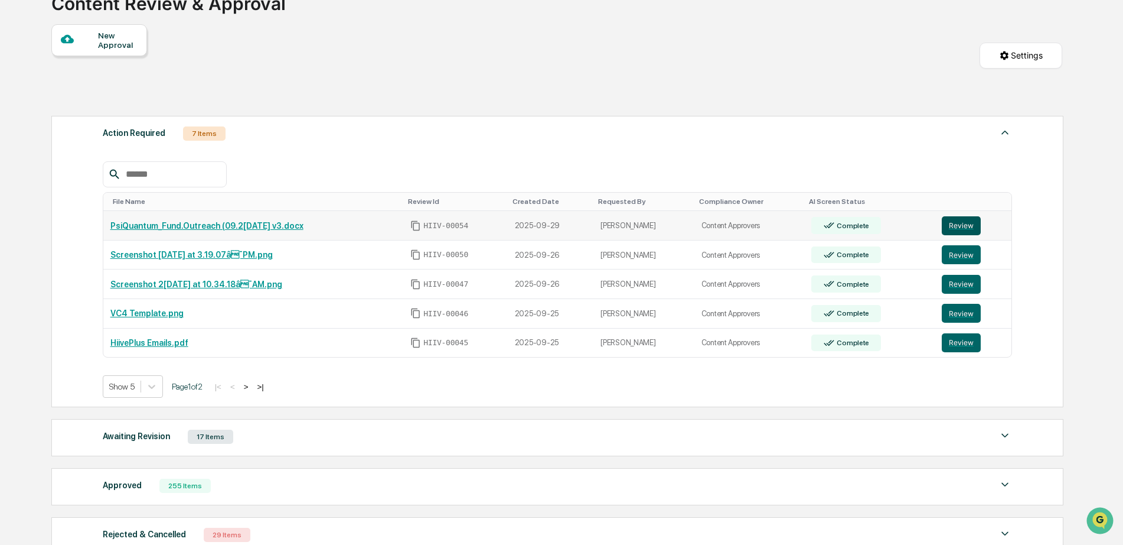
click at [946, 225] on button "Review" at bounding box center [961, 225] width 39 height 19
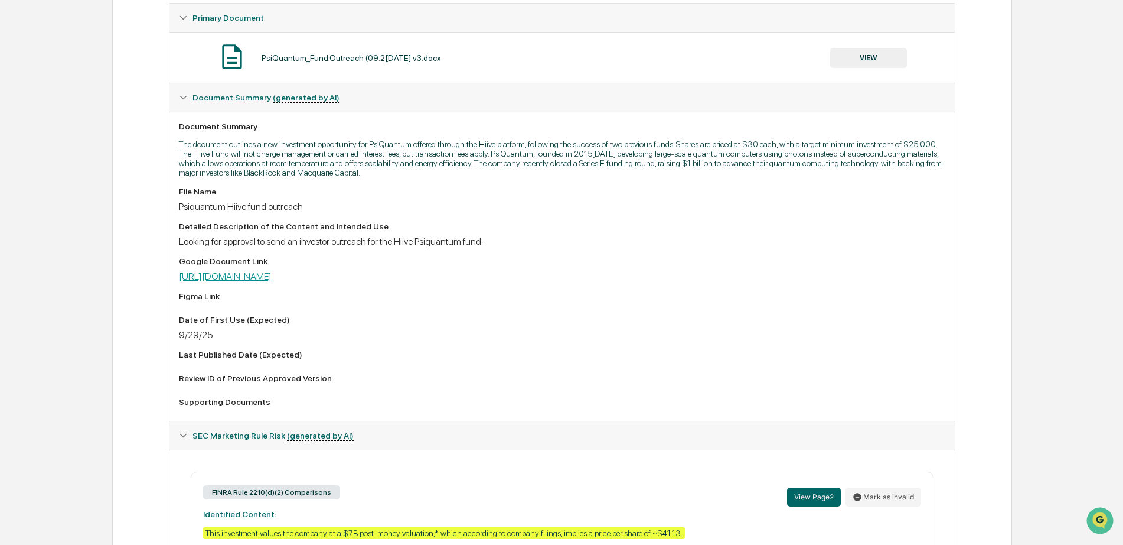
click at [272, 282] on link "[URL][DOMAIN_NAME]" at bounding box center [225, 276] width 93 height 11
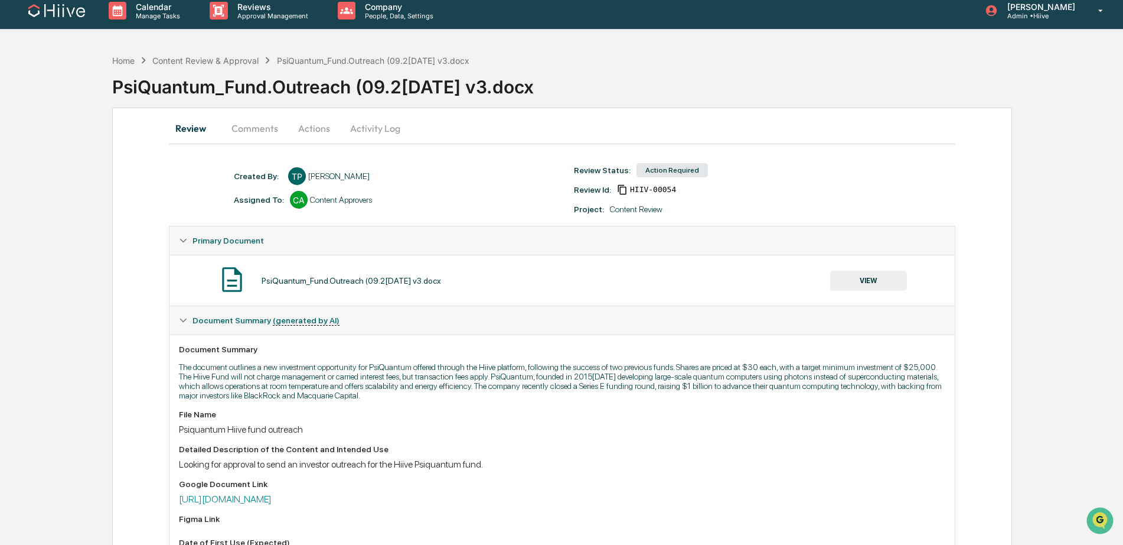
click at [245, 123] on button "Comments" at bounding box center [255, 128] width 66 height 28
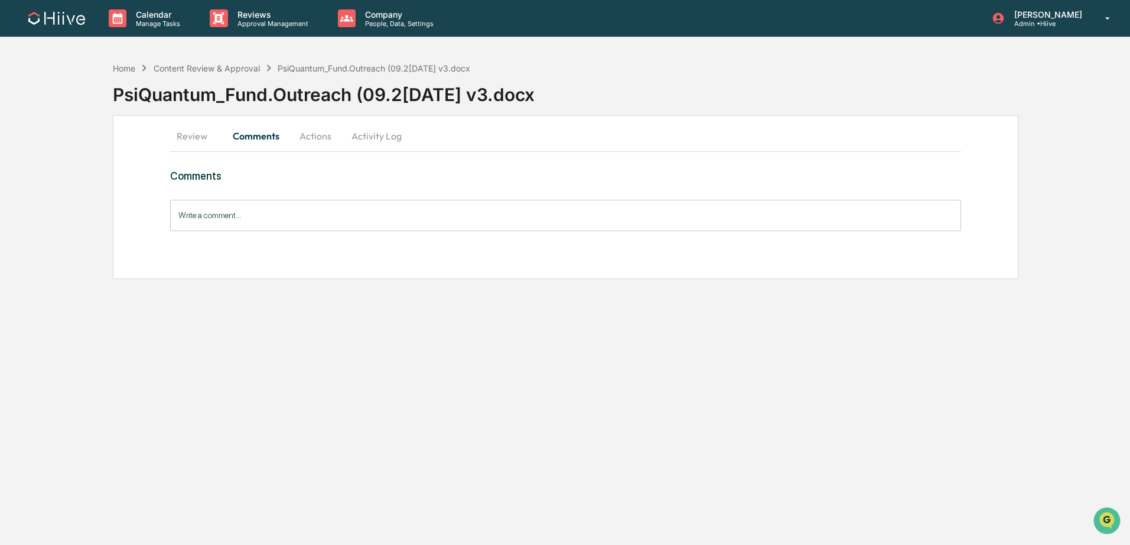
click at [226, 214] on input "Write a comment..." at bounding box center [565, 215] width 791 height 31
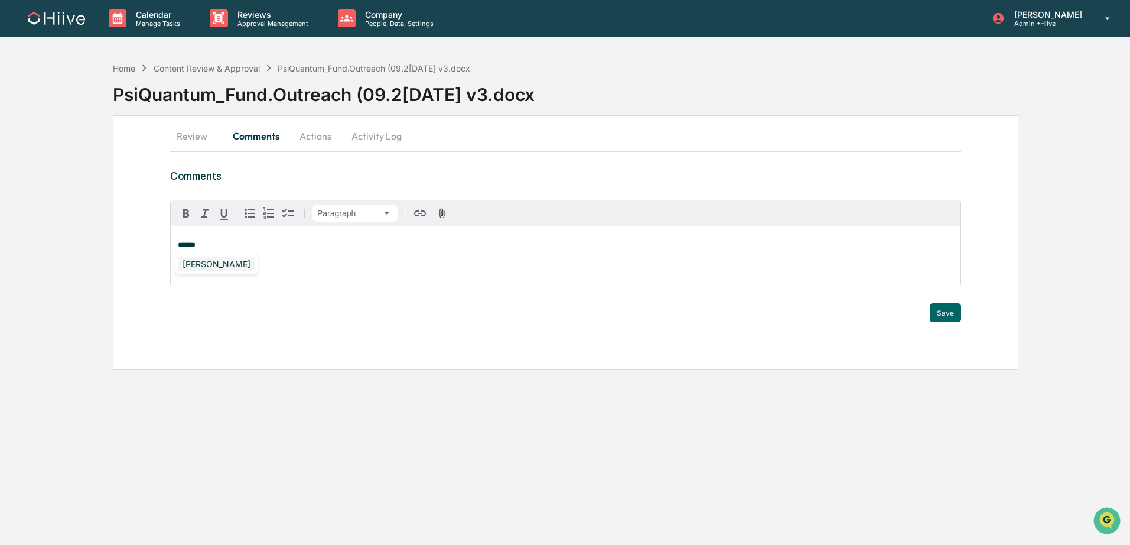
click at [201, 259] on div "[PERSON_NAME]" at bounding box center [216, 263] width 77 height 15
click at [937, 314] on button "Save" at bounding box center [945, 312] width 31 height 19
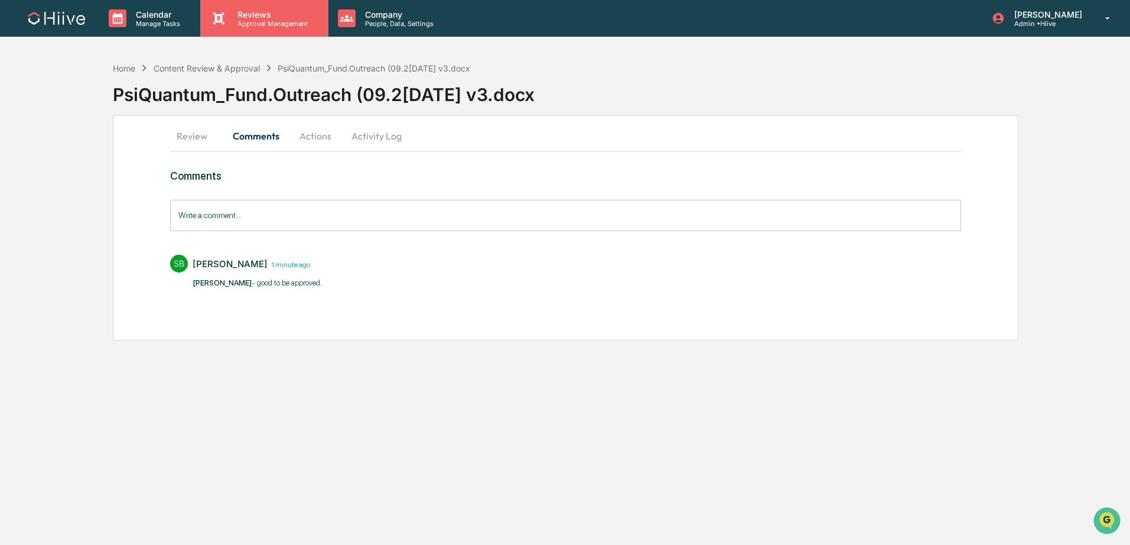
click at [251, 31] on div "Reviews Approval Management" at bounding box center [264, 18] width 128 height 37
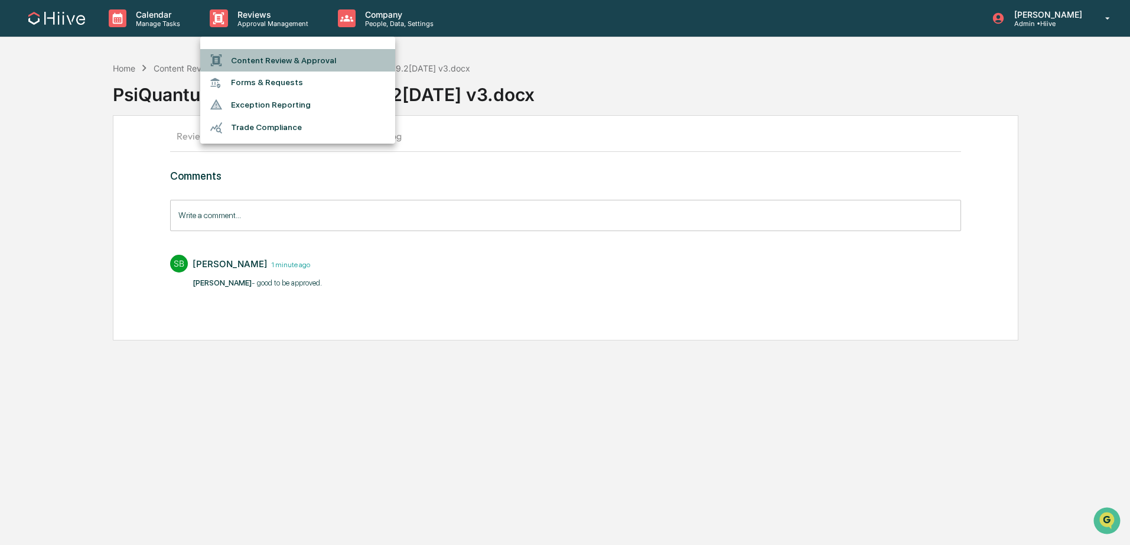
click at [246, 52] on li "Content Review & Approval" at bounding box center [297, 60] width 195 height 22
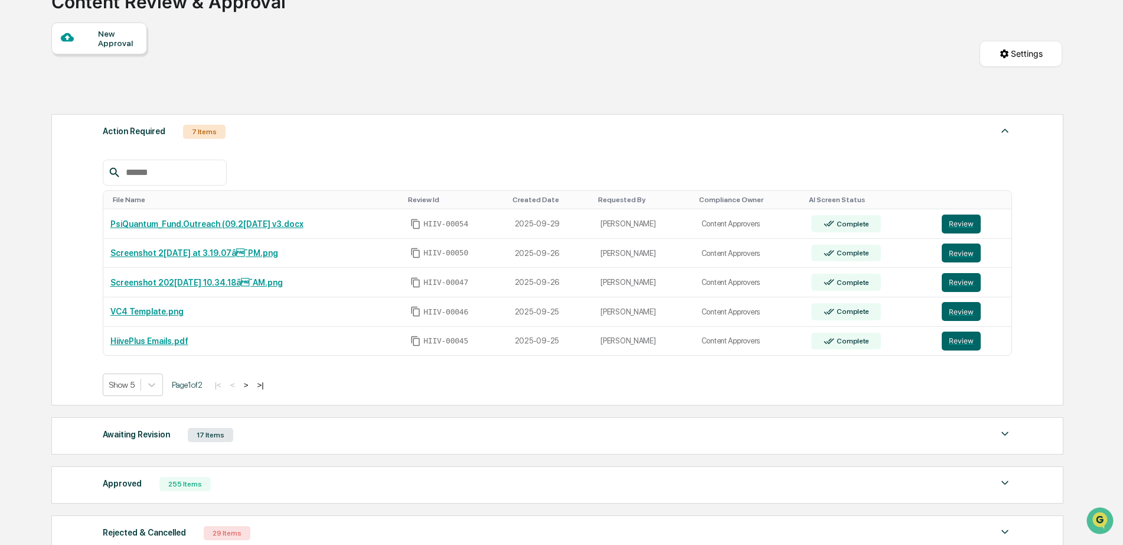
scroll to position [110, 0]
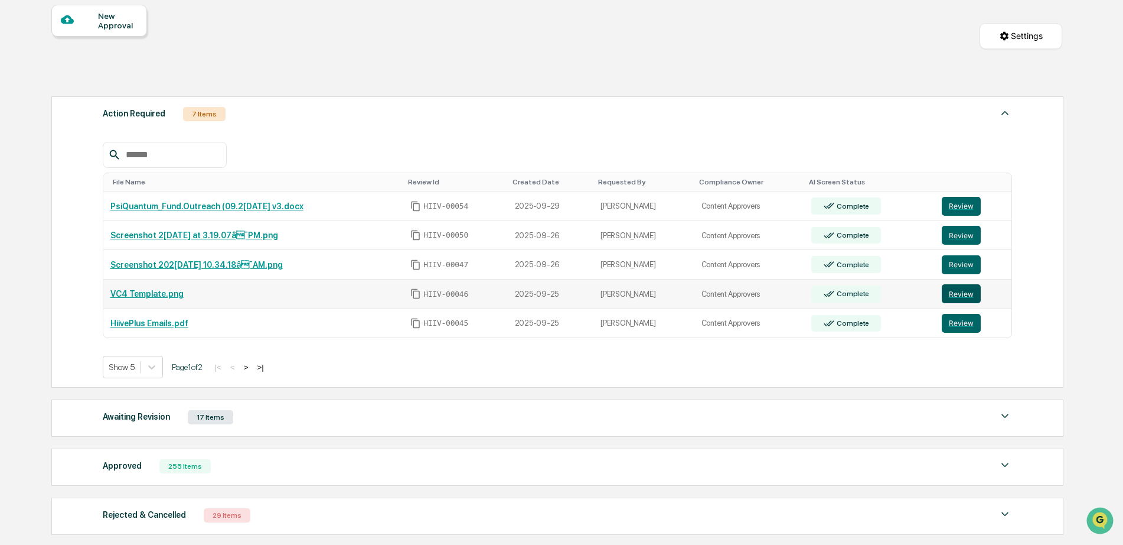
click at [967, 297] on button "Review" at bounding box center [961, 293] width 39 height 19
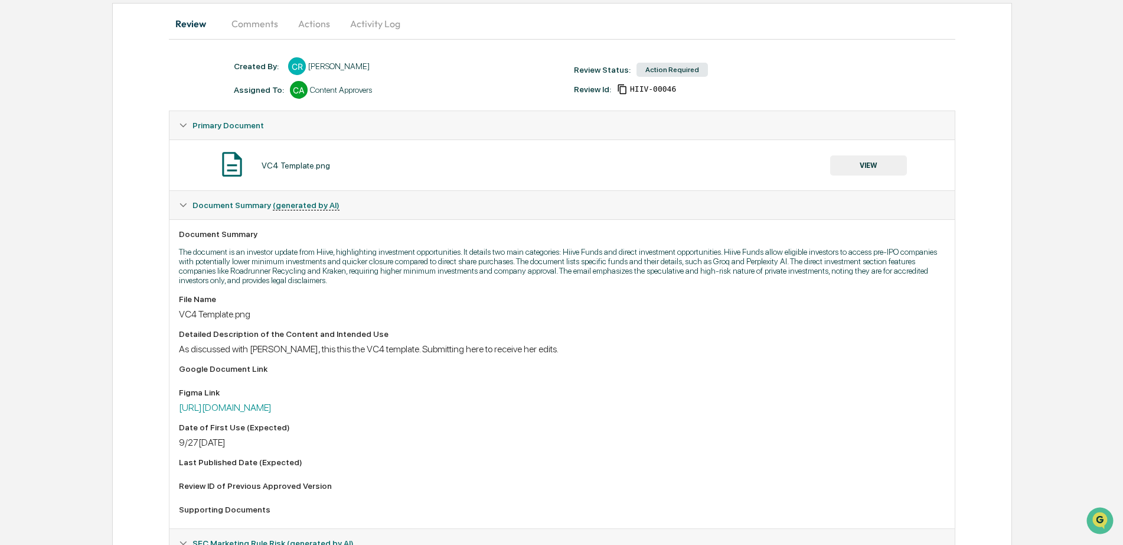
scroll to position [124, 0]
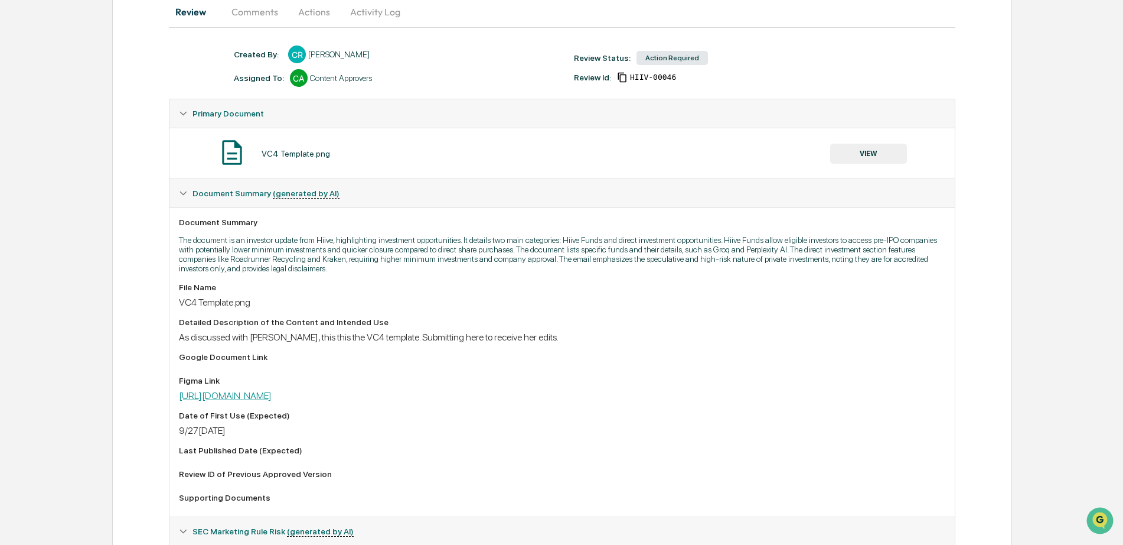
click at [269, 400] on link "https://www.figma.com/design/RpnXQ3Uj6Zi7t0ve33fhip/Investor-Weekly-Collateral?…" at bounding box center [225, 395] width 93 height 11
click at [843, 149] on button "VIEW" at bounding box center [868, 154] width 77 height 20
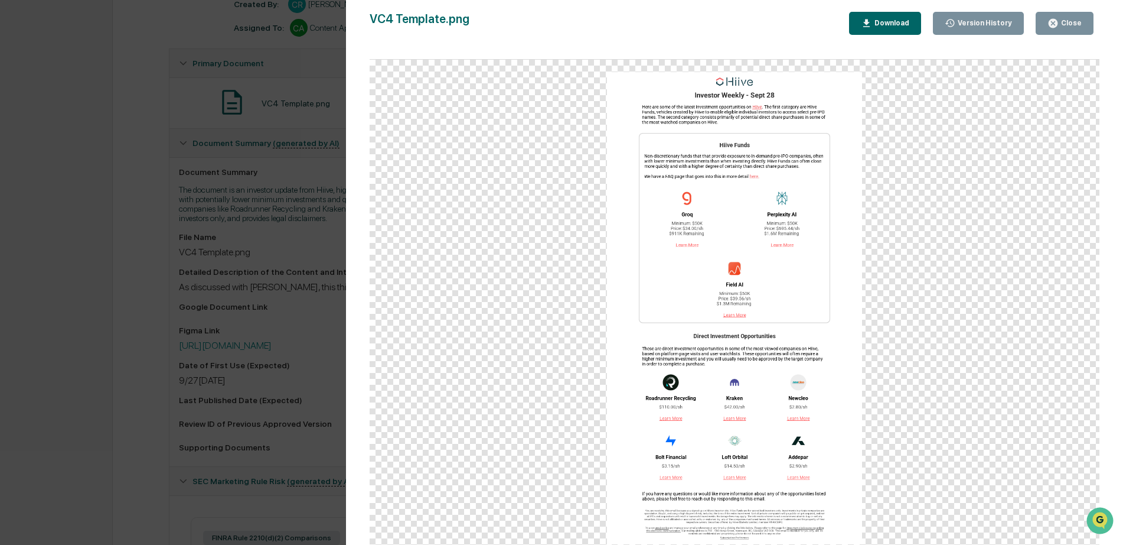
scroll to position [175, 0]
click at [1071, 19] on div "Close" at bounding box center [1070, 23] width 23 height 8
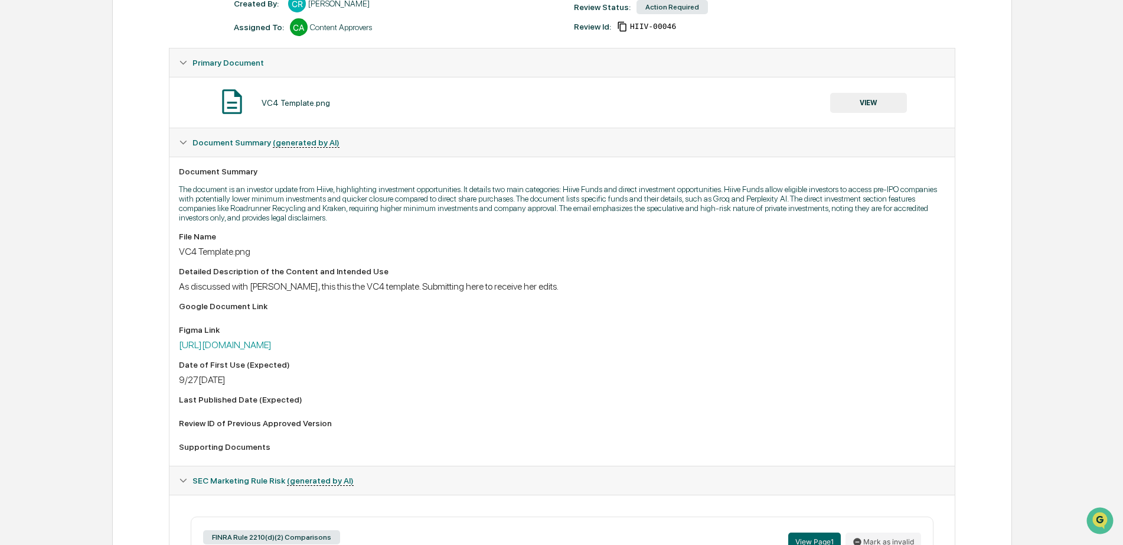
scroll to position [0, 0]
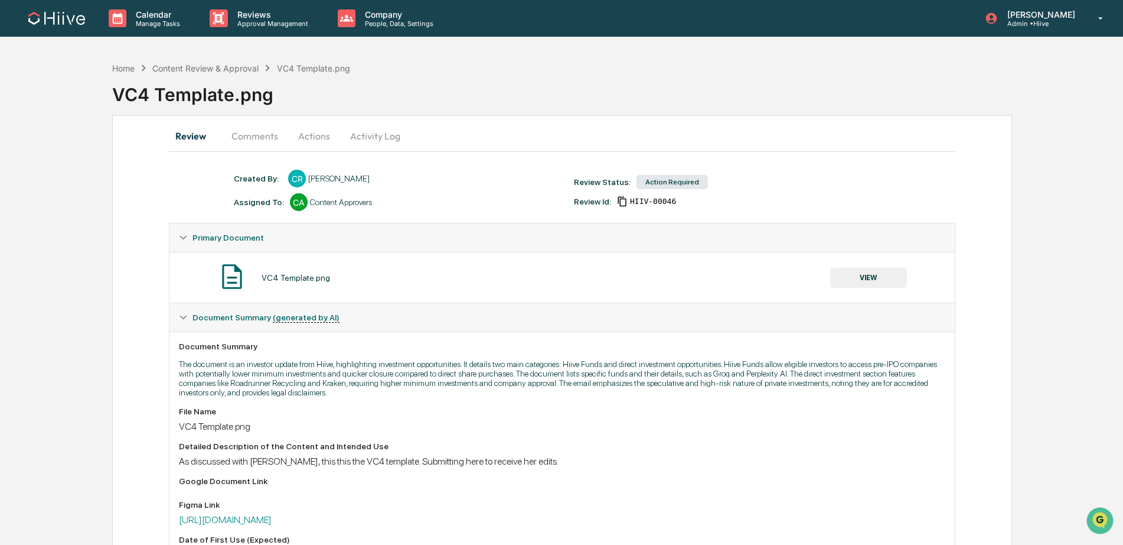
click at [246, 135] on button "Comments" at bounding box center [255, 136] width 66 height 28
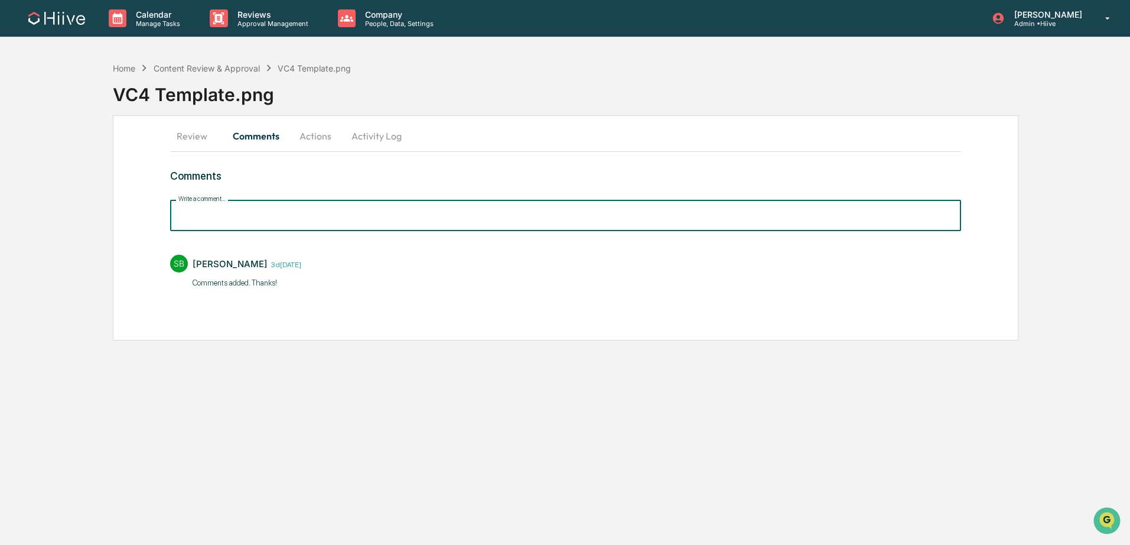
click at [244, 214] on input "Write a comment..." at bounding box center [565, 215] width 791 height 31
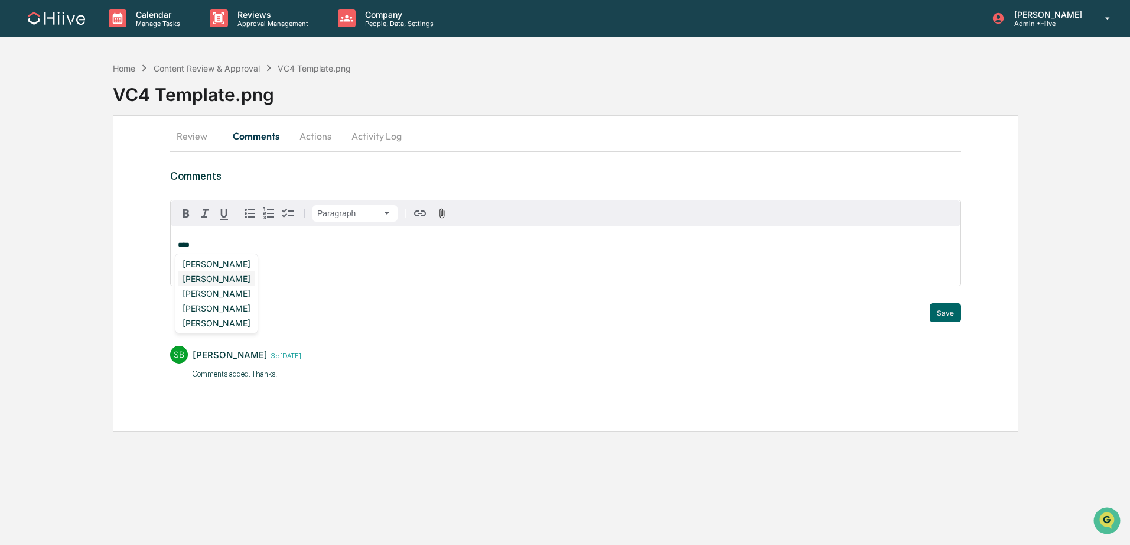
click at [216, 282] on div "Amjad Patel" at bounding box center [216, 278] width 77 height 15
click at [956, 316] on button "Save" at bounding box center [945, 312] width 31 height 19
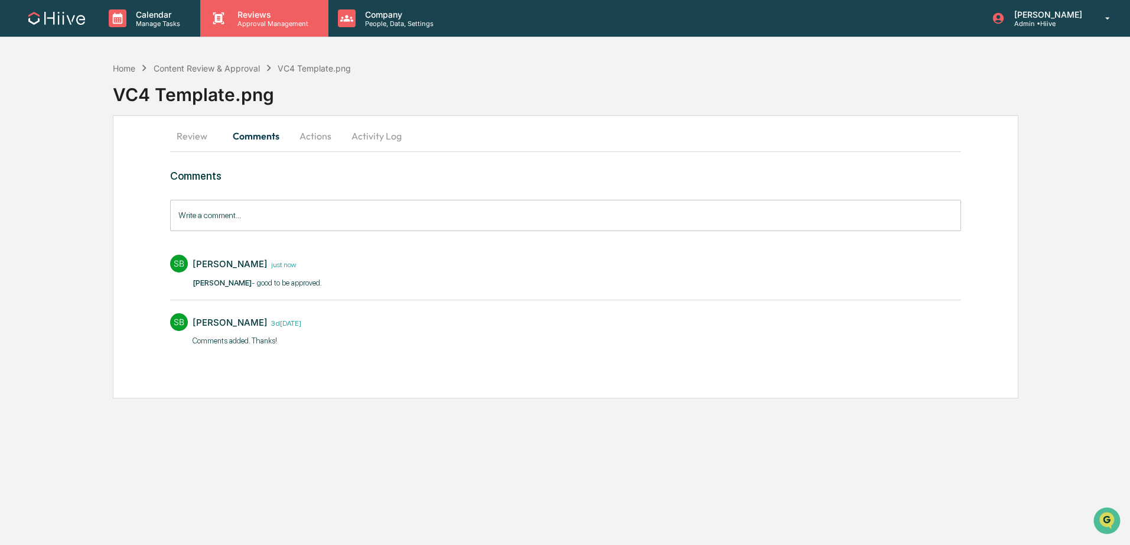
click at [284, 19] on p "Approval Management" at bounding box center [271, 23] width 86 height 8
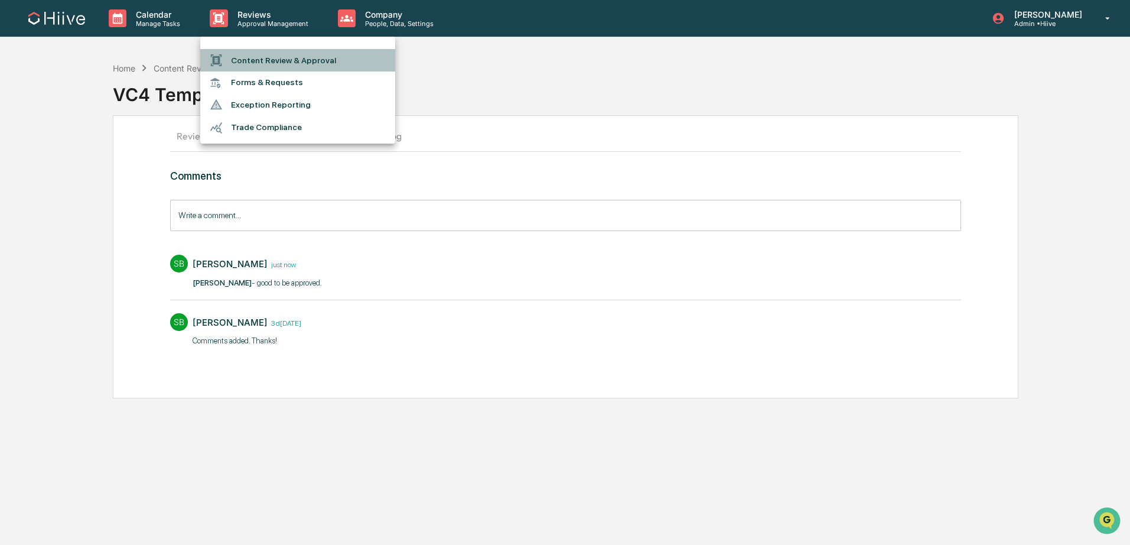
click at [283, 52] on li "Content Review & Approval" at bounding box center [297, 60] width 195 height 22
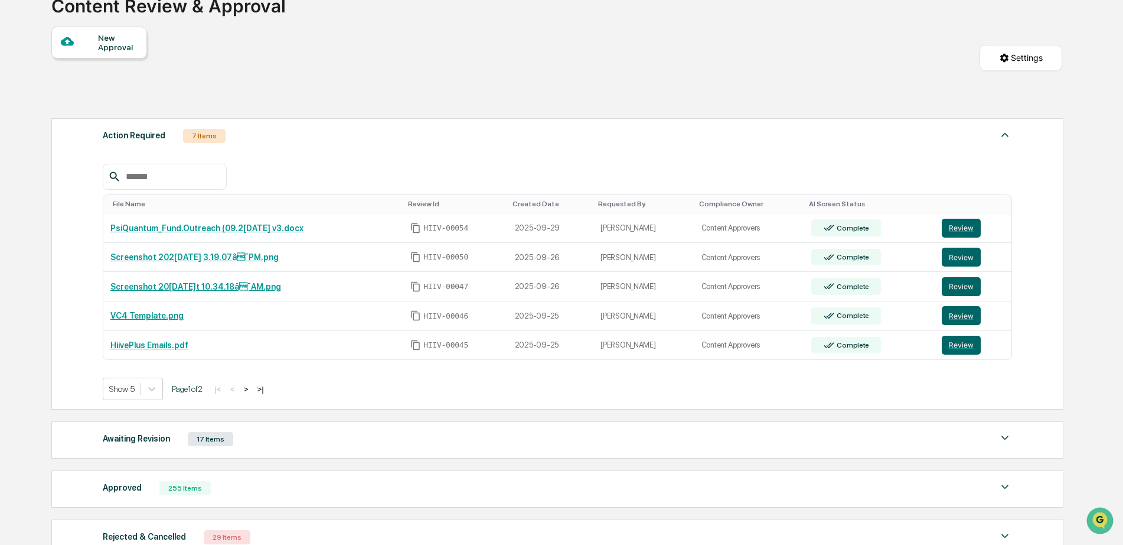
scroll to position [95, 0]
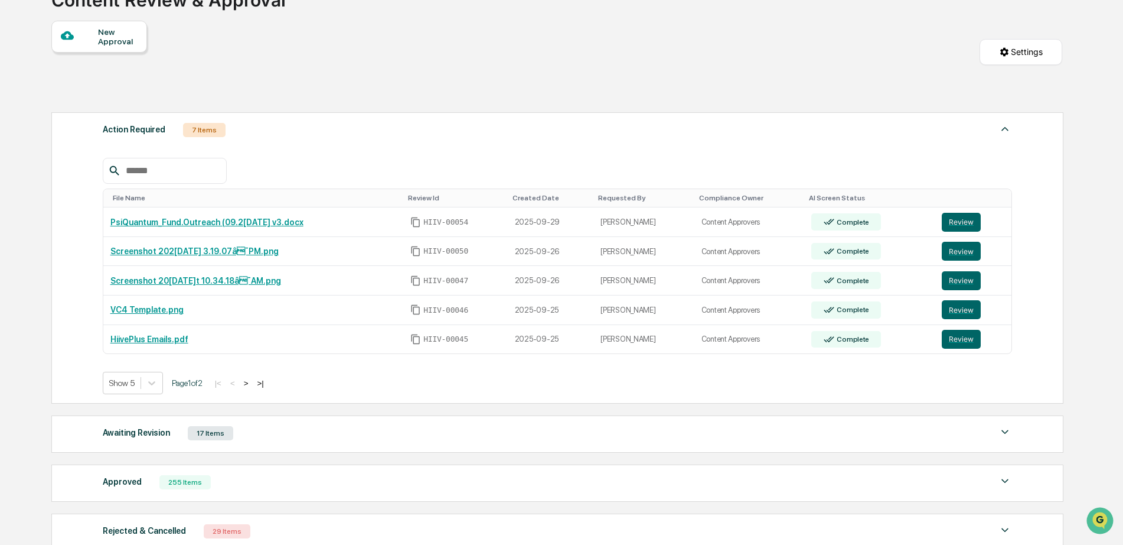
click at [252, 383] on button ">" at bounding box center [246, 383] width 12 height 10
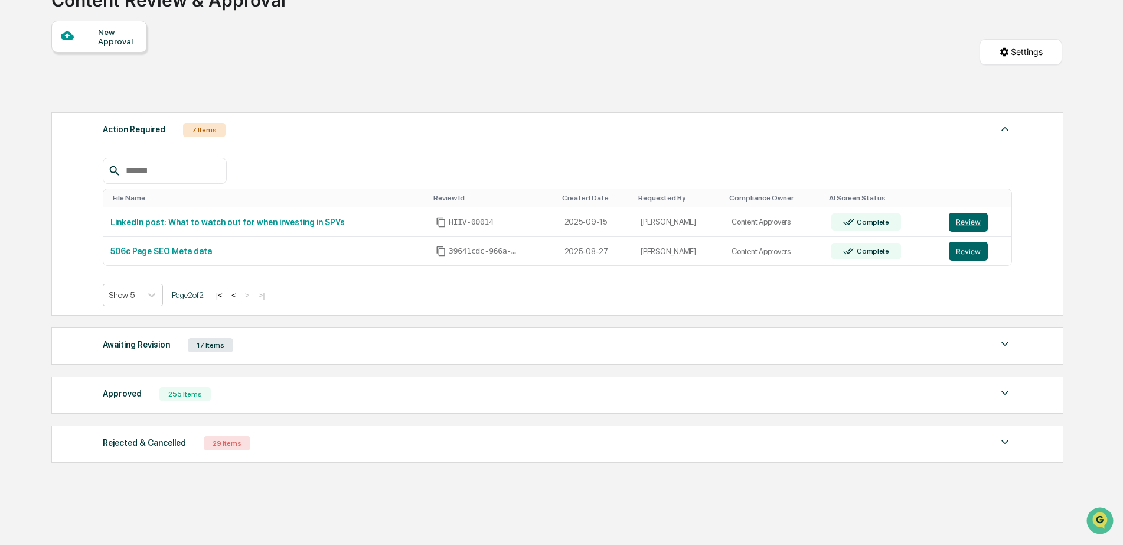
click at [240, 297] on button "<" at bounding box center [234, 295] width 12 height 10
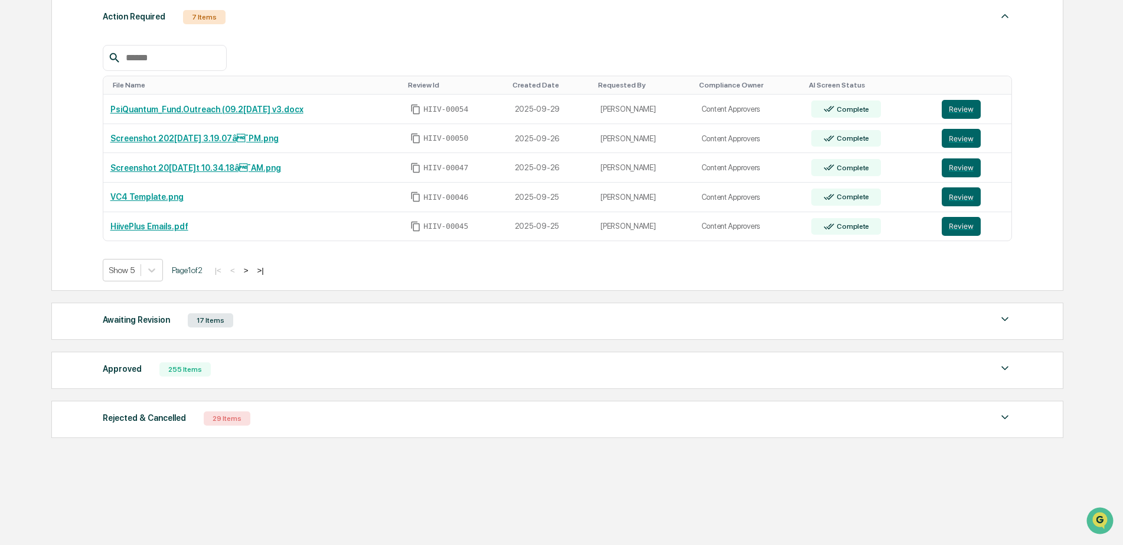
scroll to position [211, 0]
click at [142, 312] on div "Awaiting Revision" at bounding box center [136, 319] width 67 height 15
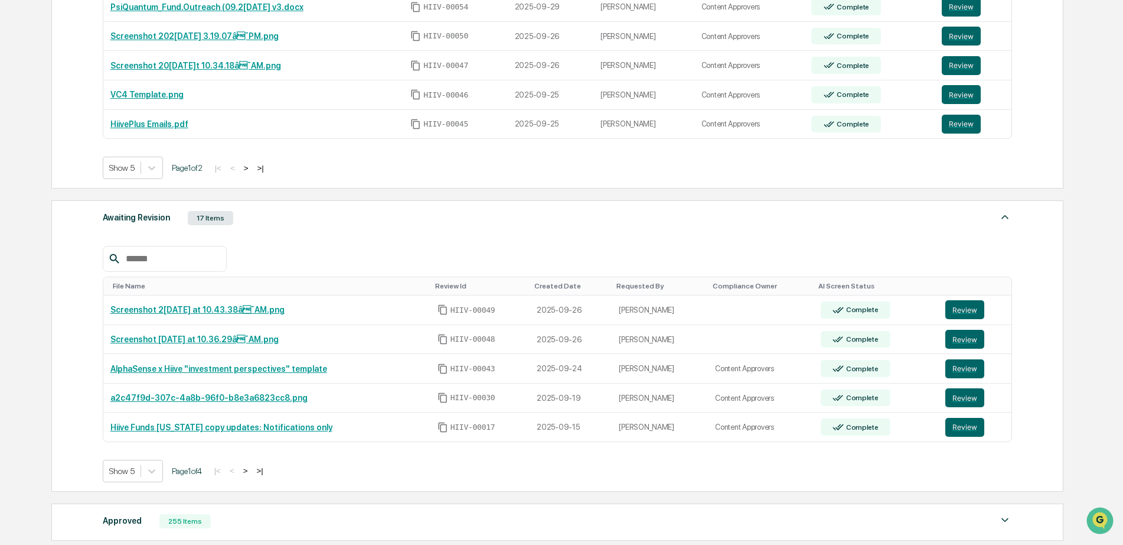
scroll to position [360, 0]
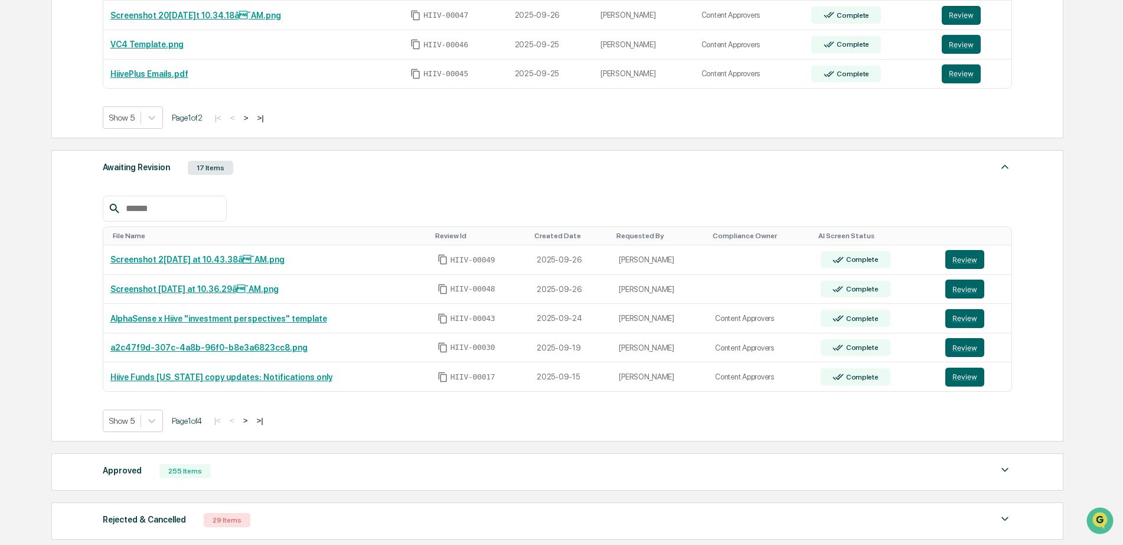
click at [188, 216] on input "text" at bounding box center [171, 208] width 100 height 15
click at [181, 478] on div "255 Items" at bounding box center [184, 471] width 51 height 14
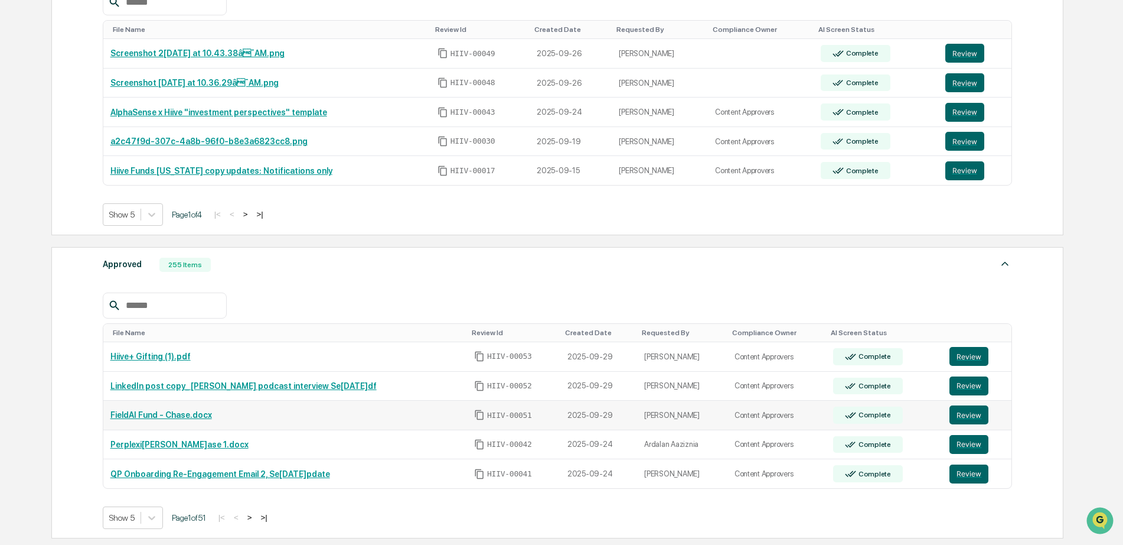
scroll to position [588, 0]
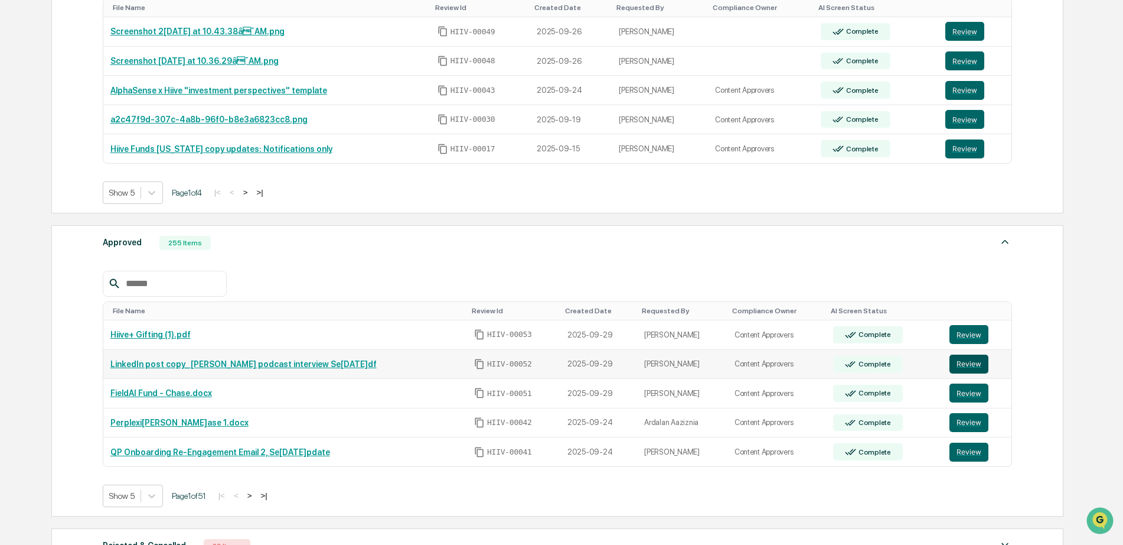
click at [973, 364] on button "Review" at bounding box center [969, 363] width 39 height 19
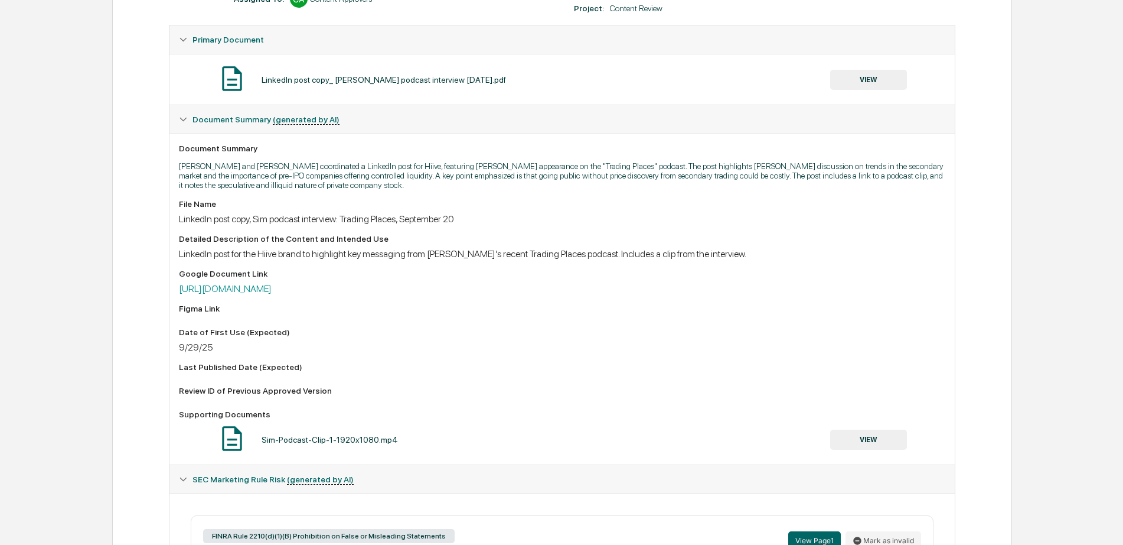
scroll to position [213, 0]
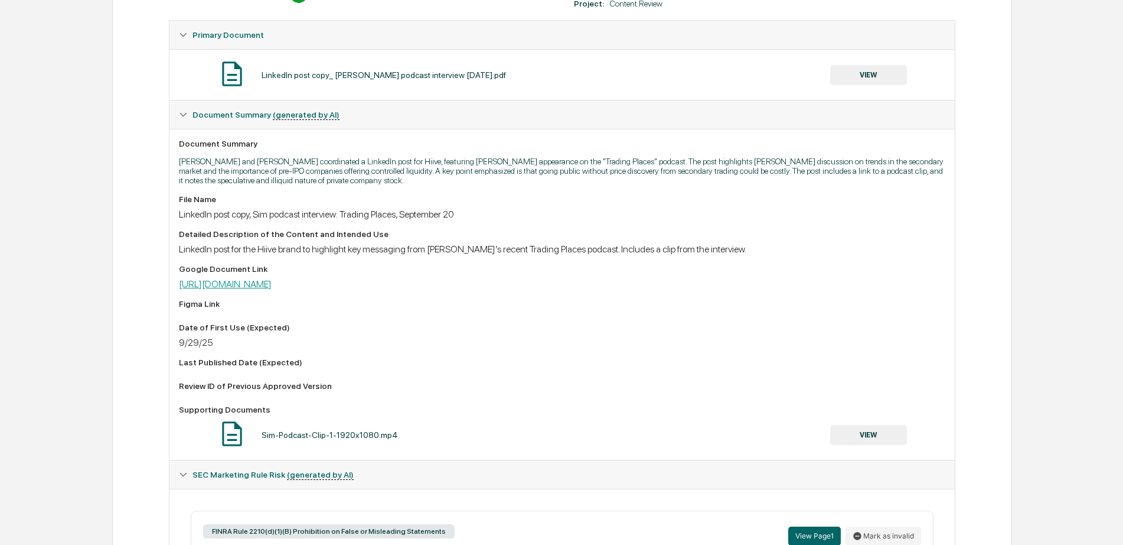
click at [272, 284] on link "[URL][DOMAIN_NAME]" at bounding box center [225, 283] width 93 height 11
